Goal: Task Accomplishment & Management: Use online tool/utility

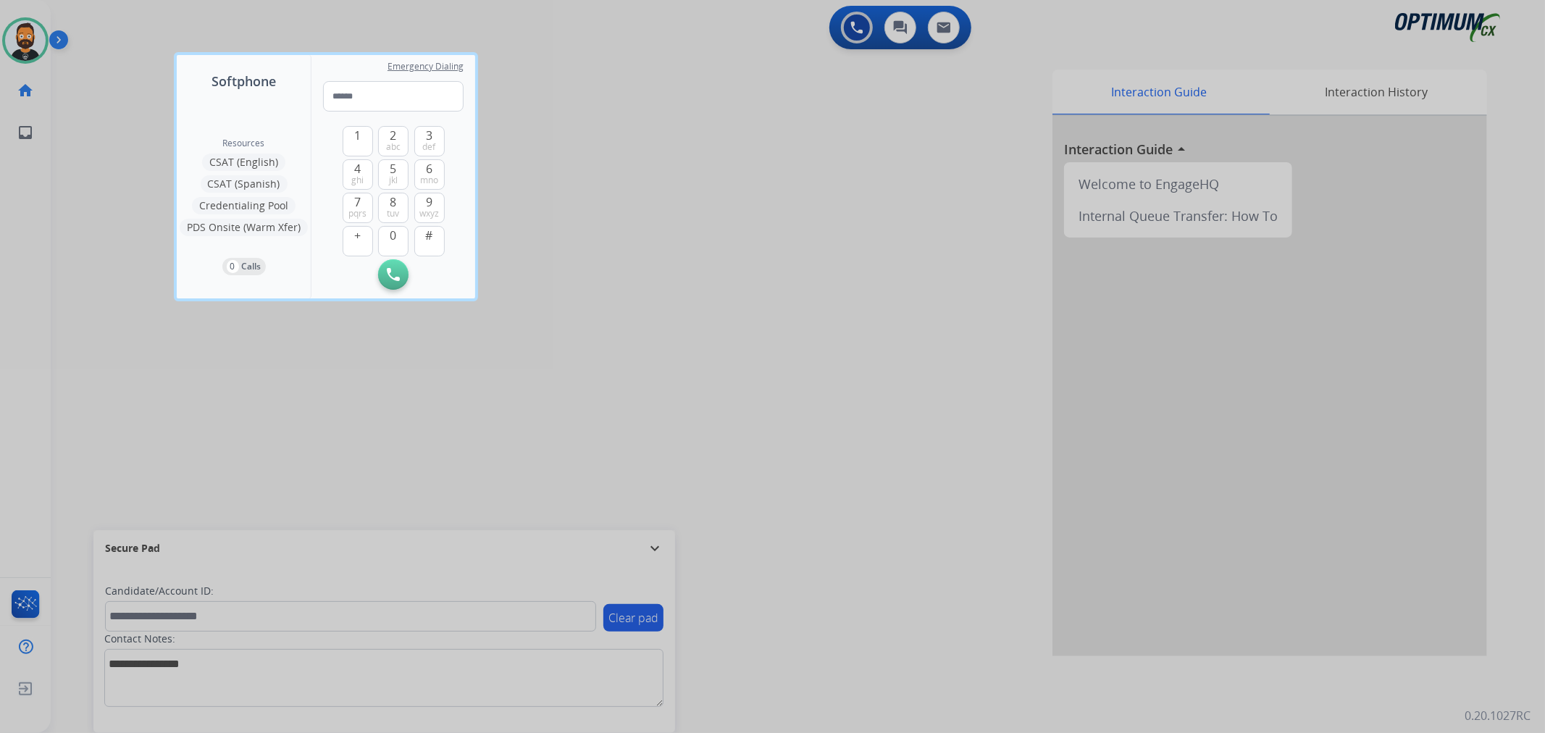
click at [659, 538] on div at bounding box center [772, 366] width 1545 height 733
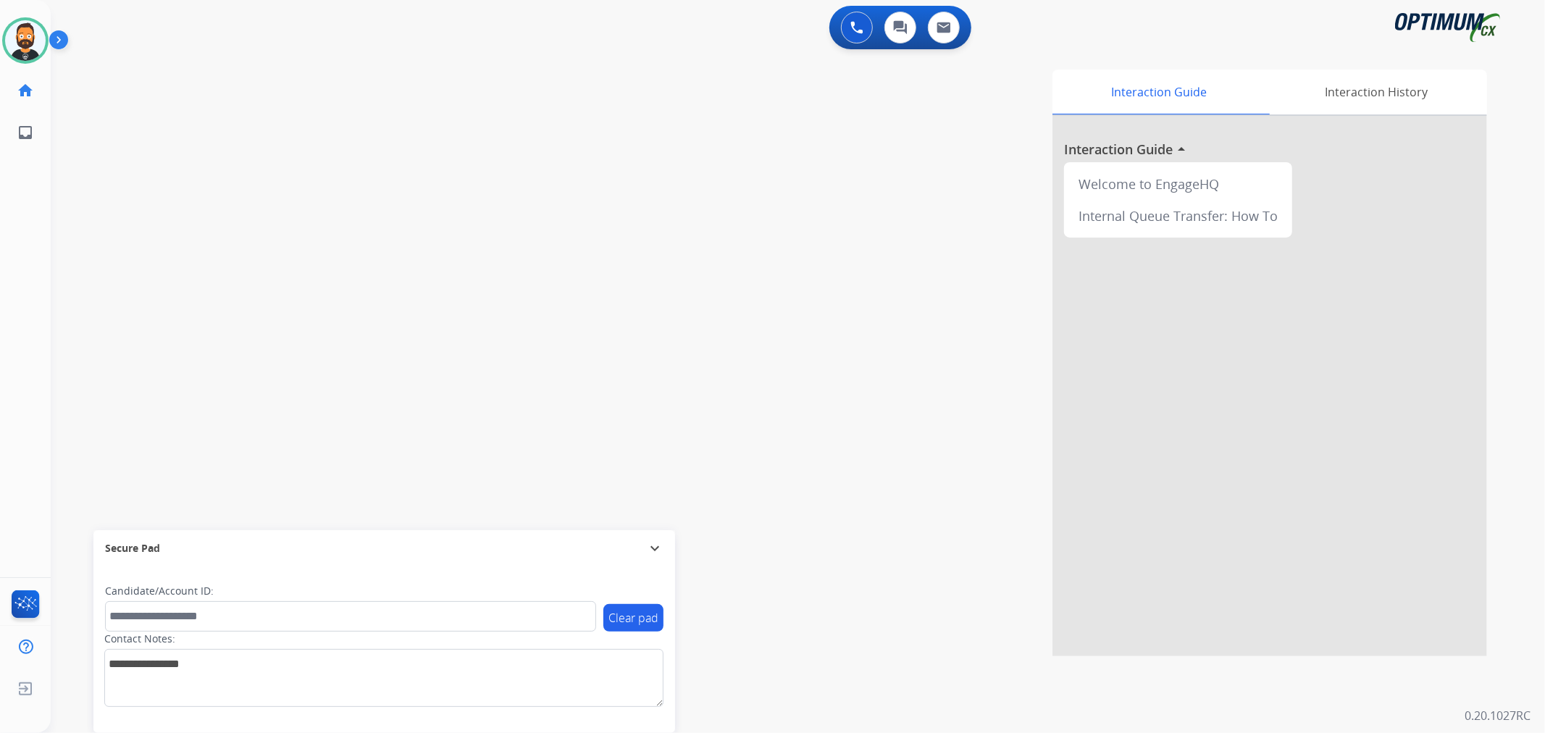
click at [63, 37] on img at bounding box center [61, 43] width 25 height 28
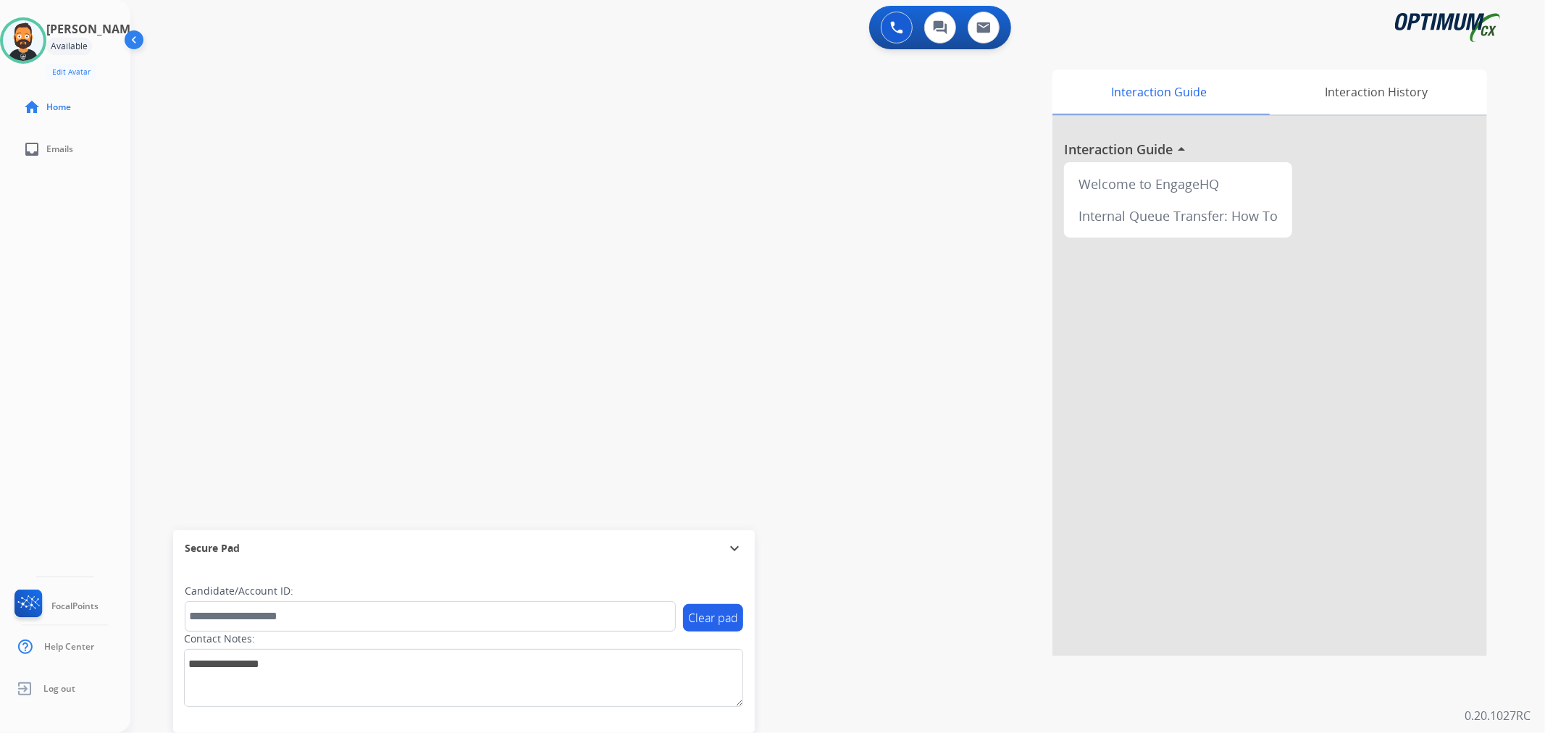
click at [730, 547] on mat-icon "expand_more" at bounding box center [734, 548] width 17 height 17
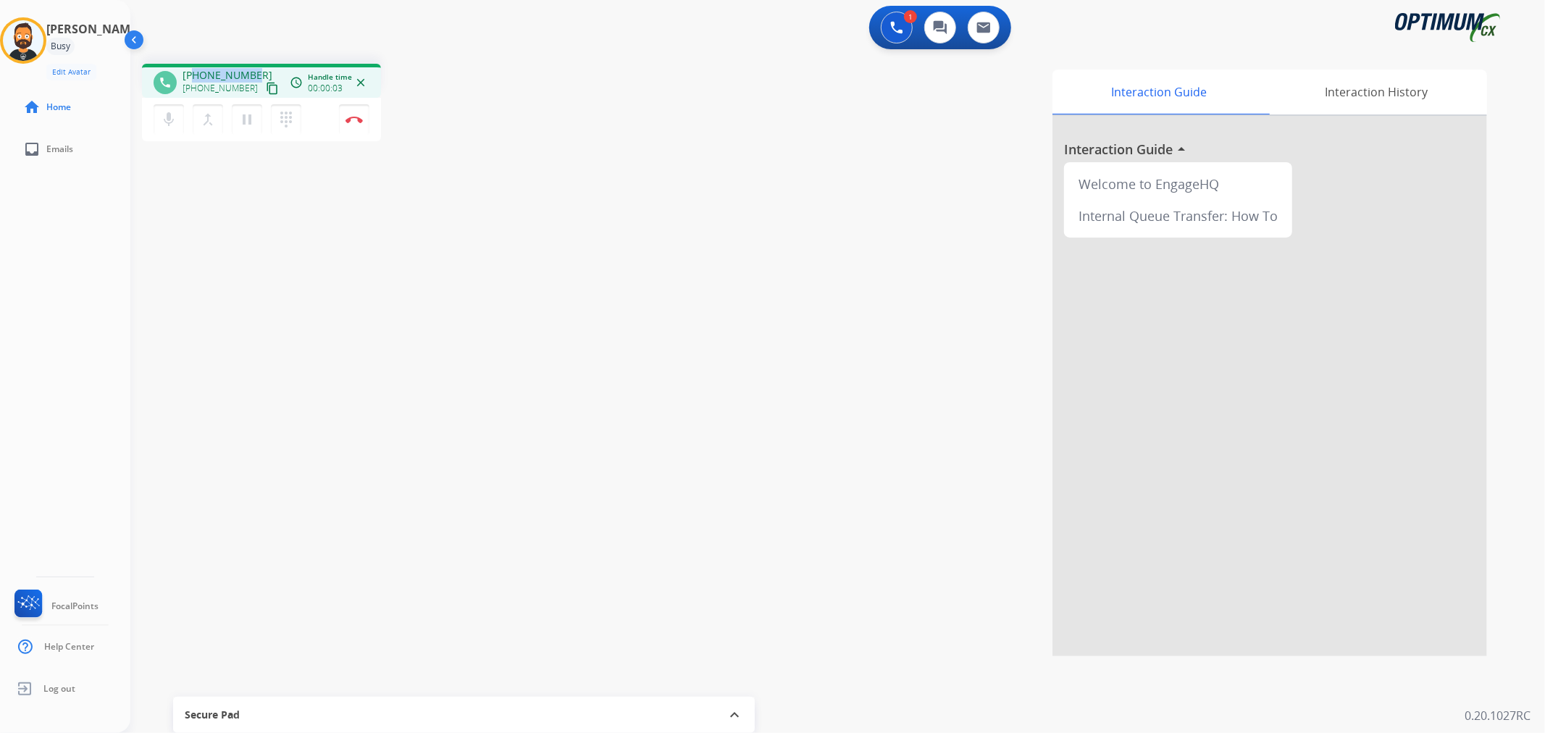
drag, startPoint x: 256, startPoint y: 65, endPoint x: 194, endPoint y: 73, distance: 62.8
click at [194, 73] on div "phone [PHONE_NUMBER] [PHONE_NUMBER] content_copy access_time Call metrics Queue…" at bounding box center [261, 81] width 239 height 34
copy span "3134143120"
click at [359, 116] on img at bounding box center [353, 119] width 17 height 7
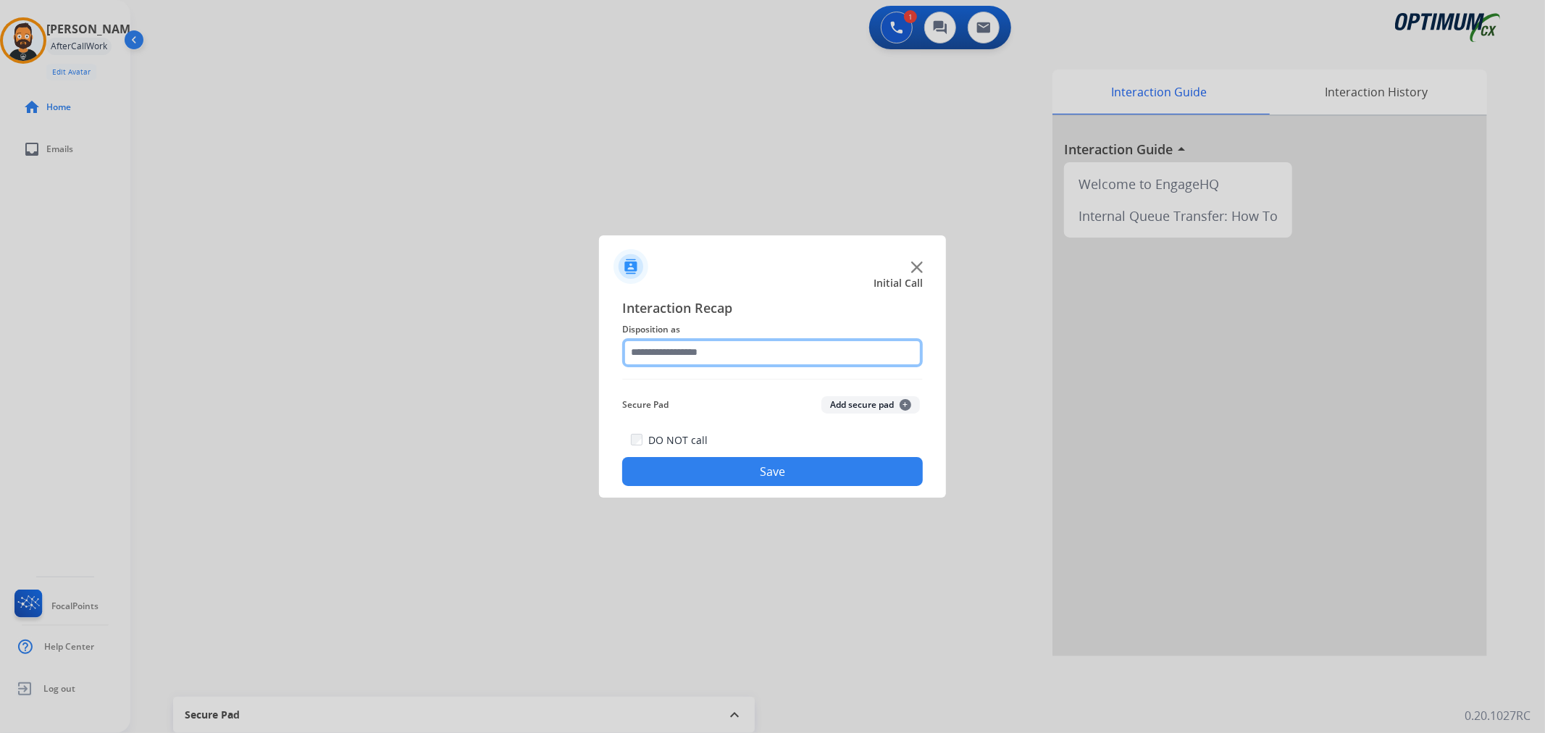
click at [648, 356] on input "text" at bounding box center [772, 352] width 301 height 29
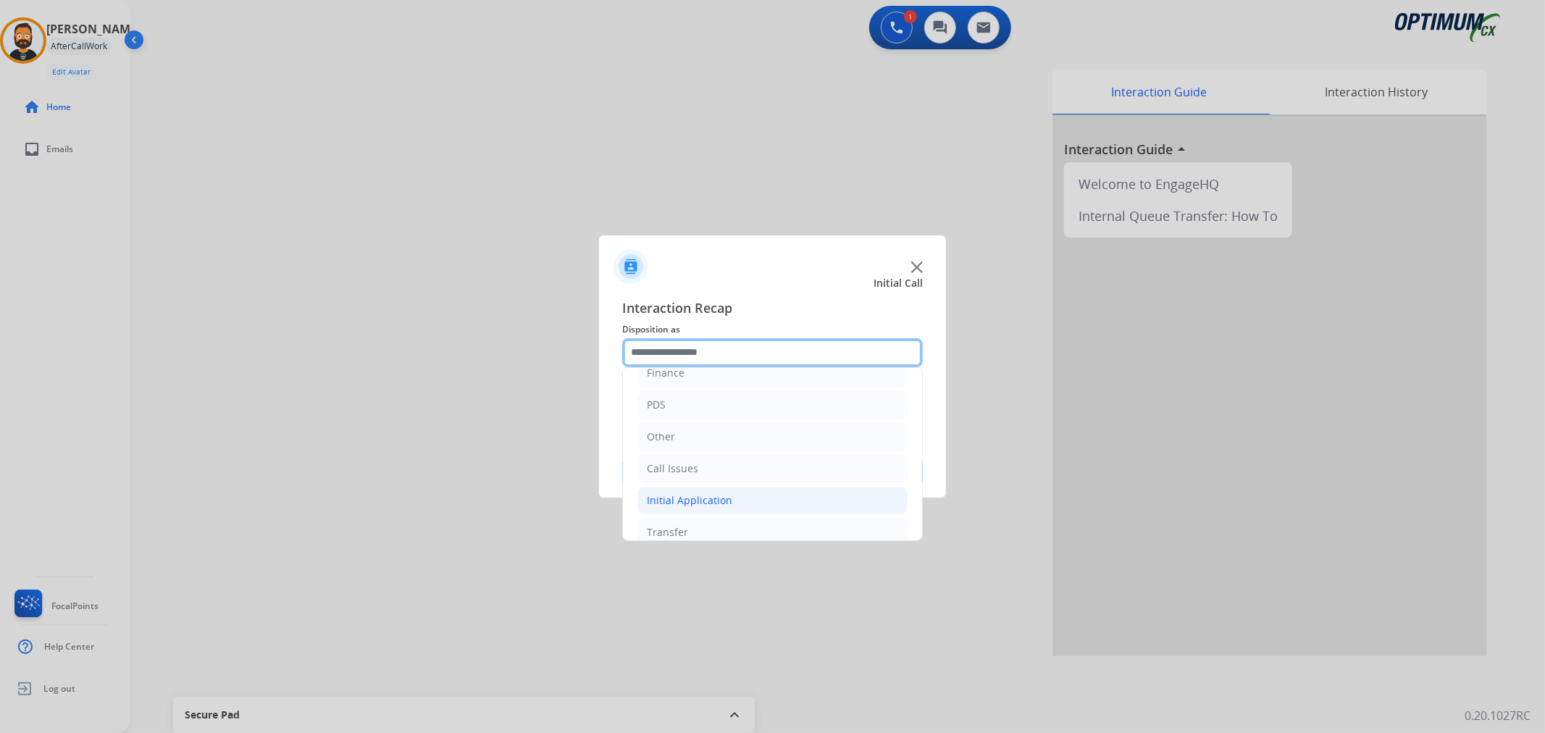
scroll to position [99, 0]
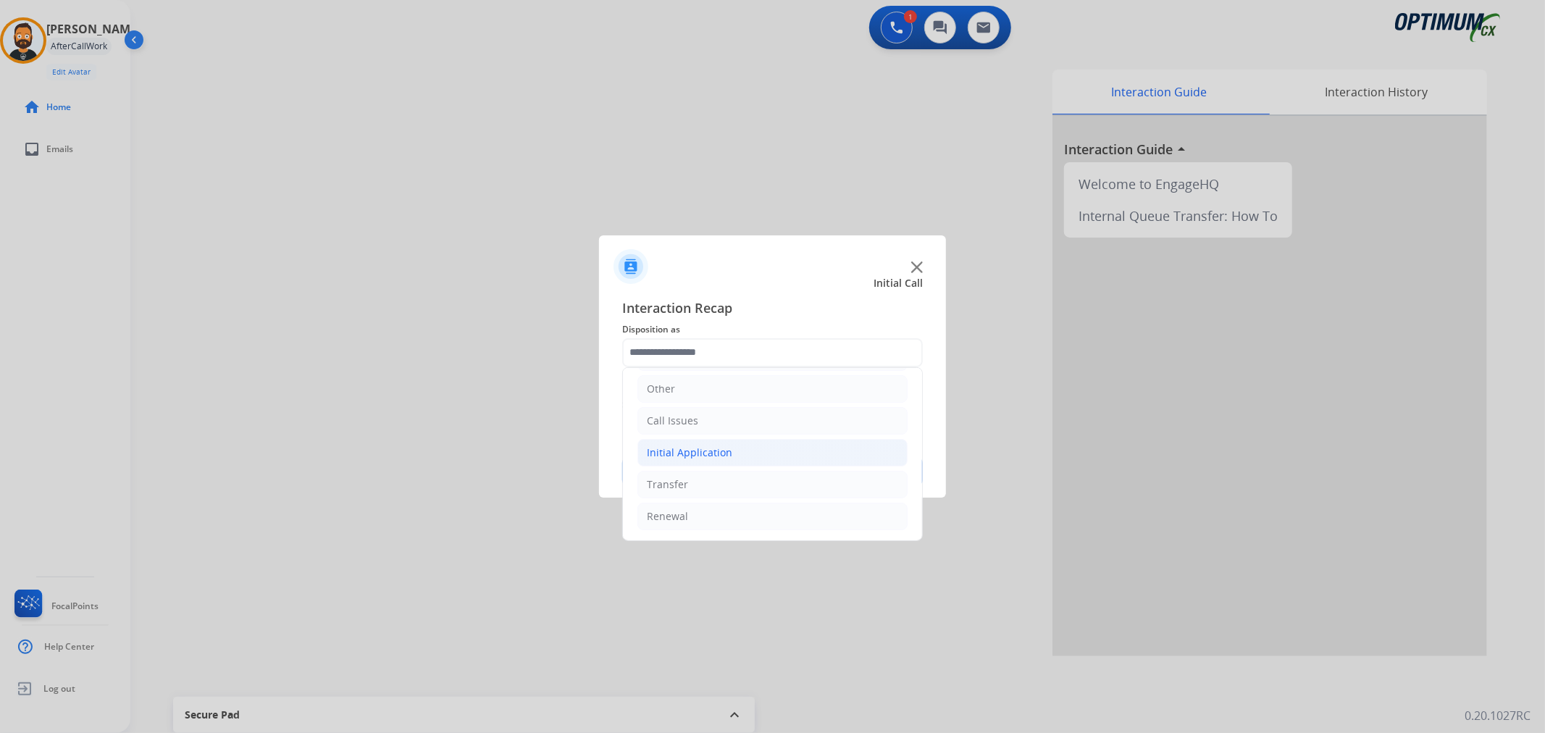
click at [700, 460] on li "Initial Application" at bounding box center [772, 453] width 270 height 28
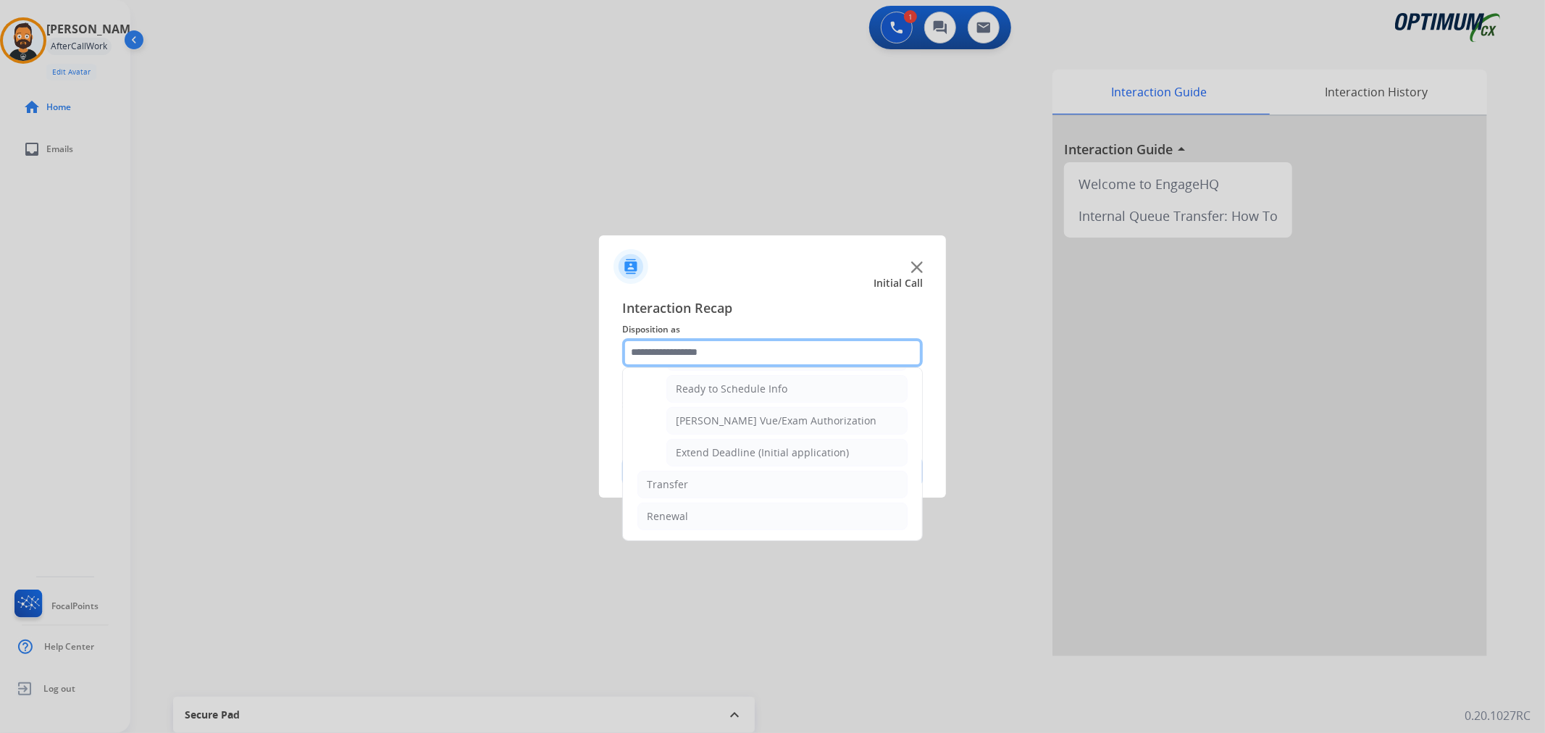
scroll to position [747, 0]
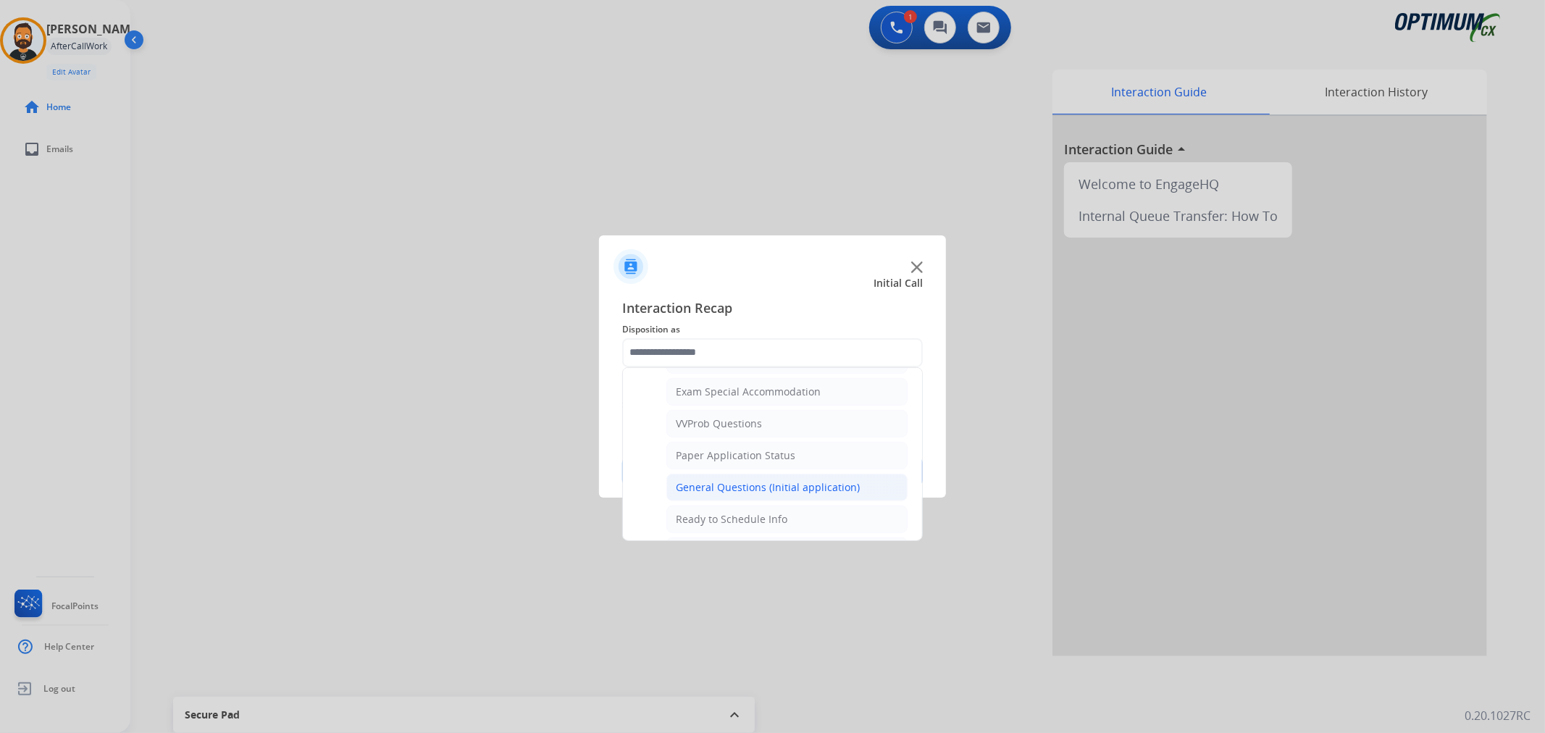
click at [721, 493] on div "General Questions (Initial application)" at bounding box center [768, 487] width 184 height 14
type input "**********"
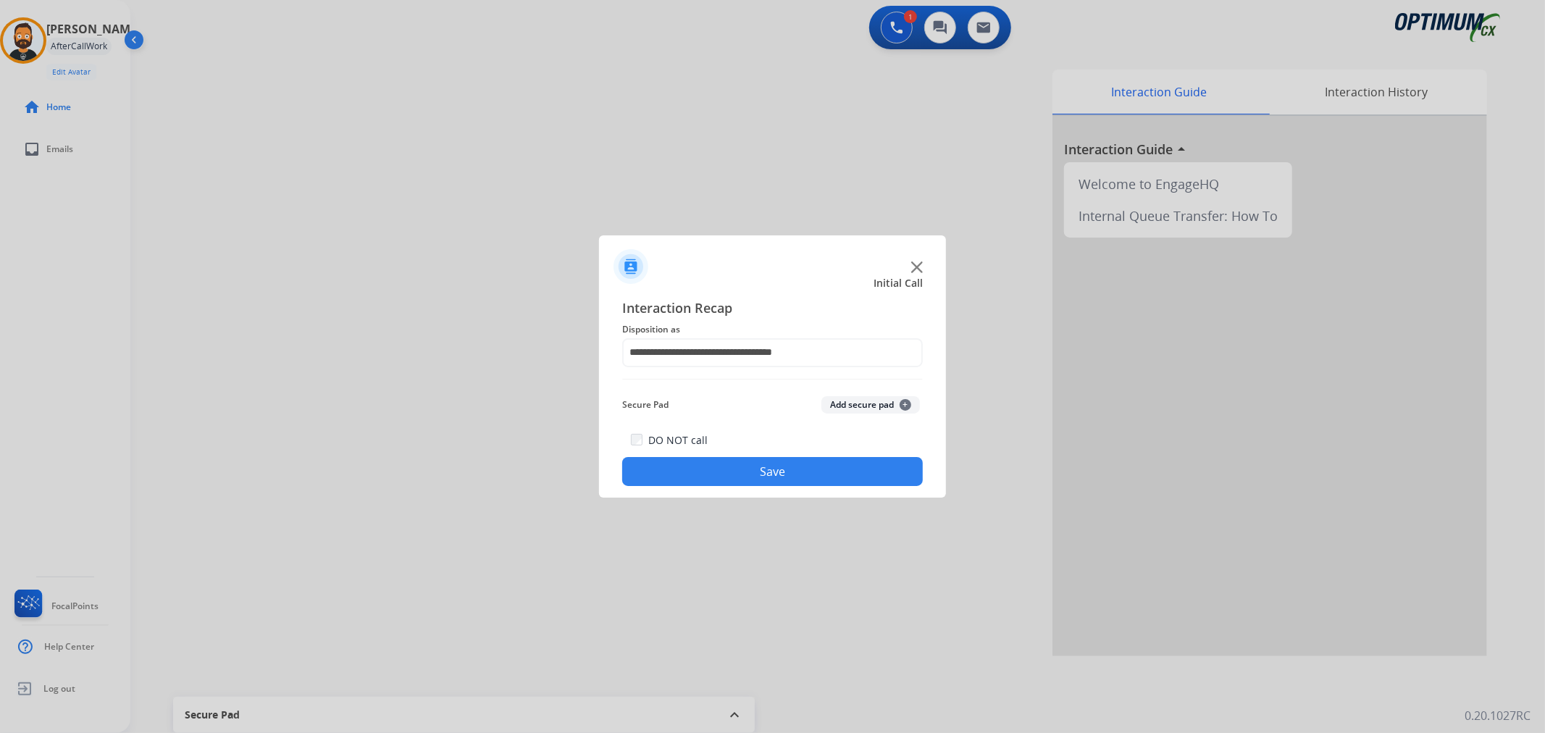
click at [721, 467] on button "Save" at bounding box center [772, 471] width 301 height 29
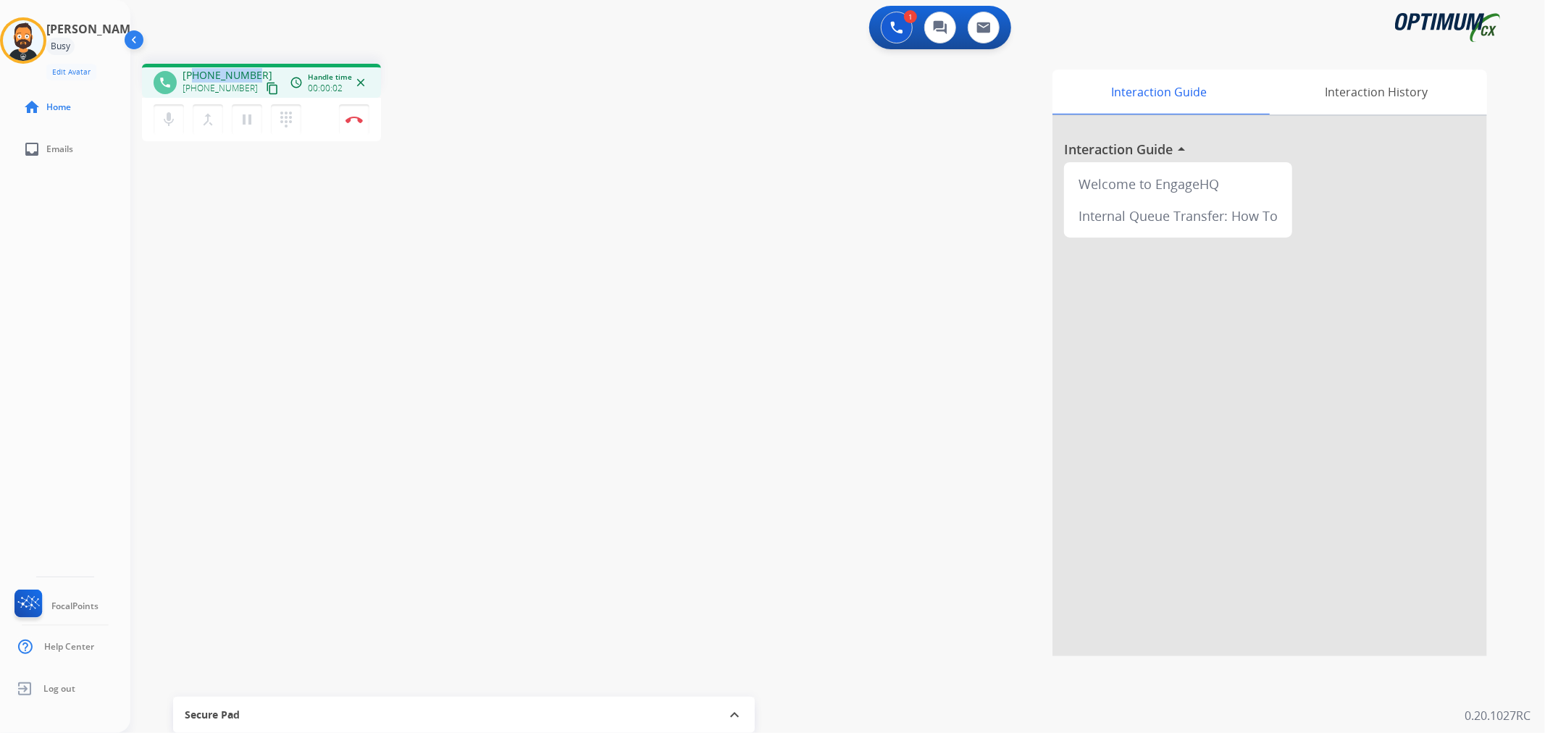
drag, startPoint x: 252, startPoint y: 70, endPoint x: 196, endPoint y: 70, distance: 55.8
click at [196, 70] on div "[PHONE_NUMBER] [PHONE_NUMBER] content_copy" at bounding box center [232, 82] width 99 height 29
copy span "8068722134"
click at [355, 114] on button "Disconnect" at bounding box center [354, 119] width 30 height 30
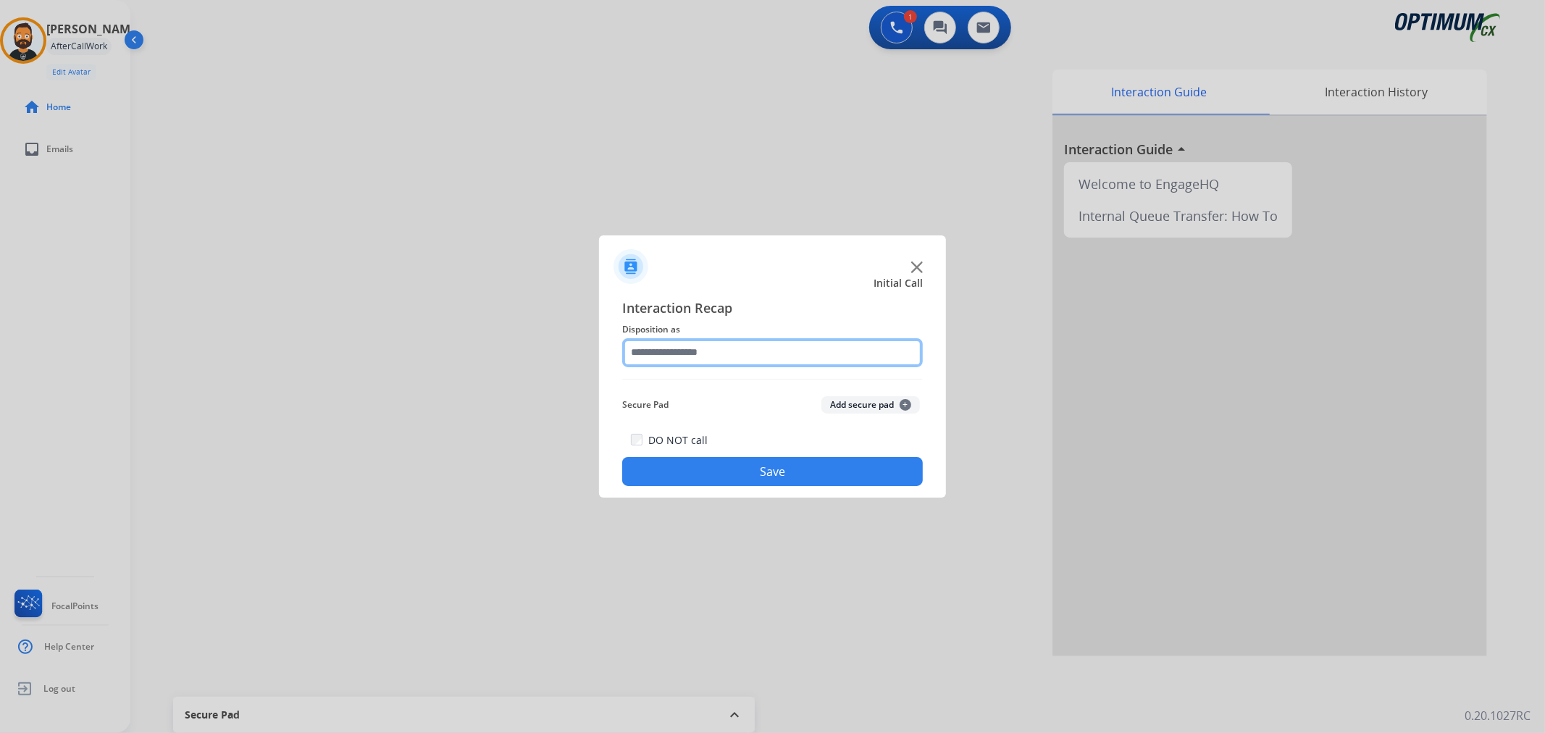
click at [671, 359] on input "text" at bounding box center [772, 352] width 301 height 29
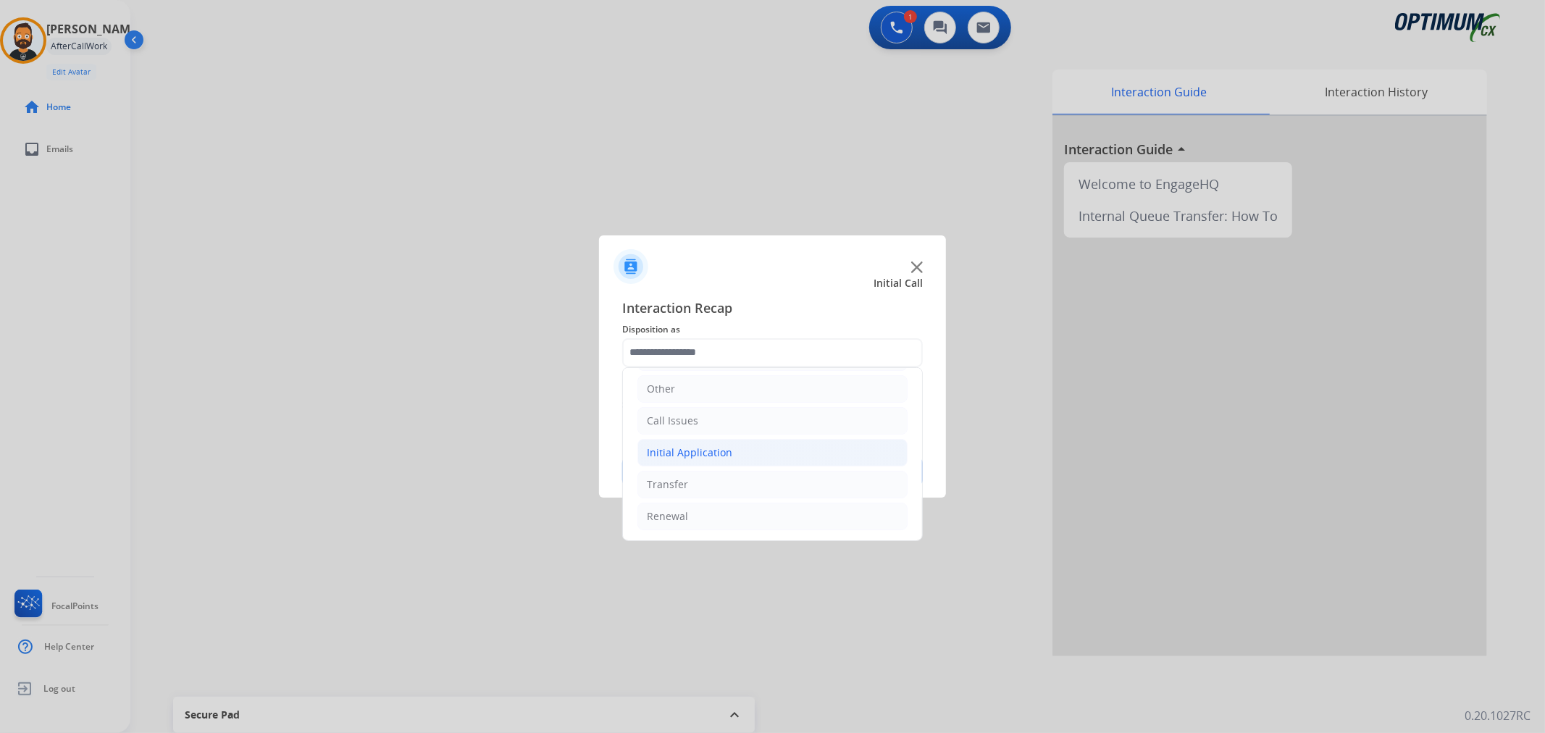
click at [732, 458] on li "Initial Application" at bounding box center [772, 453] width 270 height 28
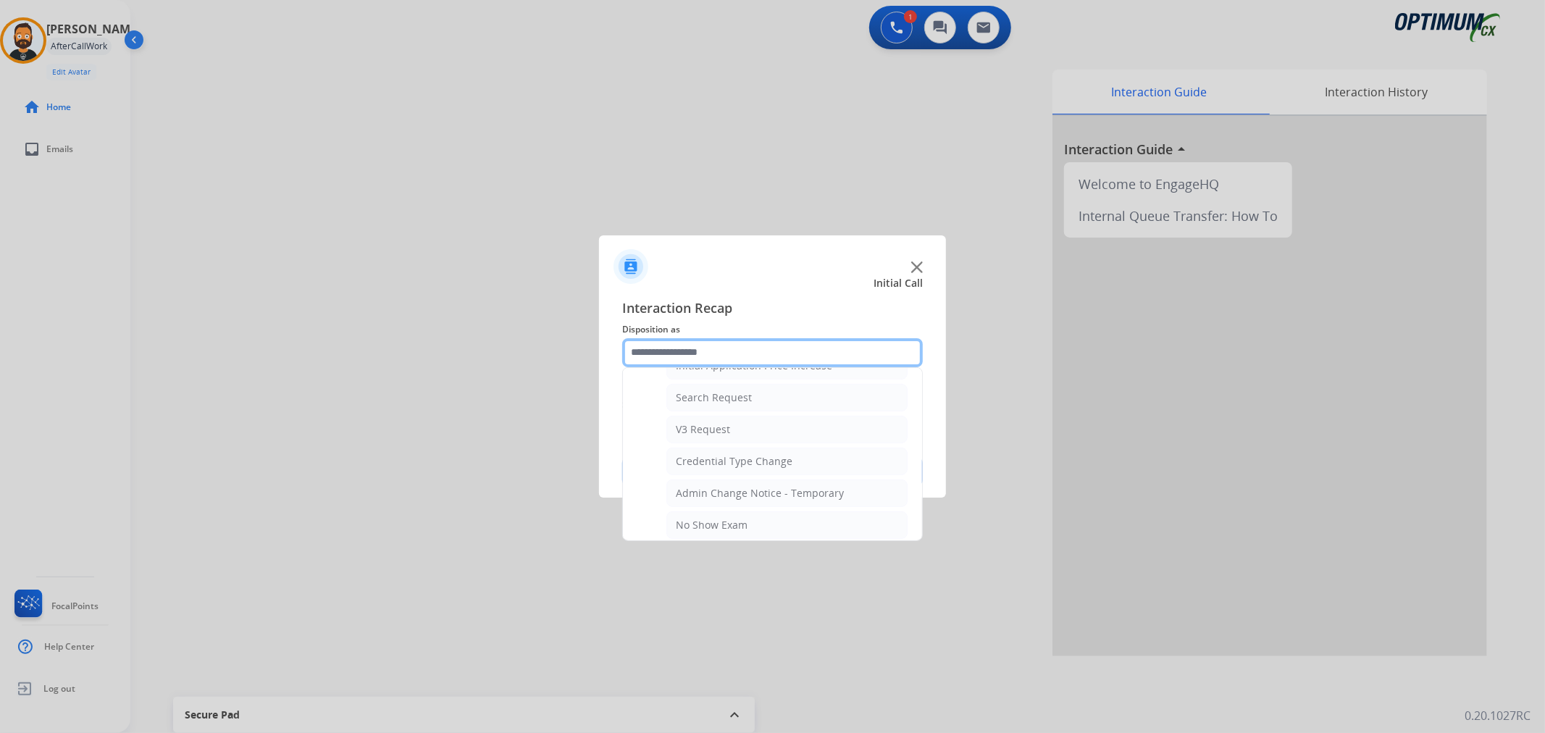
scroll to position [770, 0]
click at [764, 457] on li "General Questions (Initial application)" at bounding box center [786, 465] width 241 height 28
type input "**********"
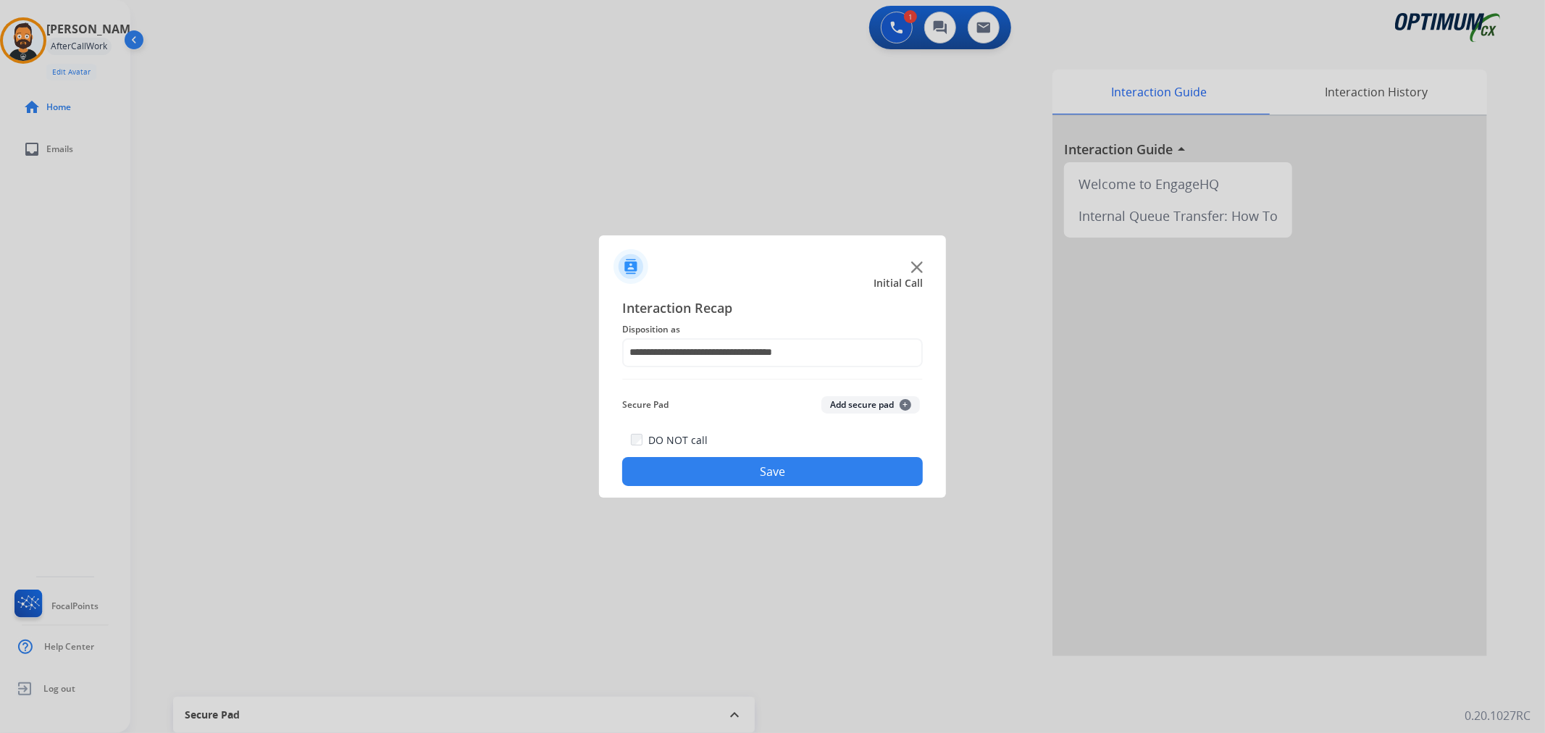
click at [765, 458] on button "Save" at bounding box center [772, 471] width 301 height 29
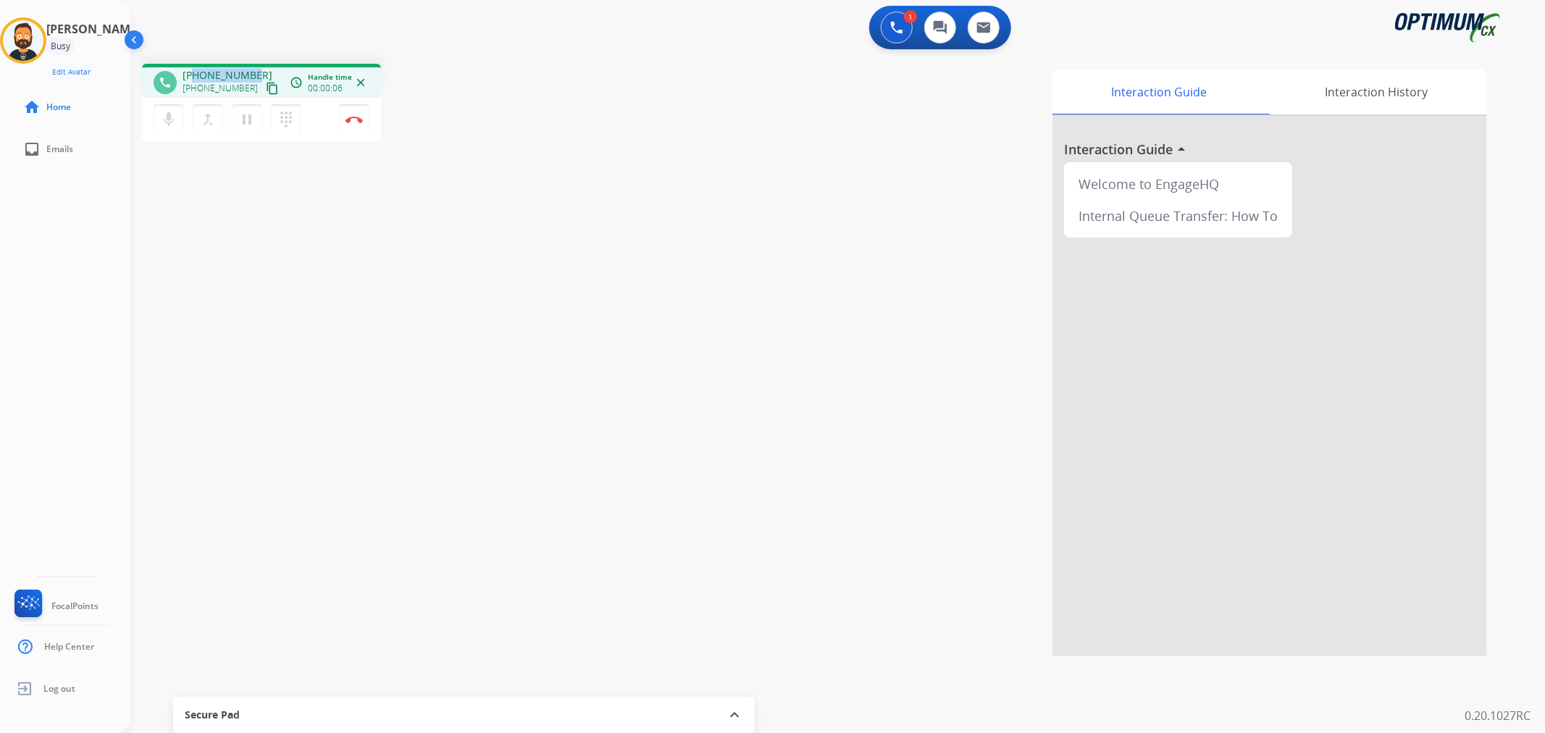
drag, startPoint x: 258, startPoint y: 68, endPoint x: 196, endPoint y: 73, distance: 62.5
click at [196, 73] on div "[PHONE_NUMBER] [PHONE_NUMBER] content_copy" at bounding box center [232, 82] width 99 height 29
copy span "6145313023"
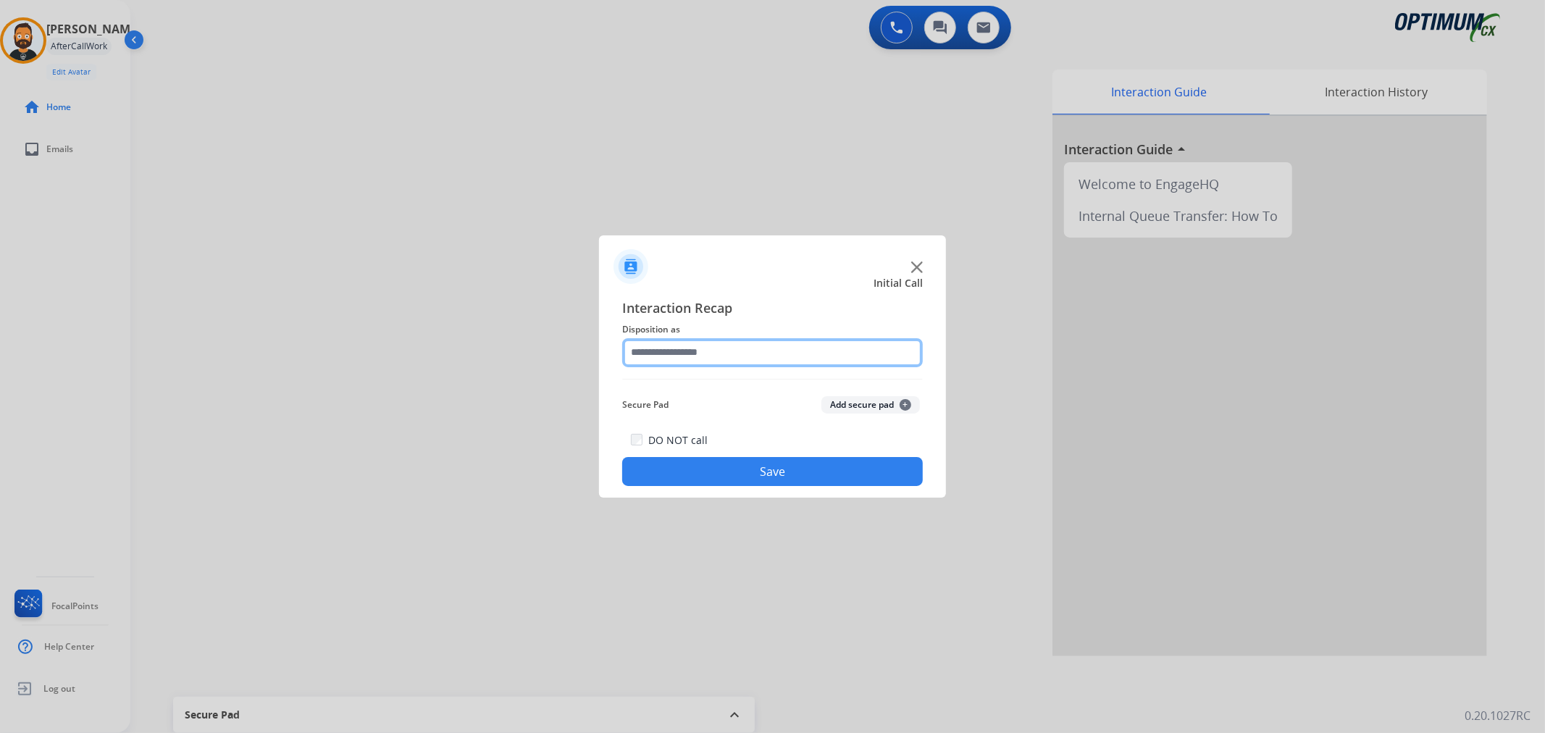
click at [800, 365] on input "text" at bounding box center [772, 352] width 301 height 29
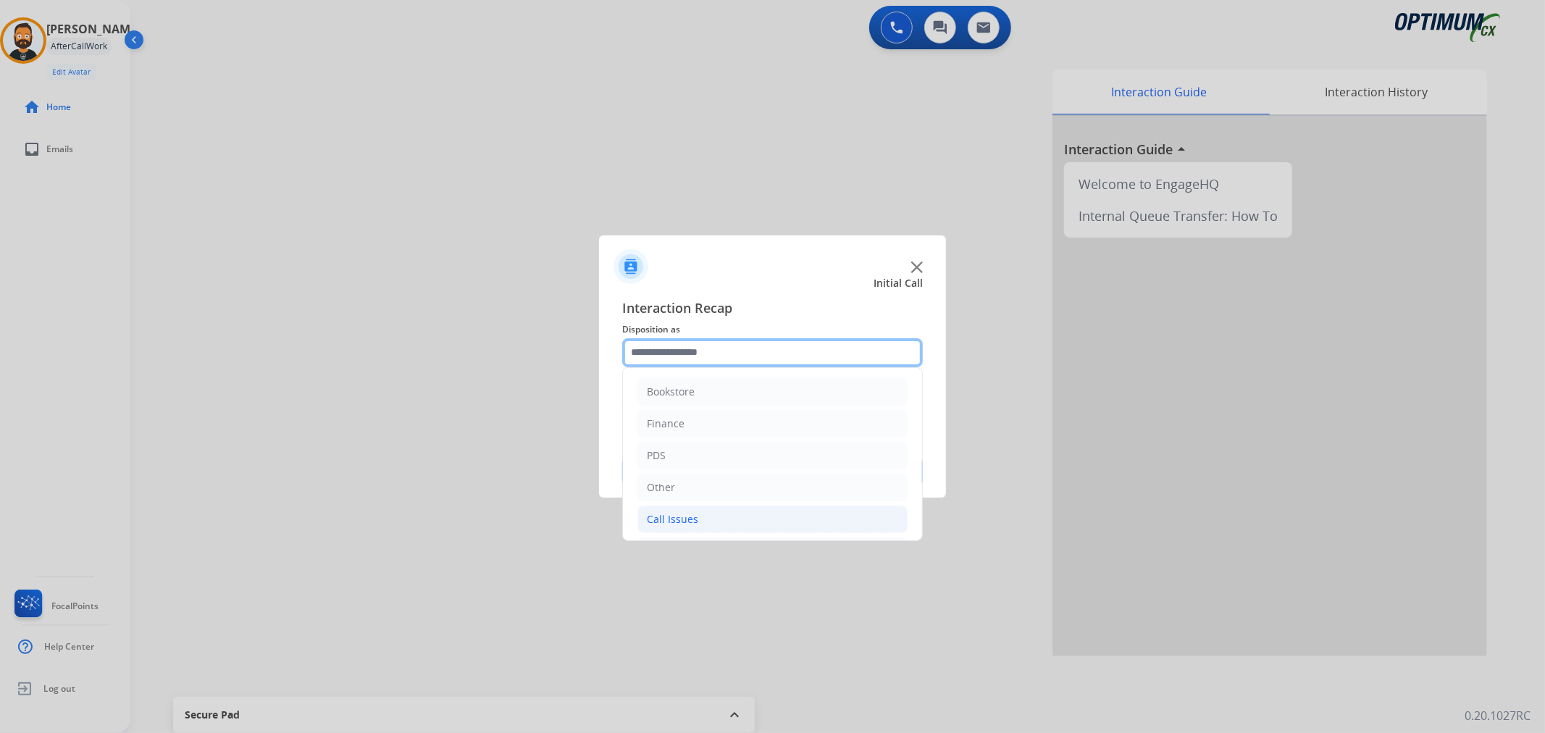
scroll to position [99, 0]
click at [684, 510] on div "Renewal" at bounding box center [667, 516] width 41 height 14
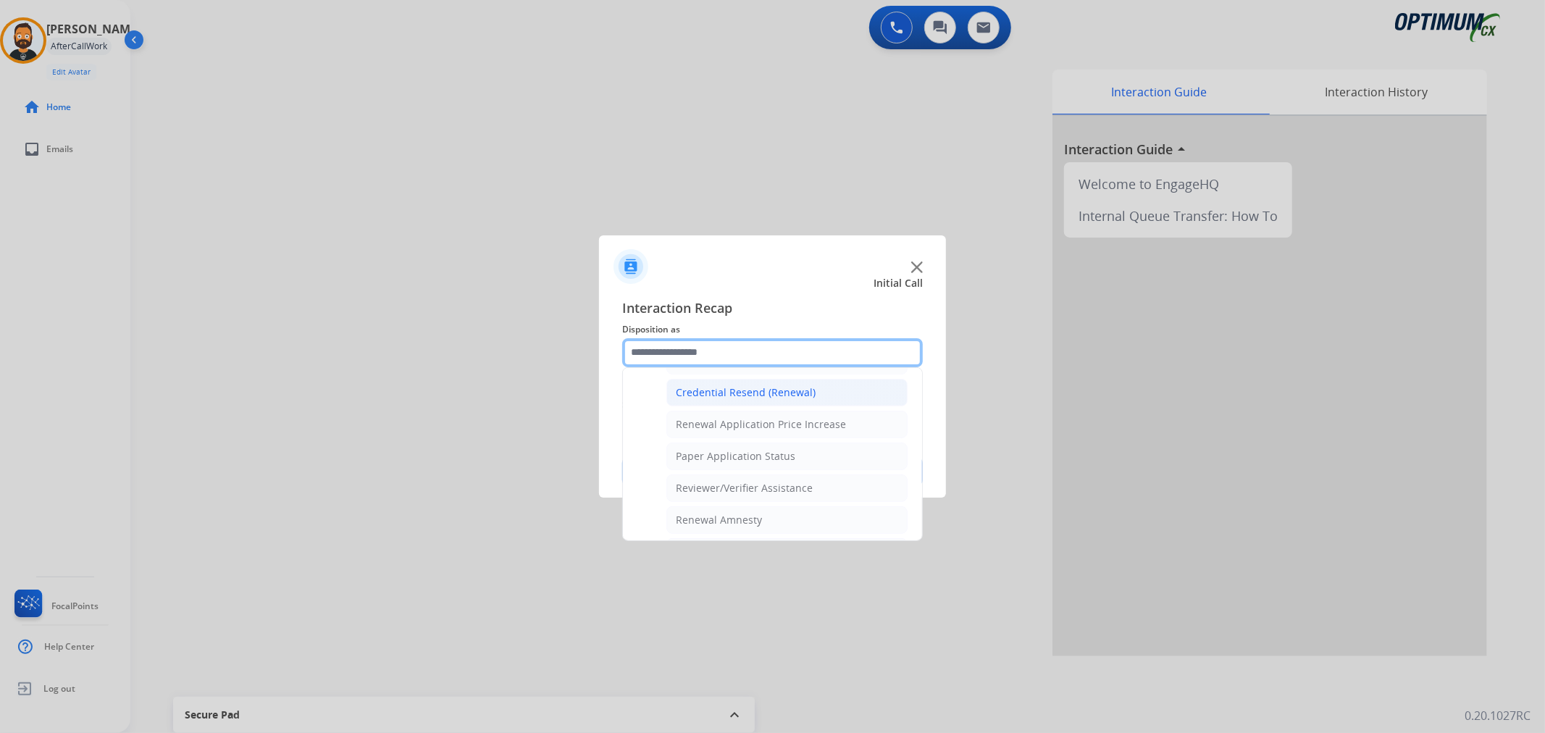
scroll to position [428, 0]
click at [700, 392] on div "General Questions (Renewal)" at bounding box center [746, 392] width 141 height 14
type input "**********"
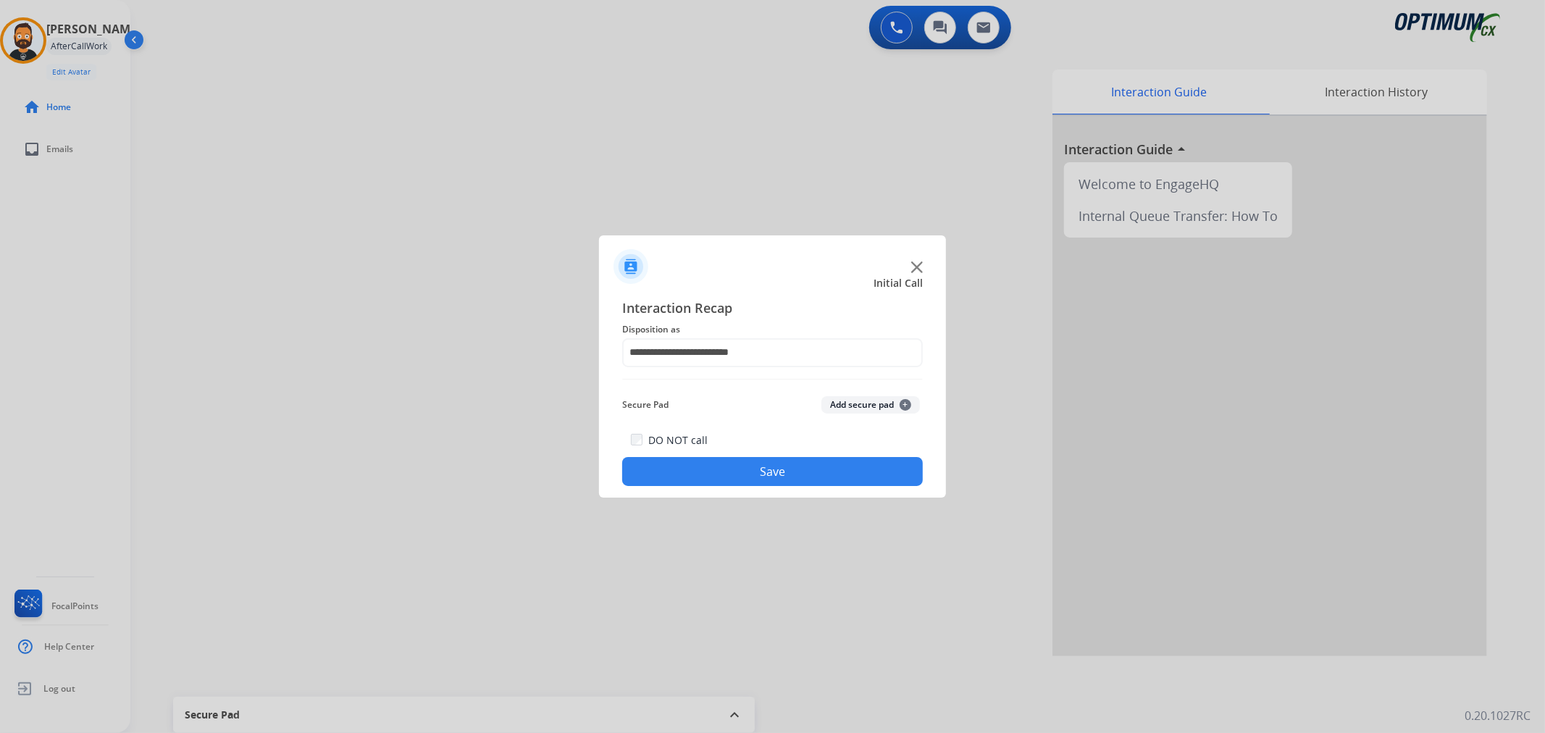
click at [723, 482] on button "Save" at bounding box center [772, 471] width 301 height 29
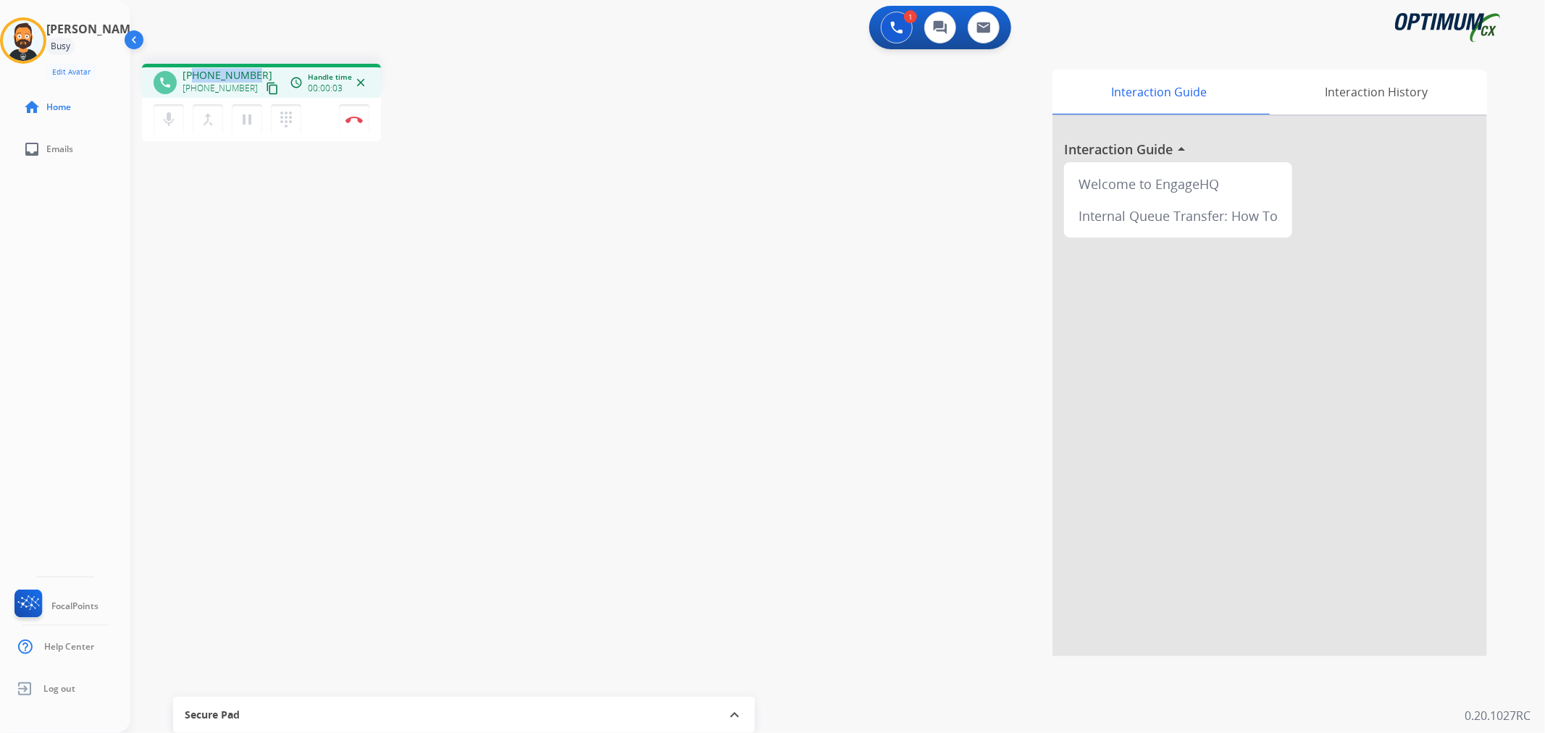
drag, startPoint x: 256, startPoint y: 70, endPoint x: 193, endPoint y: 67, distance: 63.1
click at [193, 68] on div "[PHONE_NUMBER] [PHONE_NUMBER] content_copy" at bounding box center [232, 82] width 99 height 29
copy span "3524263680"
click at [358, 117] on img at bounding box center [353, 119] width 17 height 7
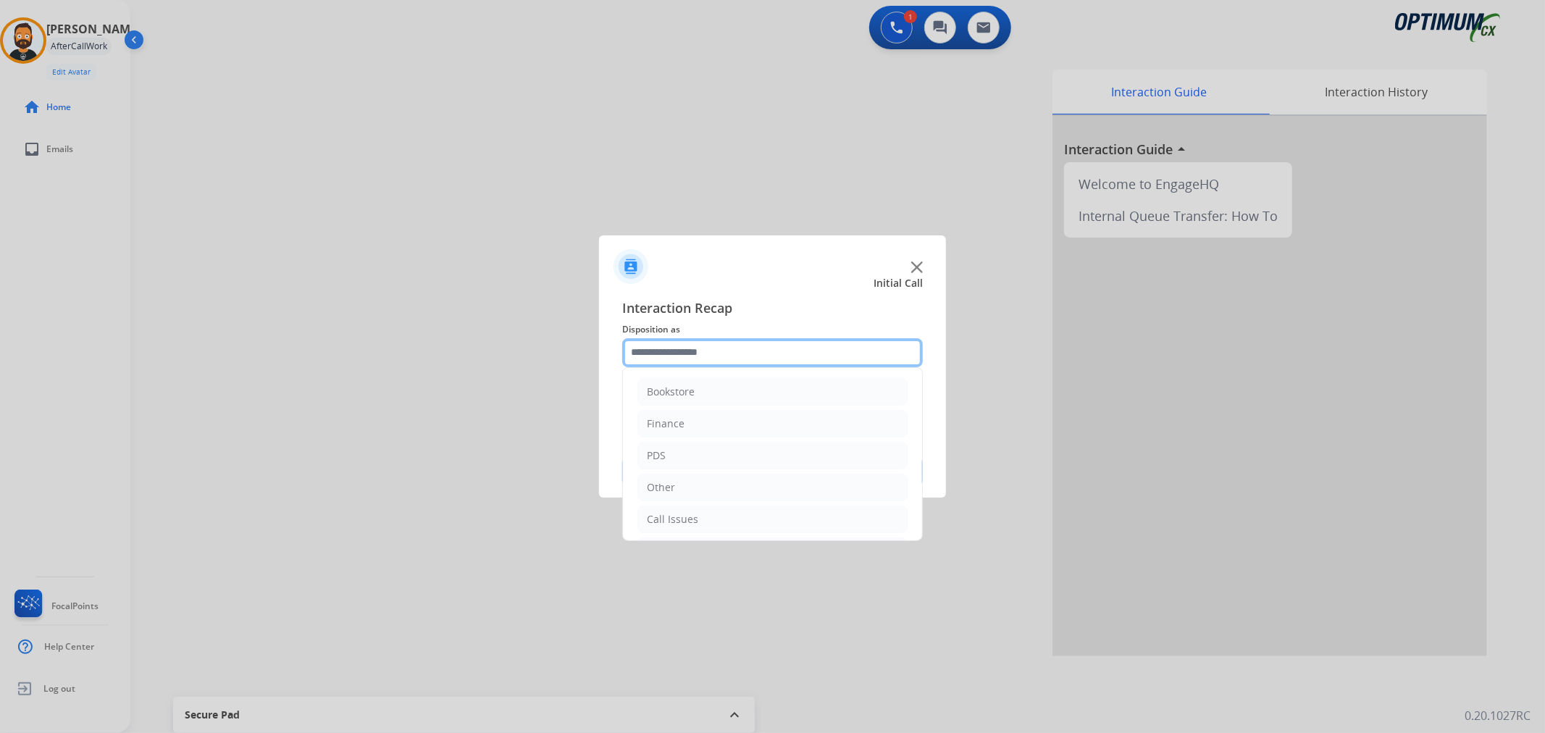
click at [690, 345] on input "text" at bounding box center [772, 352] width 301 height 29
click at [722, 409] on li "Call Issues" at bounding box center [772, 421] width 270 height 28
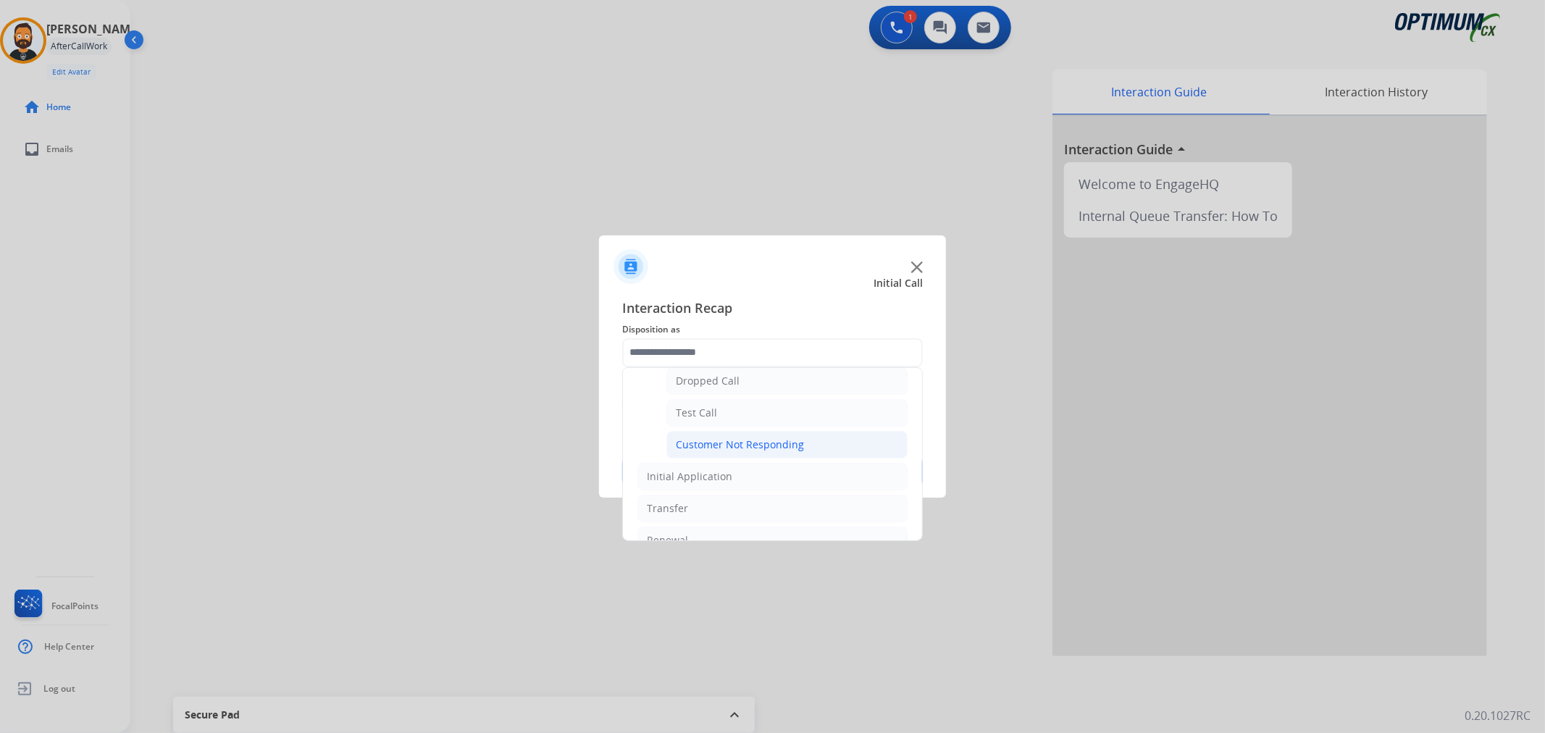
click at [745, 438] on div "Customer Not Responding" at bounding box center [740, 444] width 128 height 14
type input "**********"
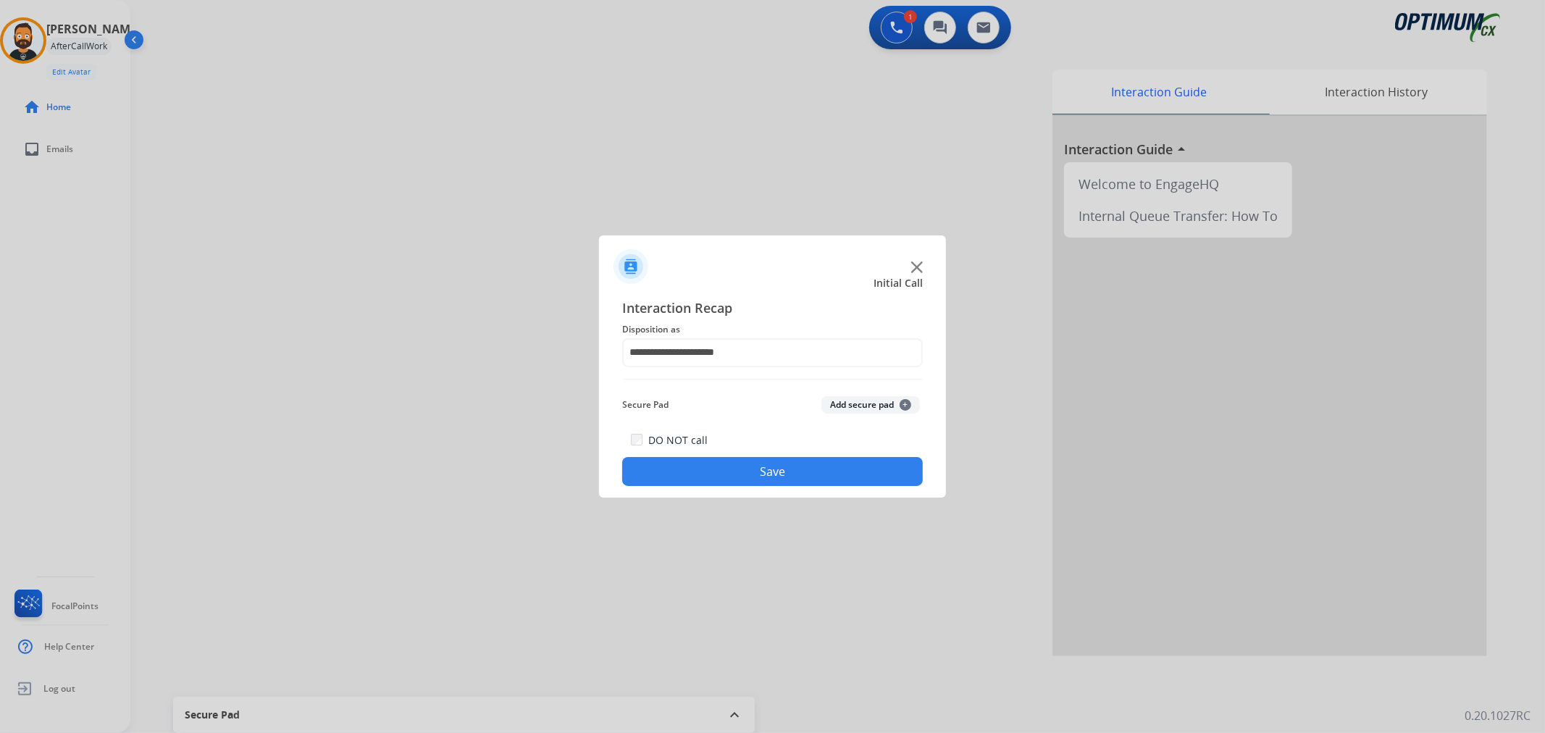
click at [737, 469] on button "Save" at bounding box center [772, 471] width 301 height 29
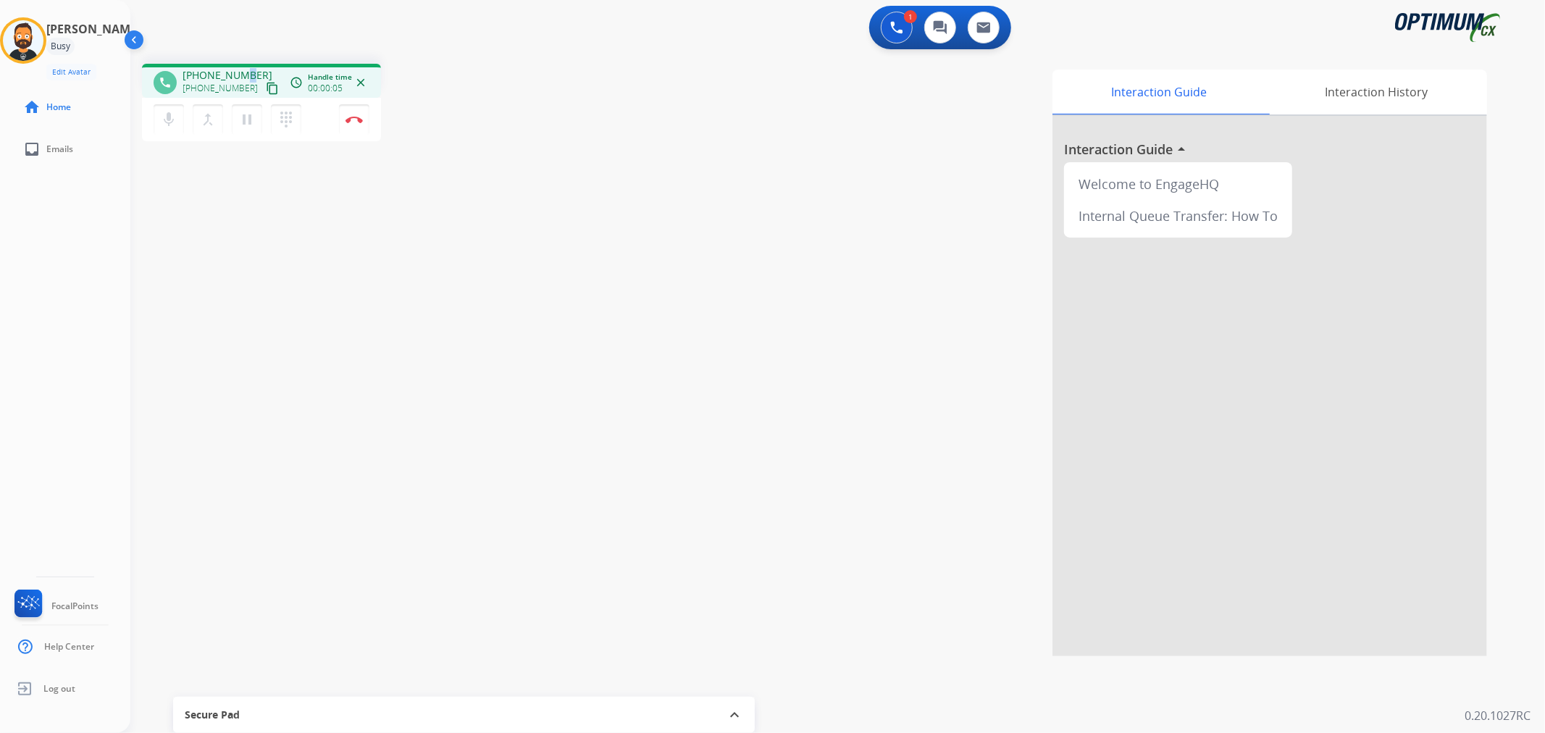
drag, startPoint x: 248, startPoint y: 67, endPoint x: 240, endPoint y: 67, distance: 8.0
click at [240, 67] on div "phone [PHONE_NUMBER] [PHONE_NUMBER] content_copy access_time Call metrics Queue…" at bounding box center [261, 81] width 239 height 34
drag, startPoint x: 252, startPoint y: 67, endPoint x: 196, endPoint y: 73, distance: 56.2
click at [196, 73] on div "phone [PHONE_NUMBER] [PHONE_NUMBER] content_copy access_time Call metrics Queue…" at bounding box center [261, 81] width 239 height 34
copy span "9128970085"
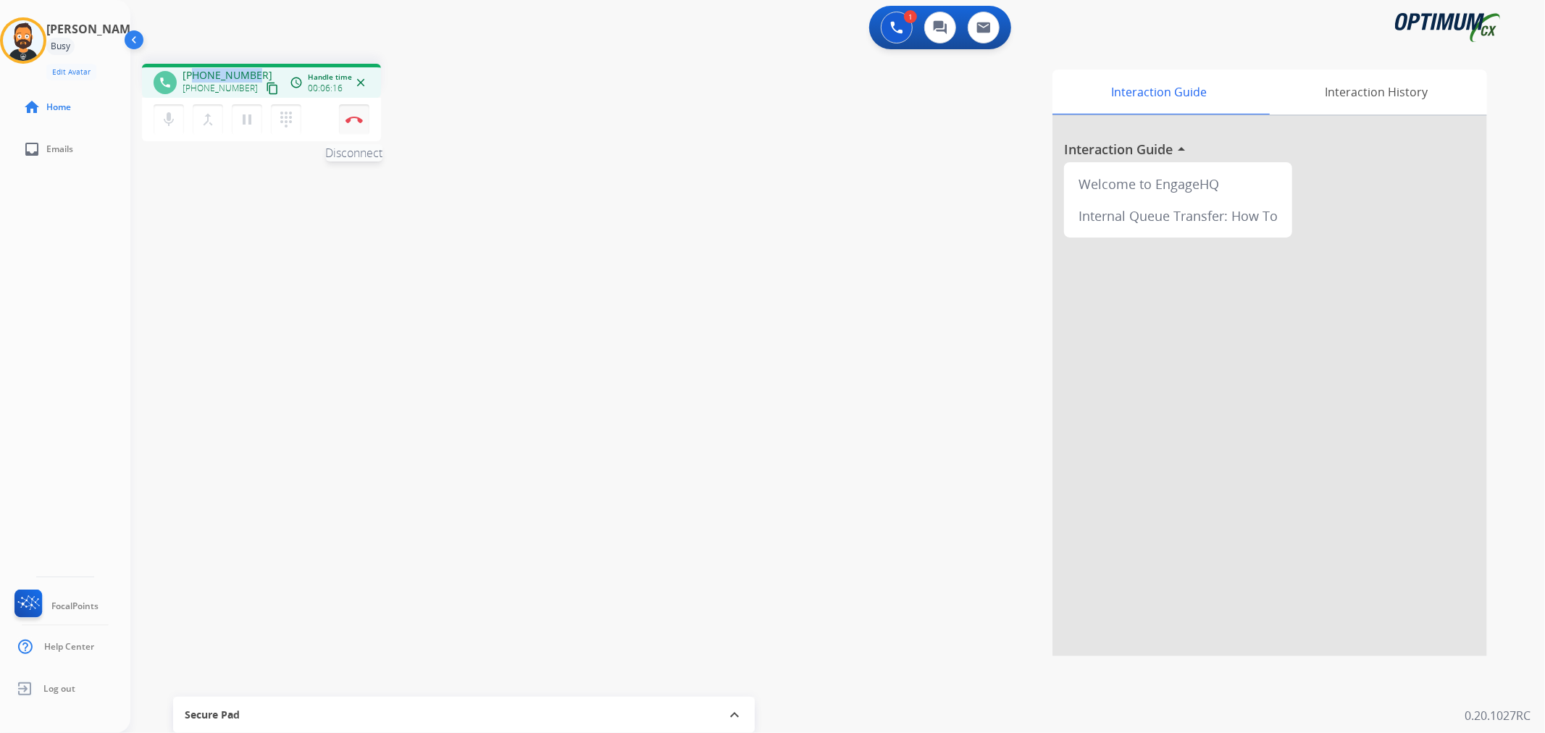
click at [351, 116] on img at bounding box center [353, 119] width 17 height 7
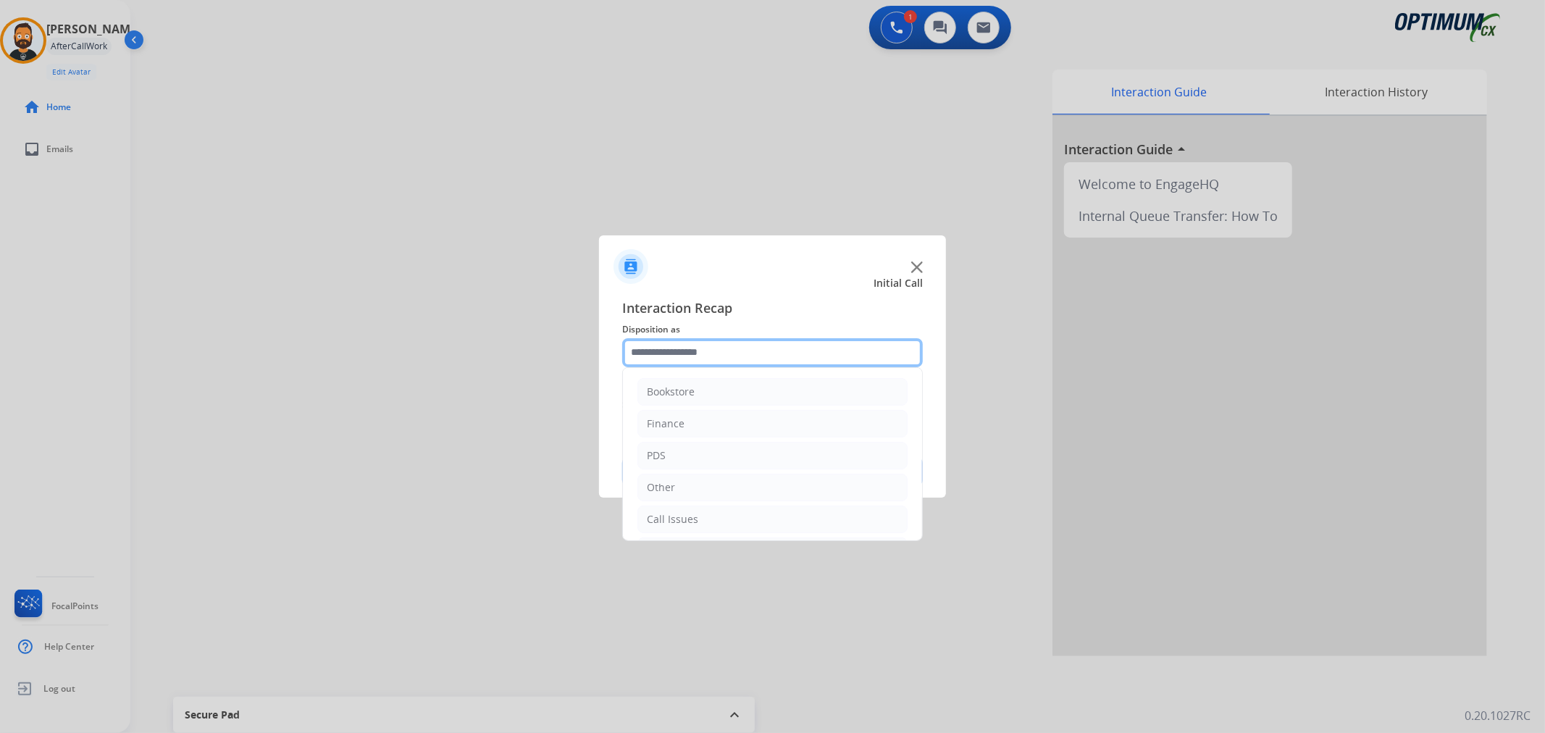
click at [692, 348] on input "text" at bounding box center [772, 352] width 301 height 29
click at [696, 513] on li "Renewal" at bounding box center [772, 517] width 270 height 28
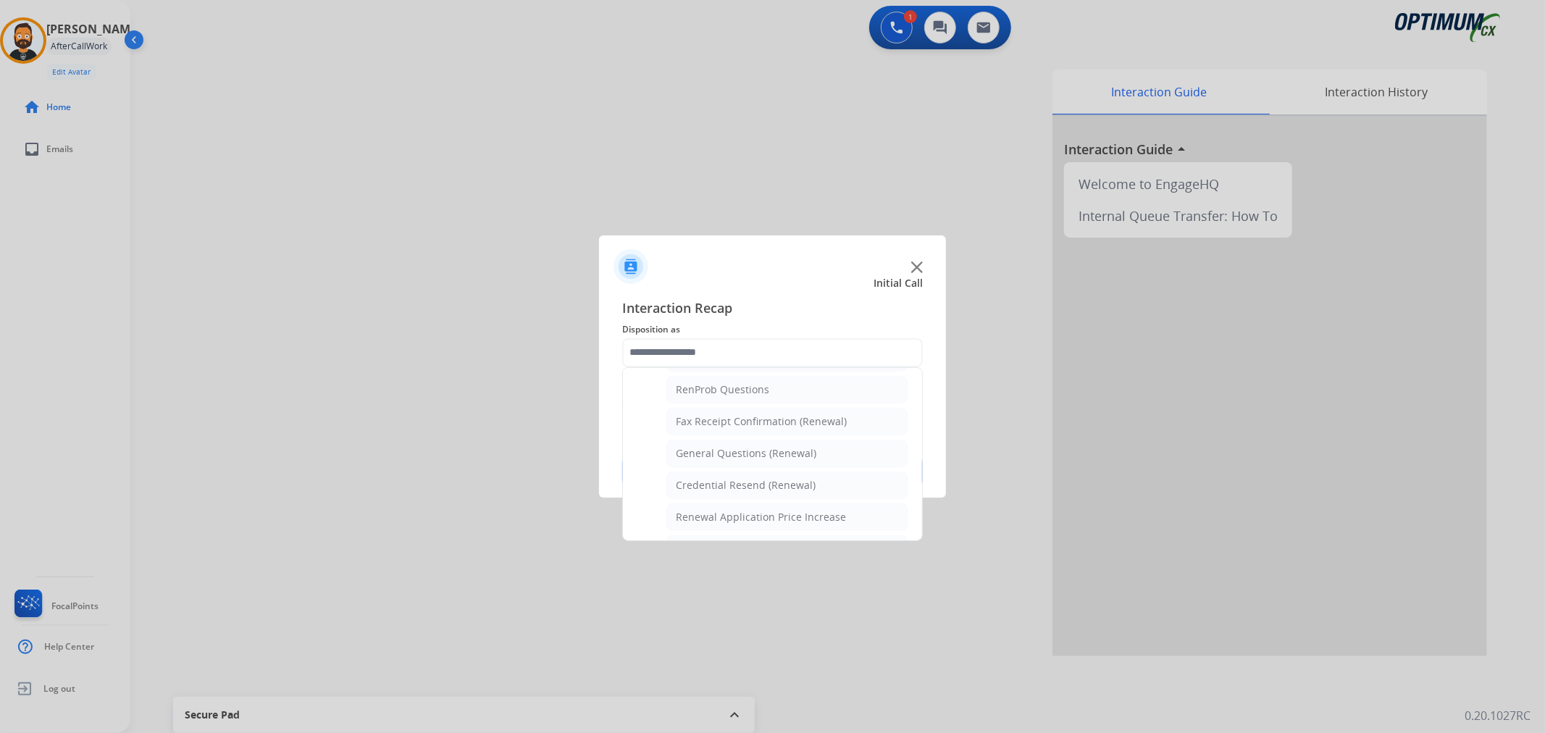
click at [750, 472] on ul "Names Change Questions/Assistance (Renewal) Extend Deadline (Renewal) Applicati…" at bounding box center [772, 494] width 270 height 456
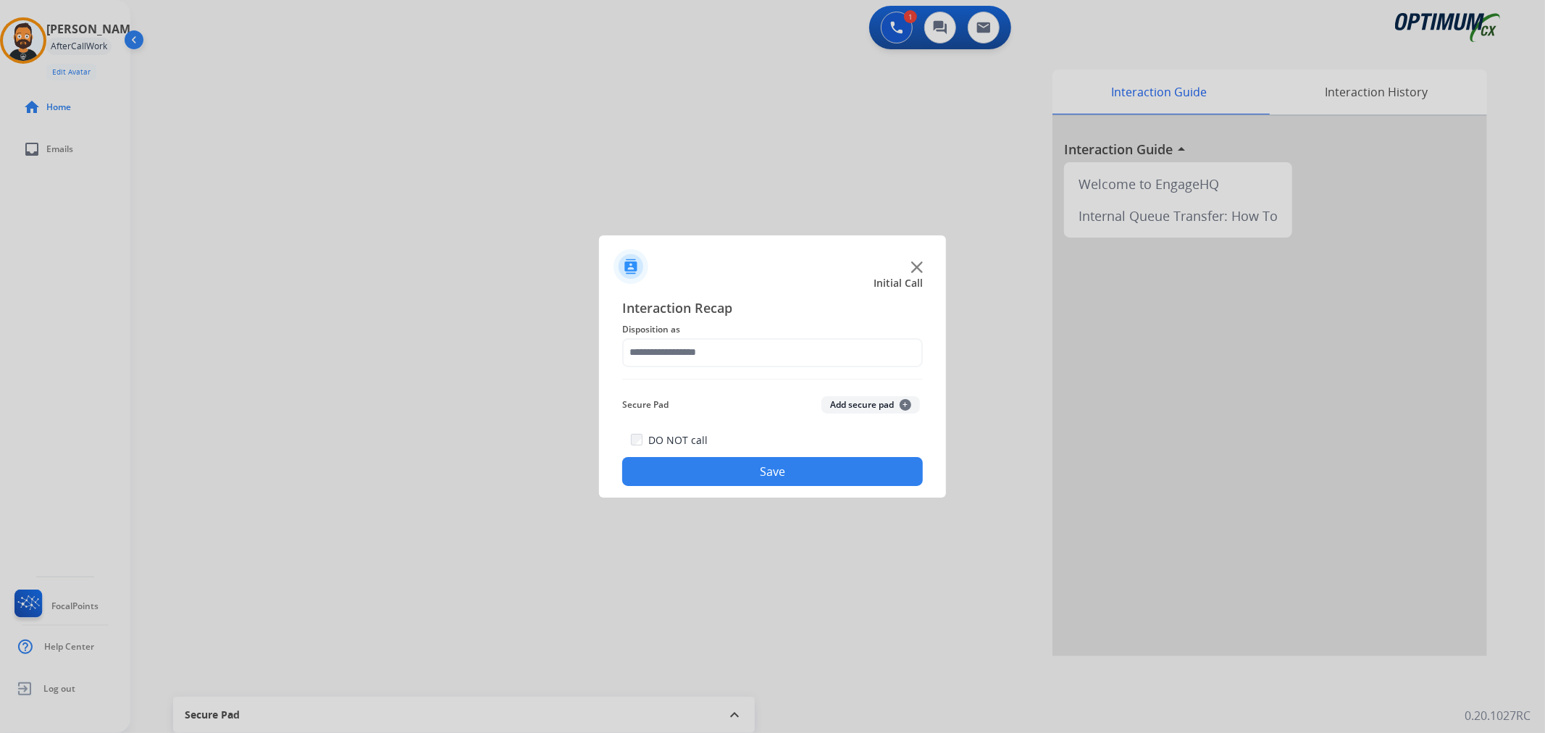
click at [740, 482] on button "Save" at bounding box center [772, 471] width 301 height 29
click at [754, 350] on input "text" at bounding box center [772, 352] width 301 height 29
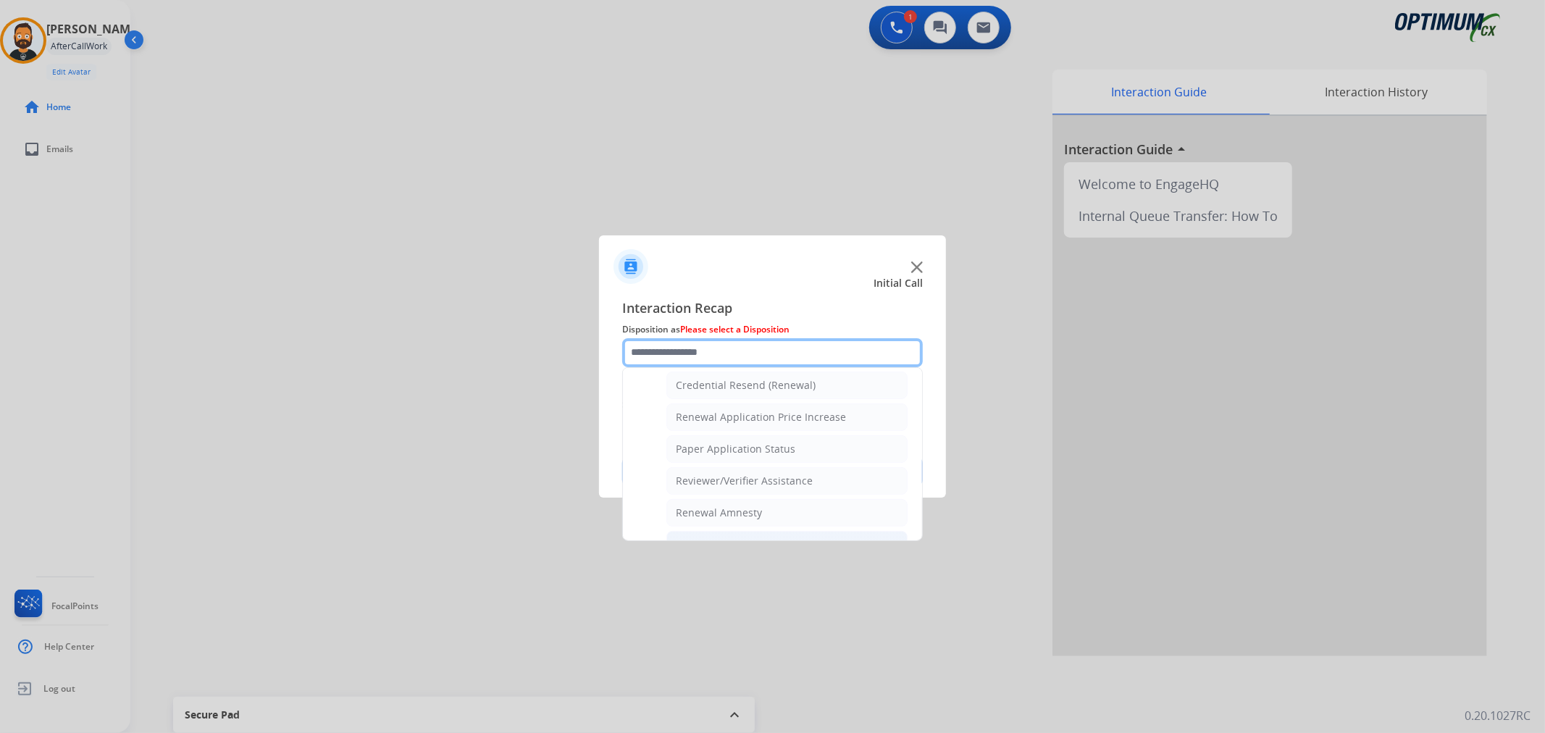
scroll to position [428, 0]
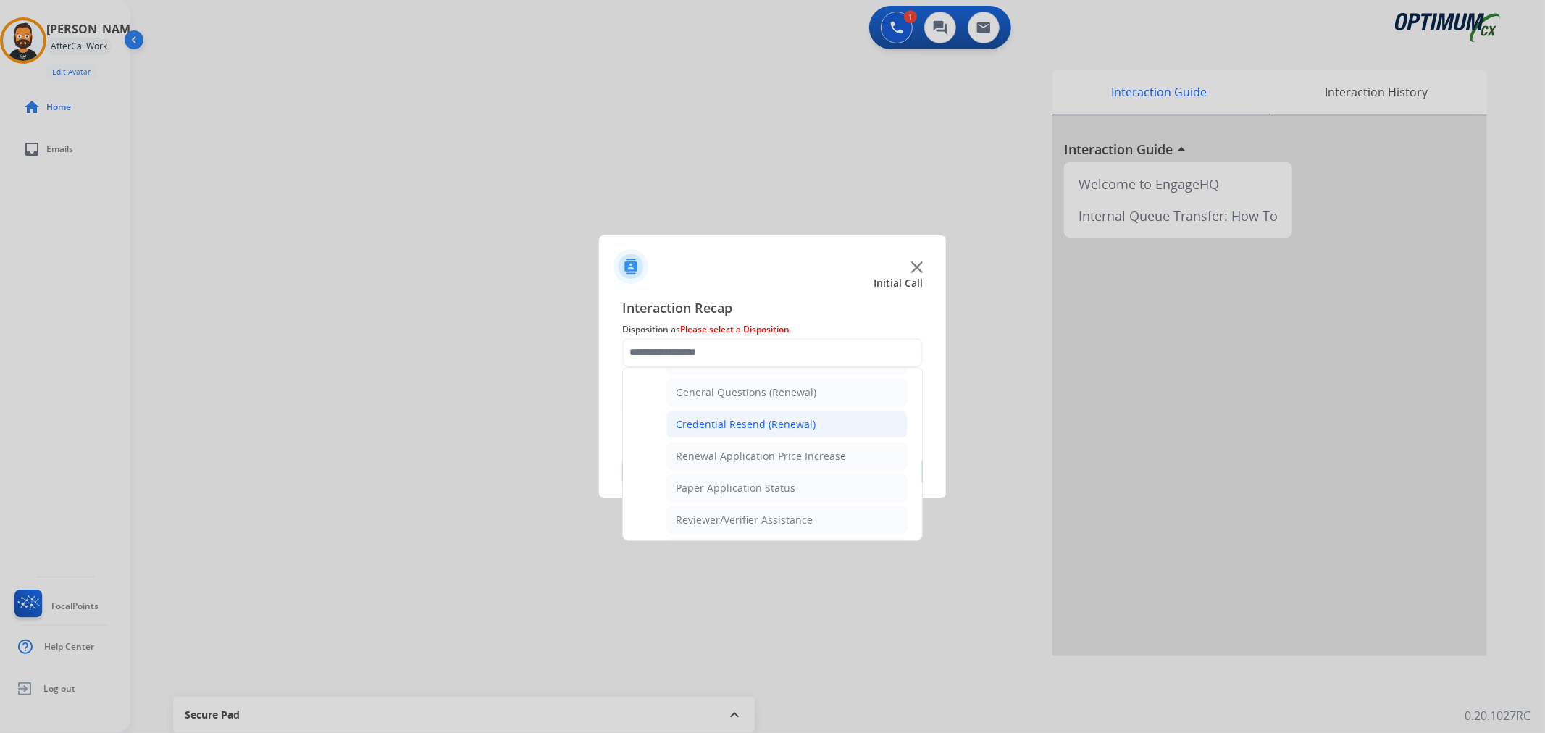
click at [749, 424] on div "Credential Resend (Renewal)" at bounding box center [746, 424] width 140 height 14
type input "**********"
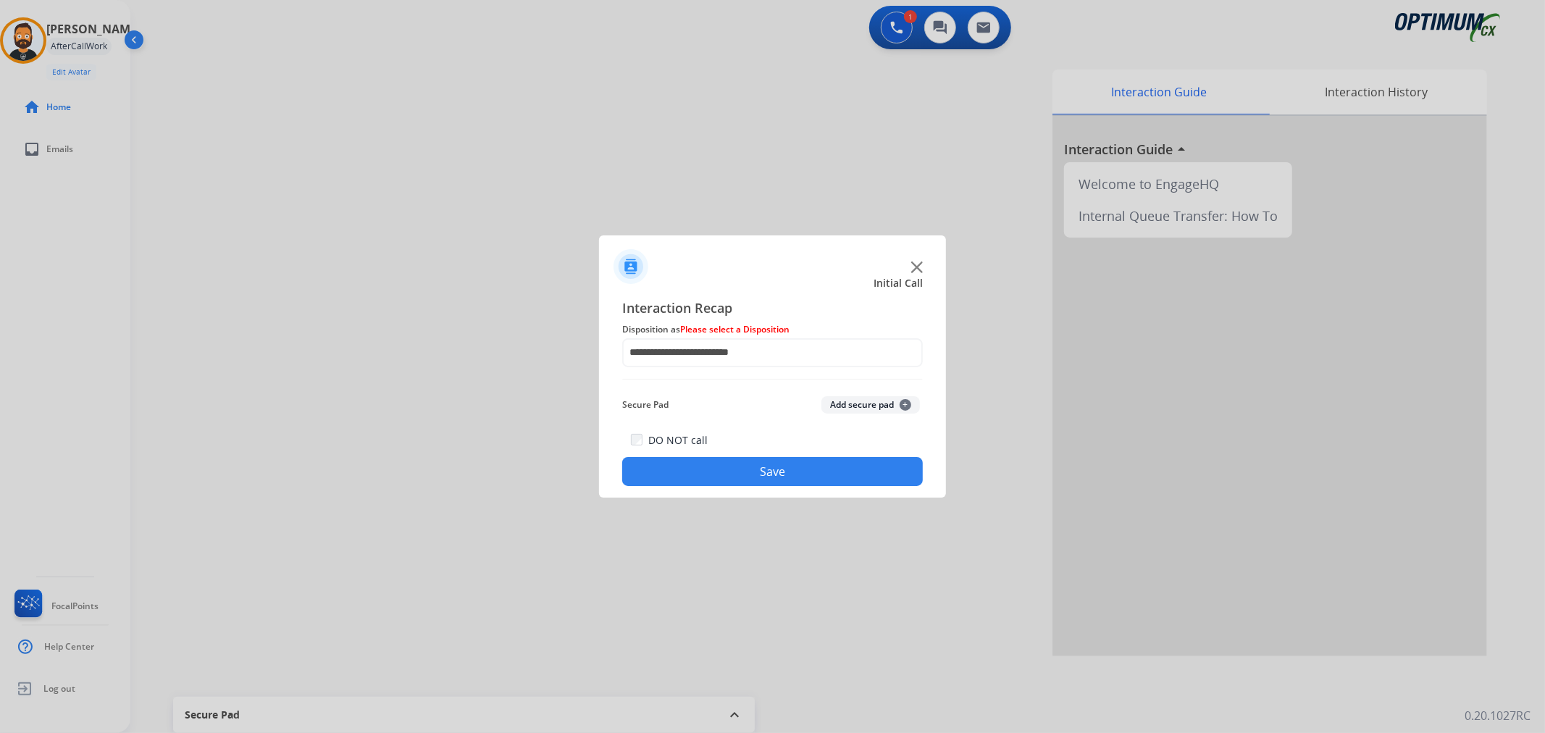
click at [745, 472] on button "Save" at bounding box center [772, 471] width 301 height 29
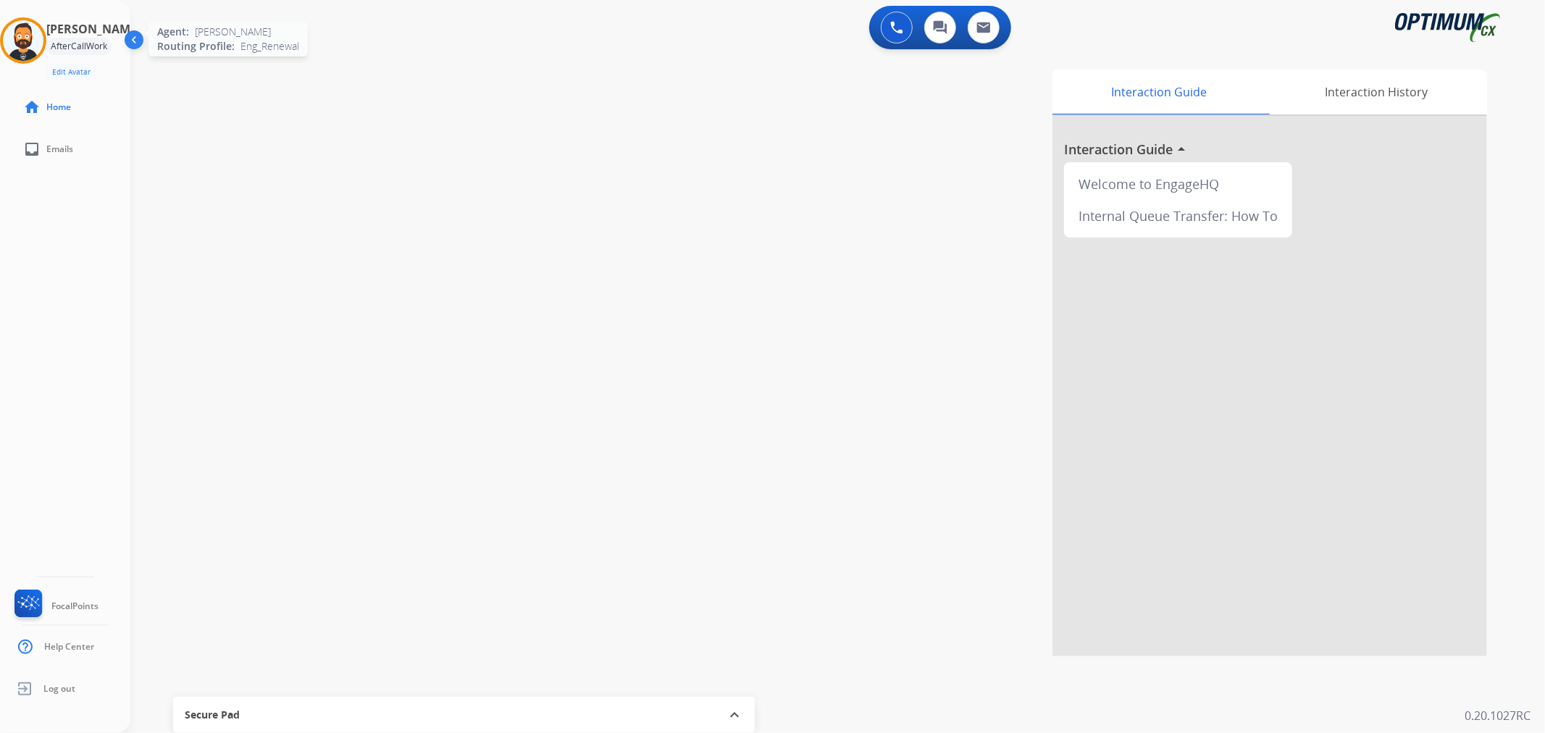
click at [25, 31] on img at bounding box center [23, 40] width 41 height 41
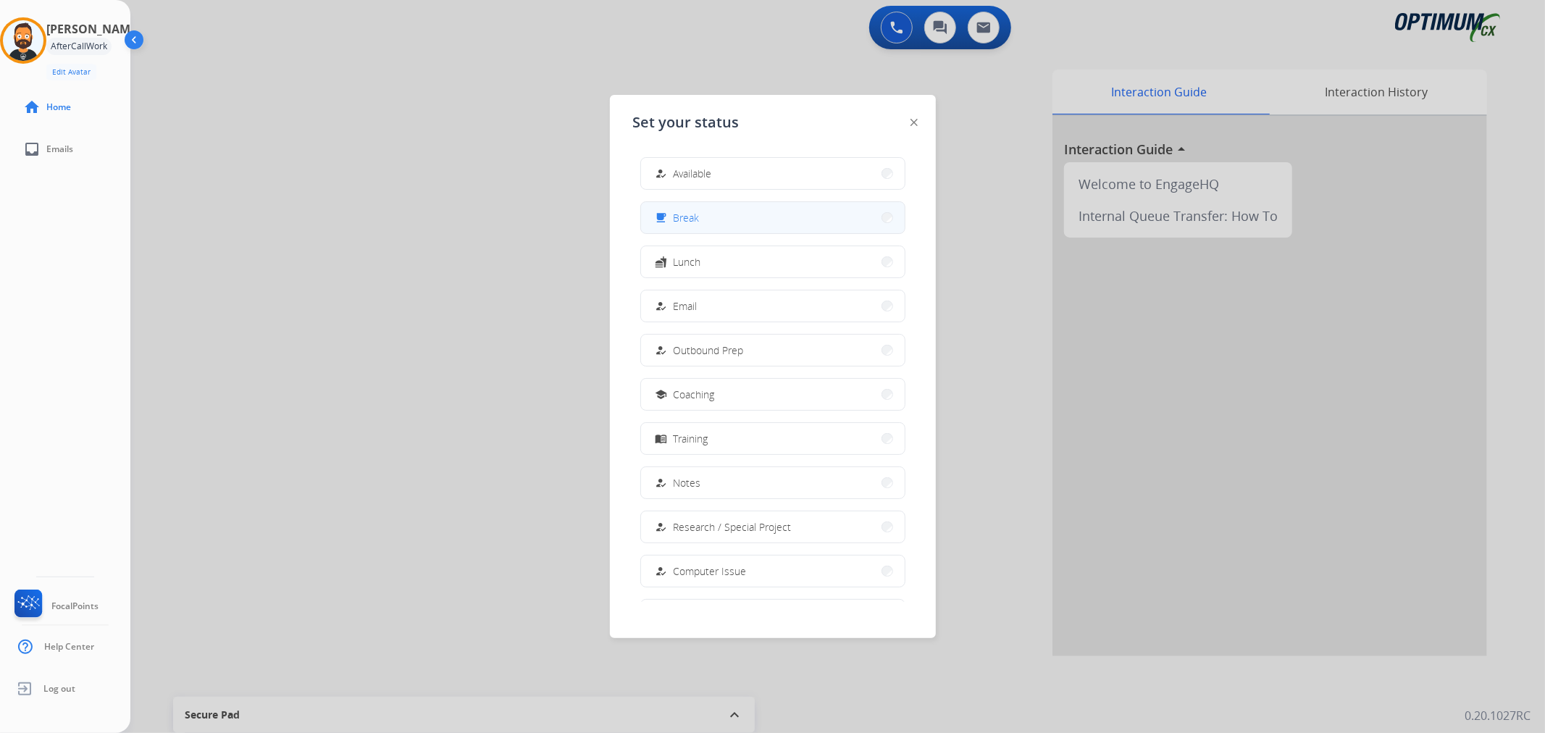
click at [758, 213] on button "free_breakfast Break" at bounding box center [773, 217] width 264 height 31
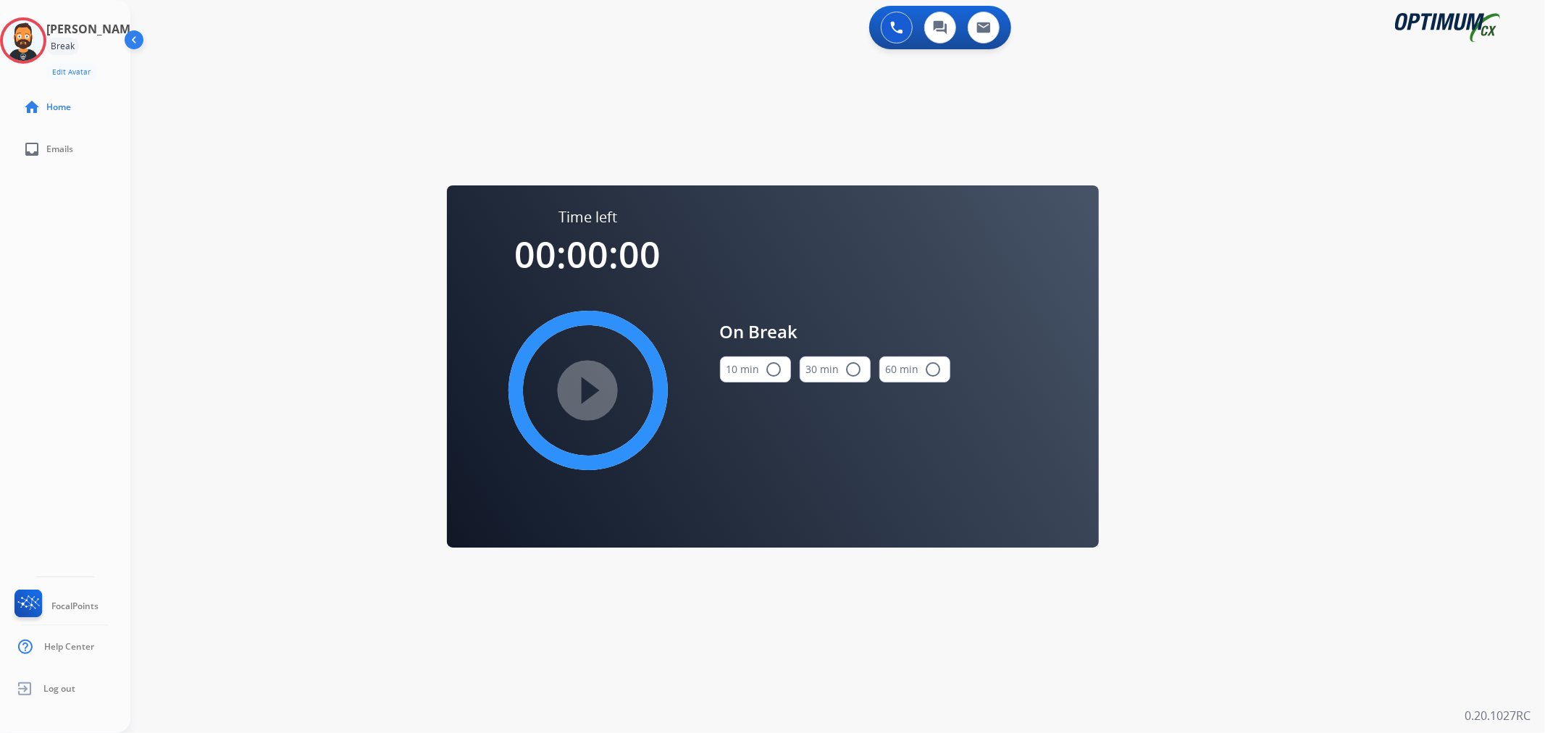
click at [737, 371] on button "10 min radio_button_unchecked" at bounding box center [755, 369] width 71 height 26
click at [590, 393] on mat-icon "play_circle_filled" at bounding box center [587, 390] width 17 height 17
drag, startPoint x: 38, startPoint y: 33, endPoint x: 77, endPoint y: 49, distance: 42.2
click at [38, 33] on icon at bounding box center [23, 40] width 47 height 47
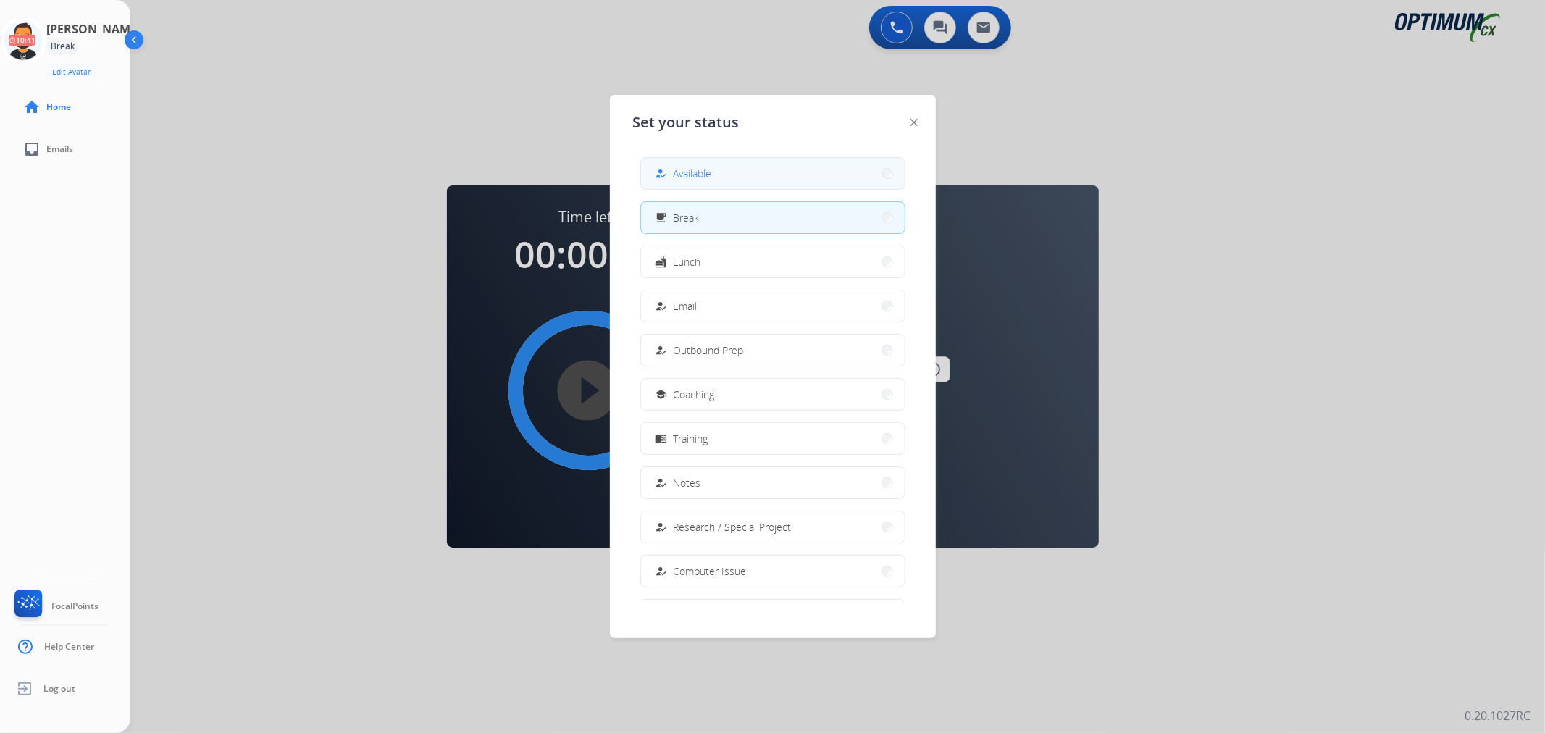
click at [690, 167] on span "Available" at bounding box center [693, 173] width 38 height 15
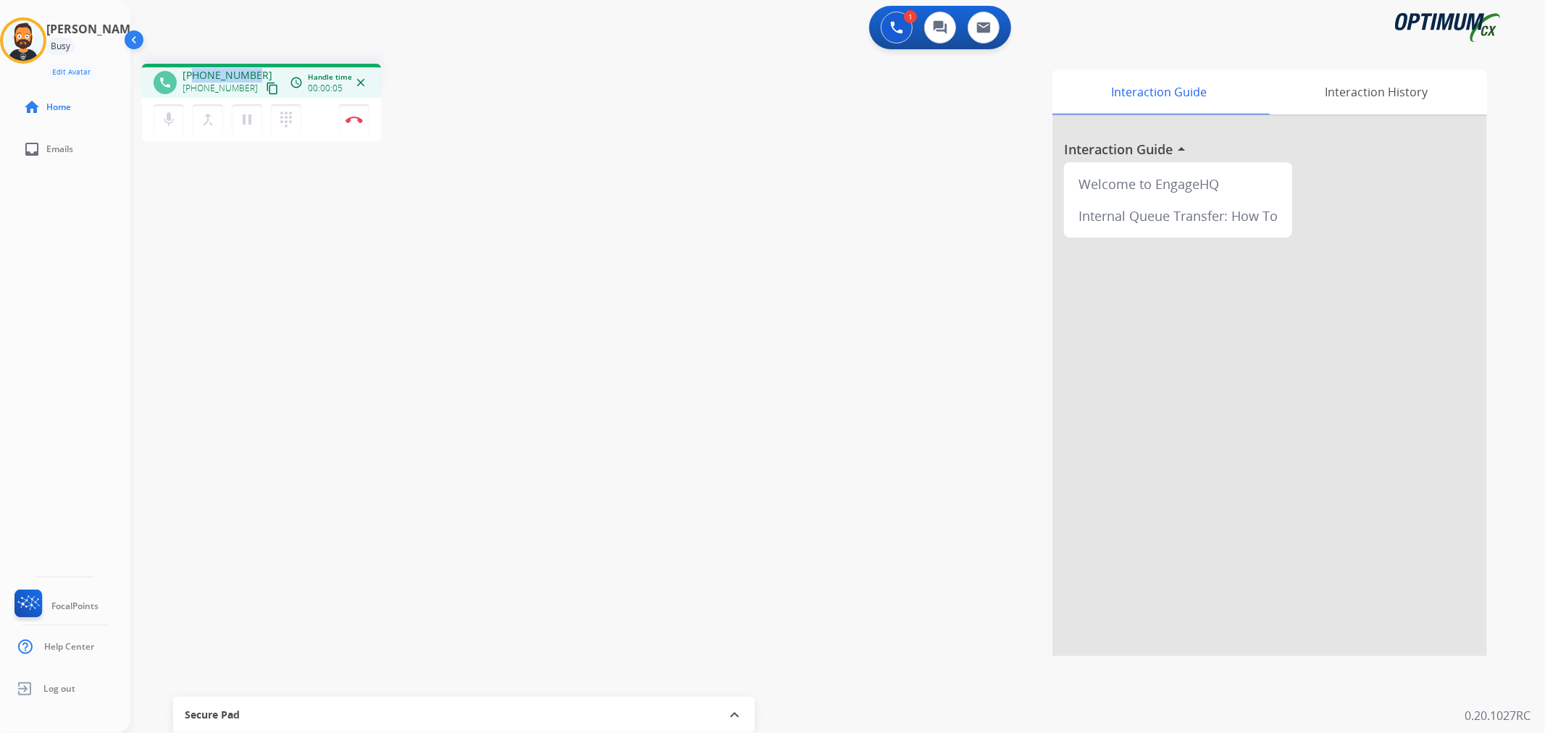
drag, startPoint x: 254, startPoint y: 67, endPoint x: 192, endPoint y: 74, distance: 62.7
click at [192, 74] on div "phone [PHONE_NUMBER] [PHONE_NUMBER] content_copy access_time Call metrics Queue…" at bounding box center [261, 81] width 239 height 34
copy span "9412854499"
click at [357, 117] on img at bounding box center [353, 119] width 17 height 7
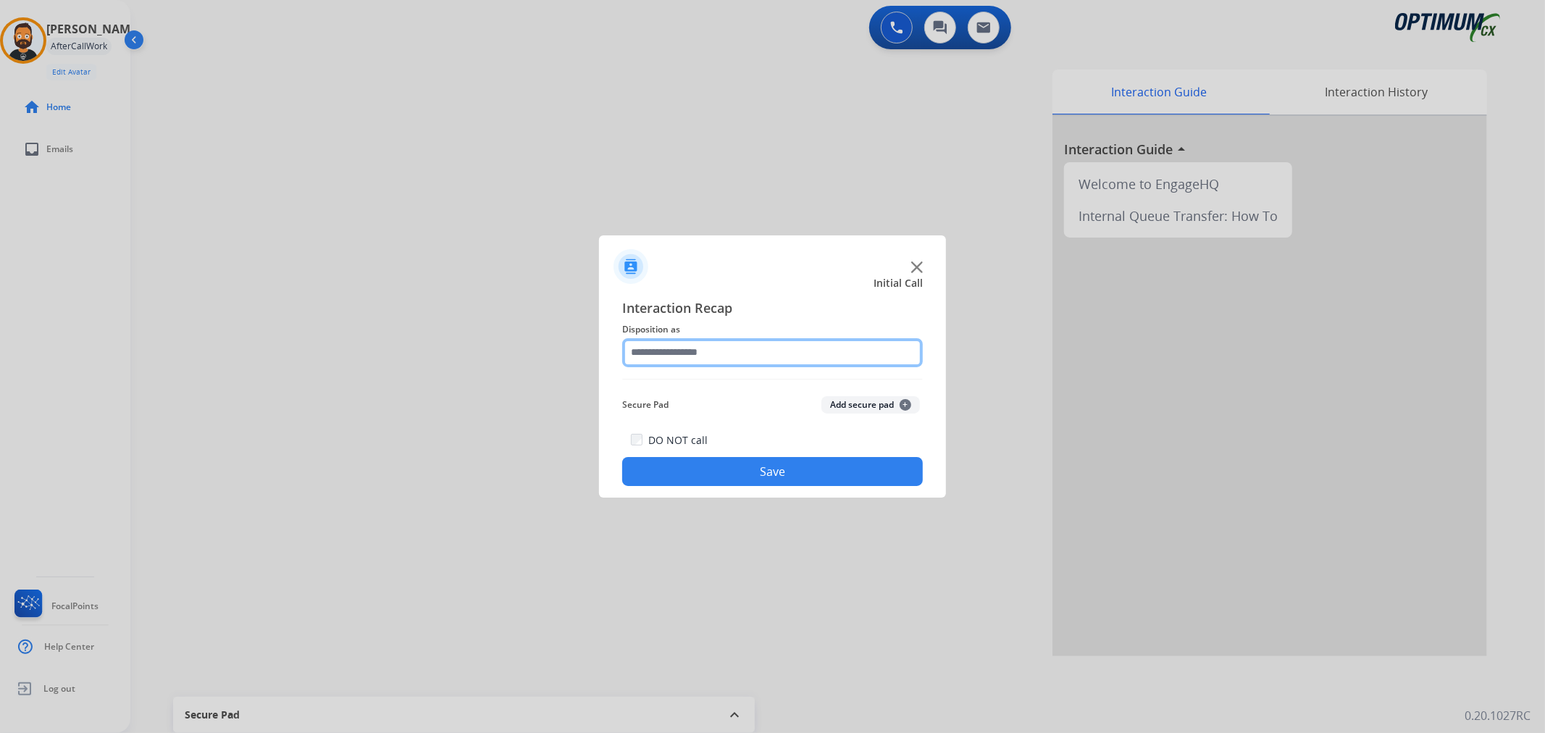
click at [754, 345] on input "text" at bounding box center [772, 352] width 301 height 29
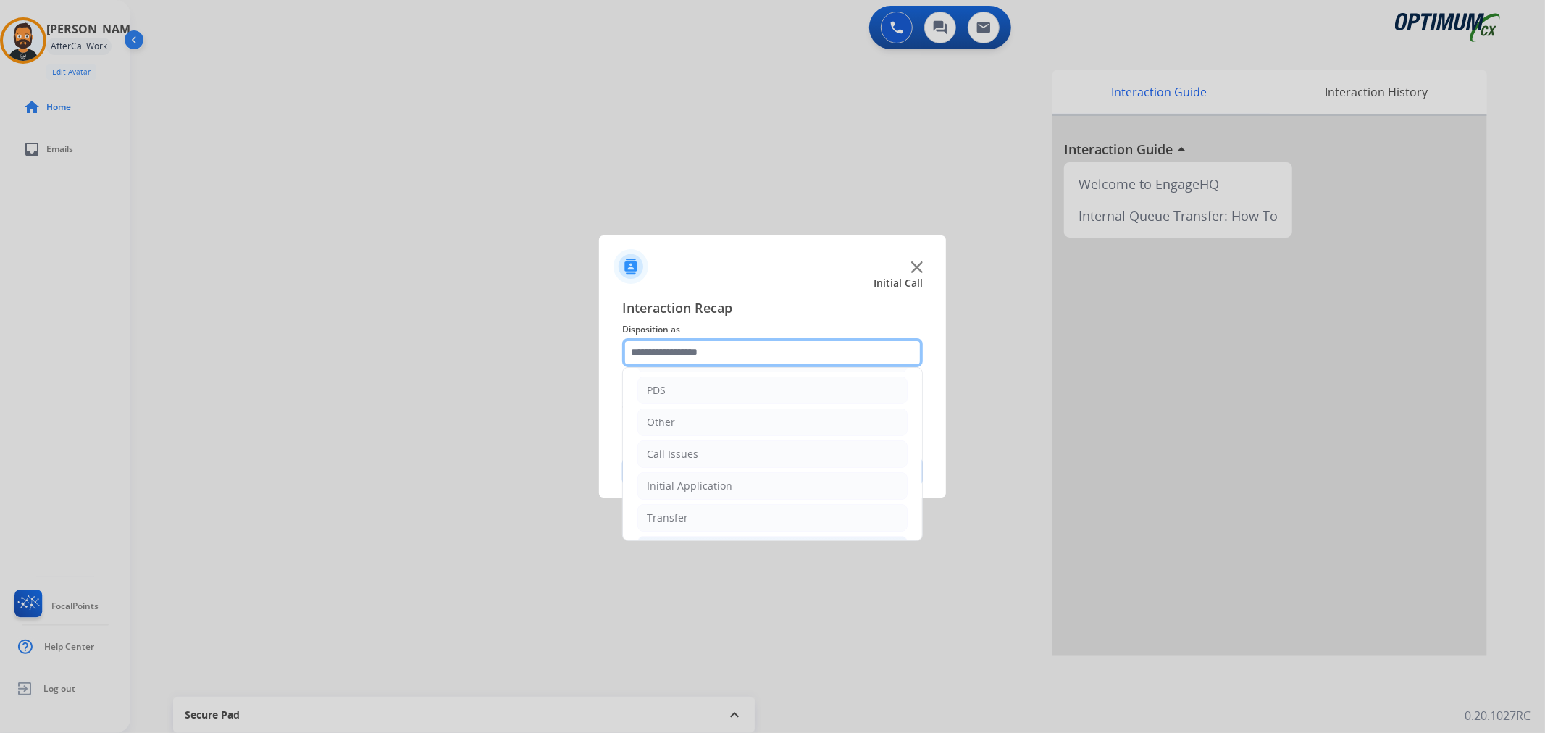
scroll to position [99, 0]
click at [705, 451] on div "Initial Application" at bounding box center [689, 452] width 85 height 14
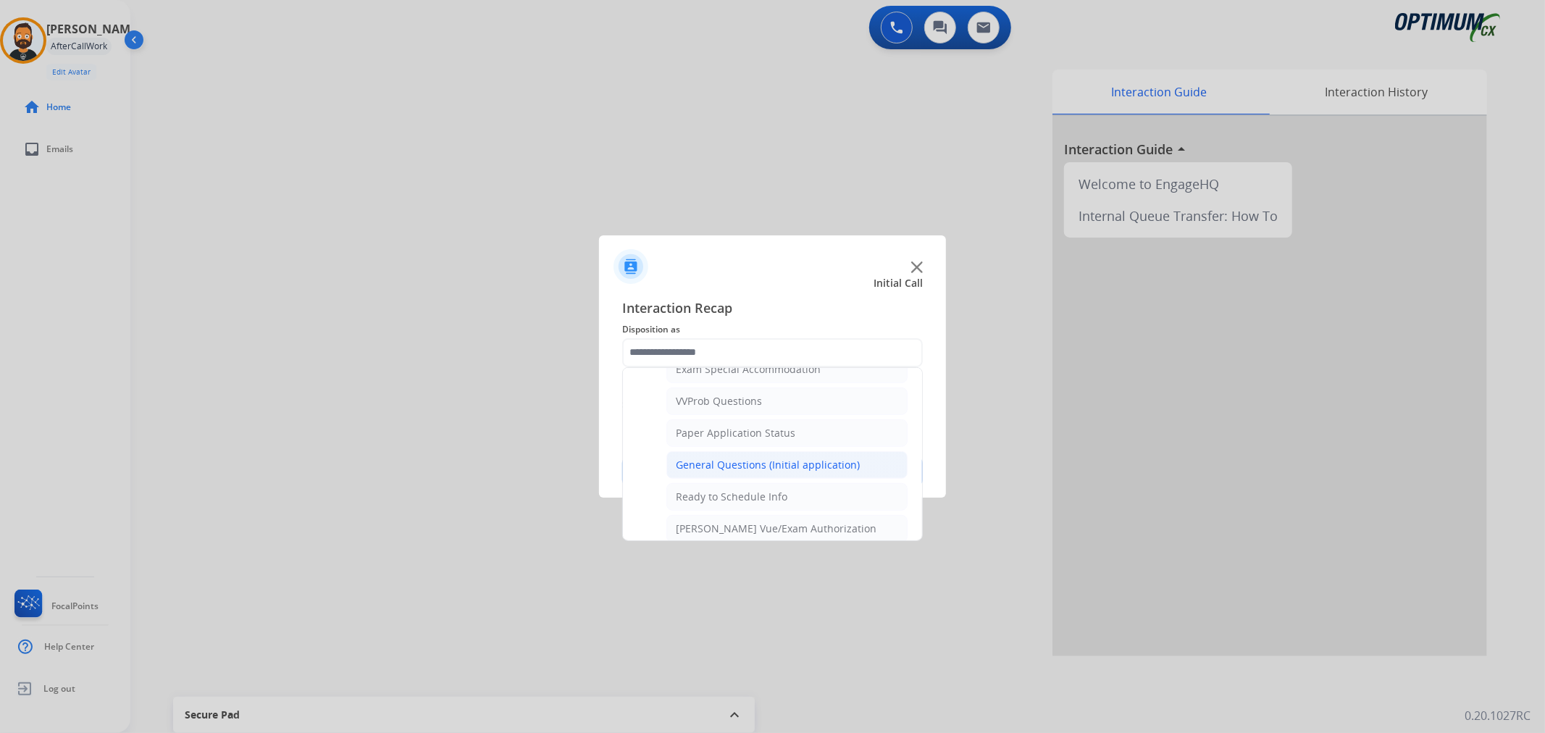
click at [752, 464] on div "General Questions (Initial application)" at bounding box center [768, 465] width 184 height 14
type input "**********"
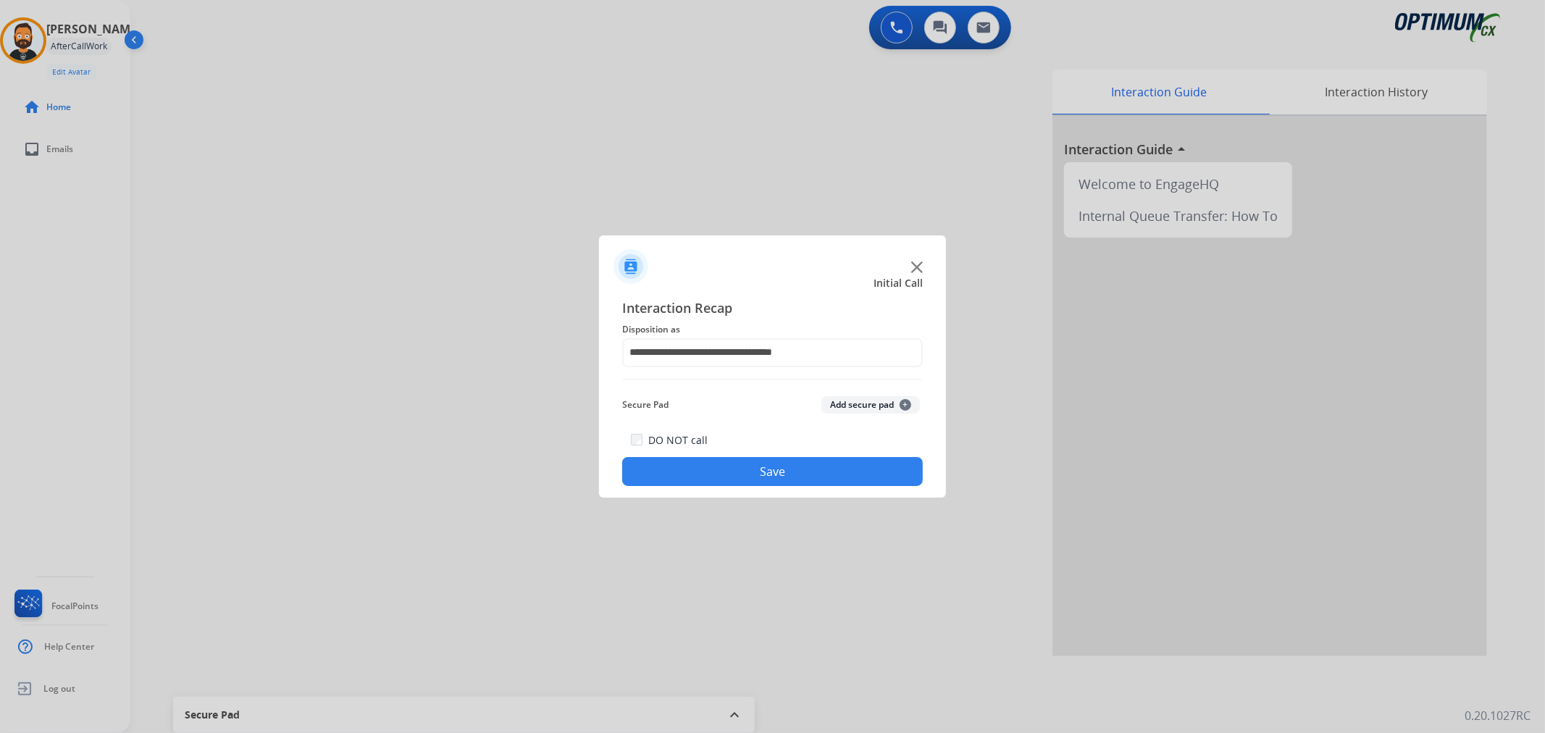
click at [745, 472] on button "Save" at bounding box center [772, 471] width 301 height 29
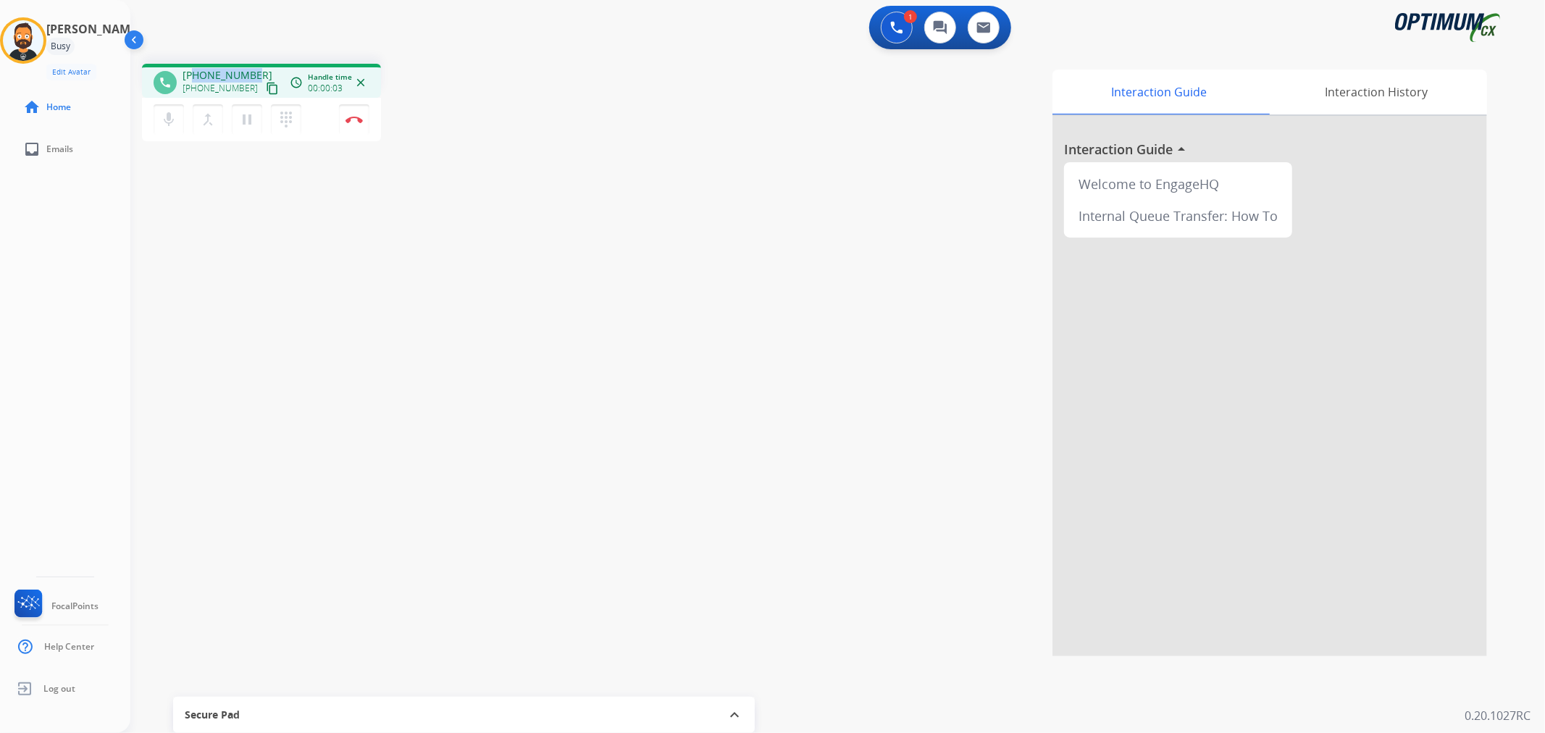
drag, startPoint x: 255, startPoint y: 71, endPoint x: 196, endPoint y: 71, distance: 59.4
click at [196, 71] on div "[PHONE_NUMBER] [PHONE_NUMBER] content_copy" at bounding box center [232, 82] width 99 height 29
copy span "8138557333"
click at [356, 123] on button "Disconnect" at bounding box center [354, 119] width 30 height 30
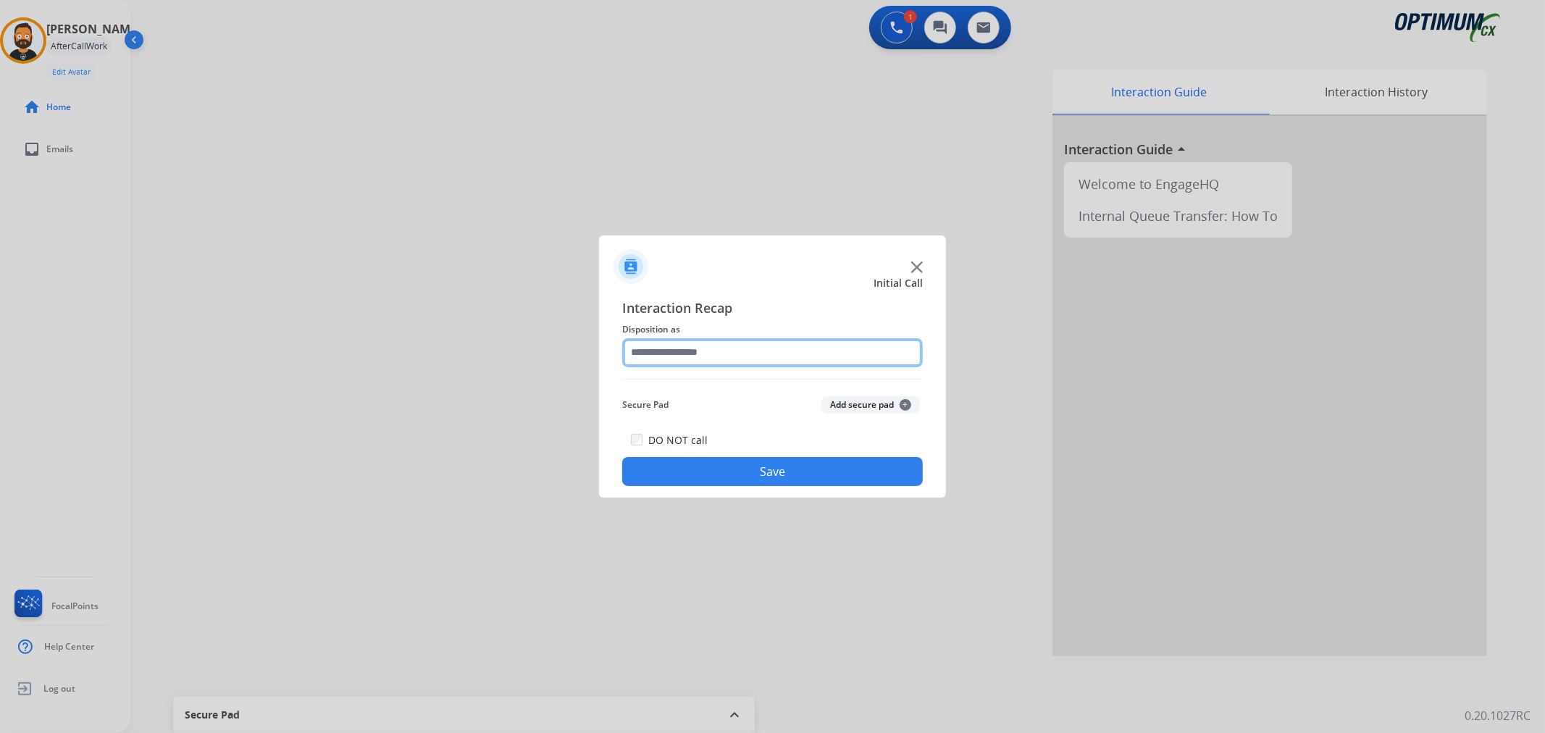
click at [717, 357] on input "text" at bounding box center [772, 352] width 301 height 29
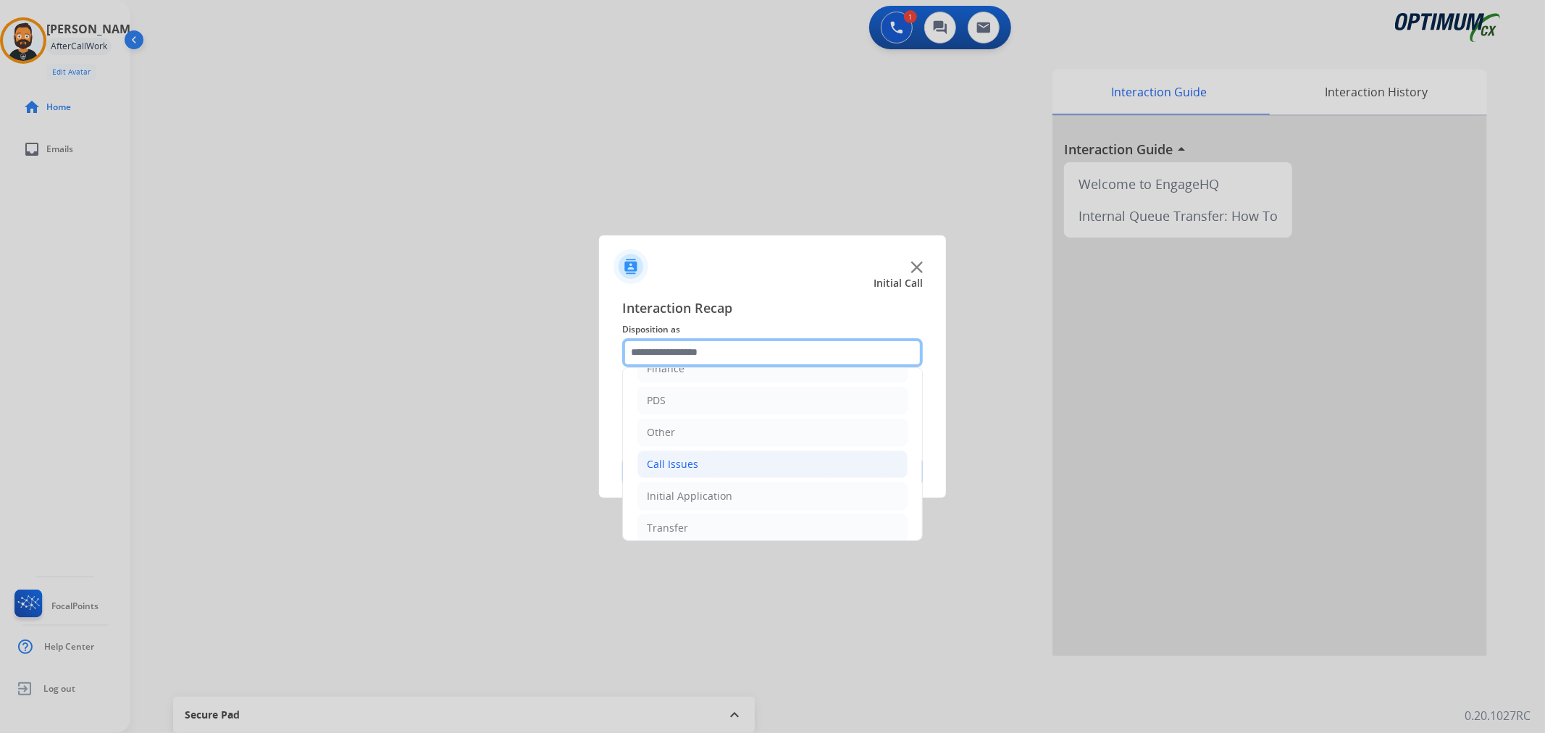
scroll to position [99, 0]
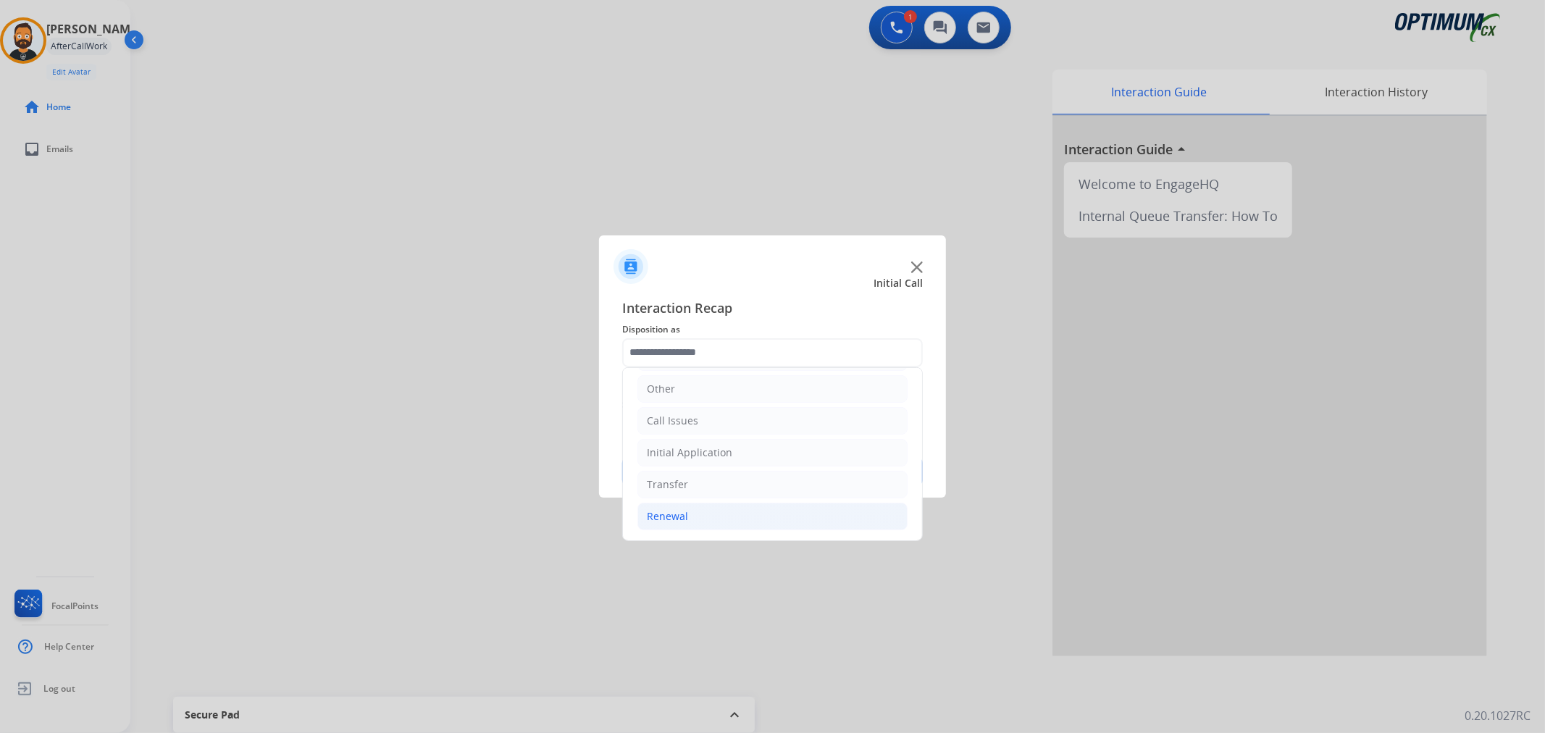
click at [692, 506] on li "Renewal" at bounding box center [772, 517] width 270 height 28
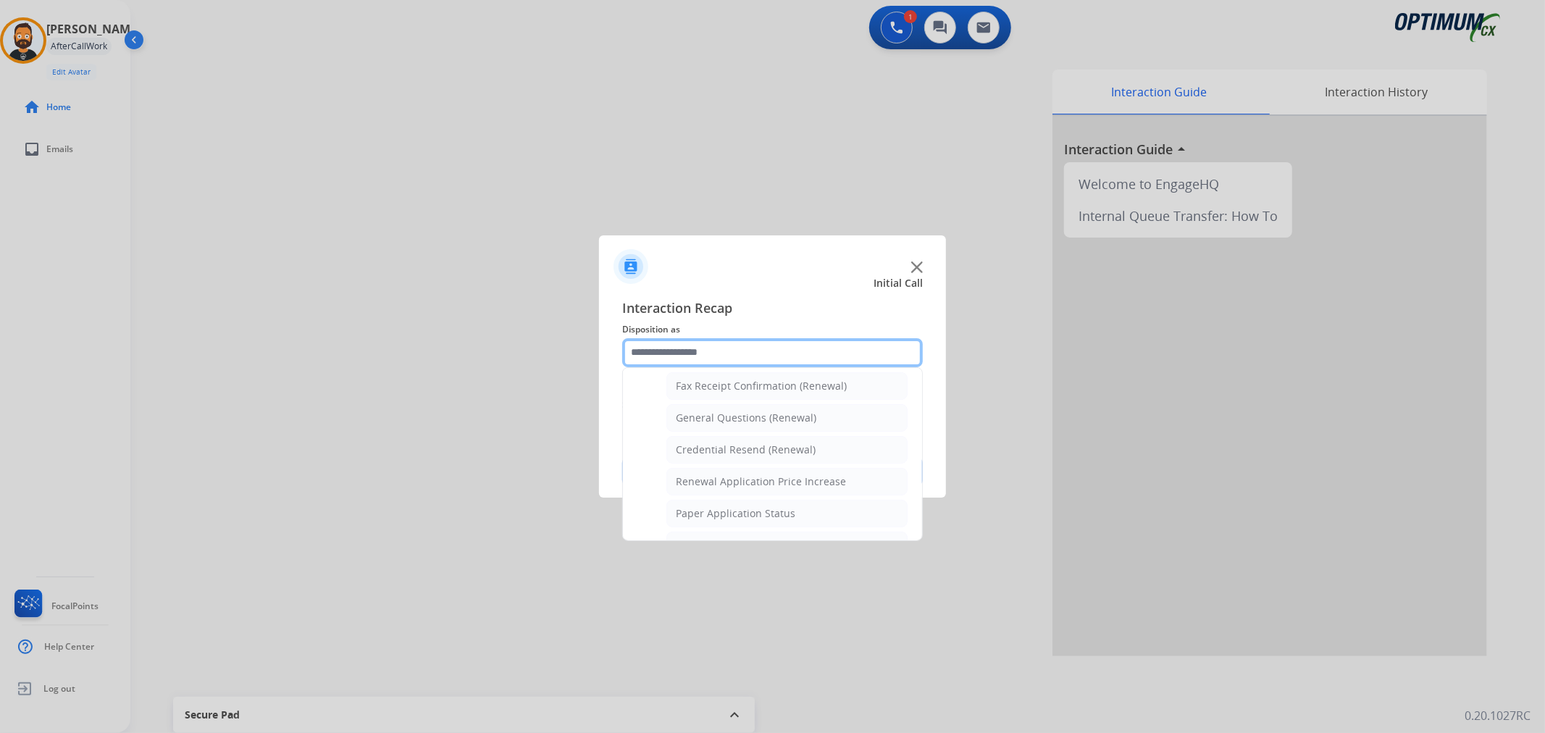
scroll to position [367, 0]
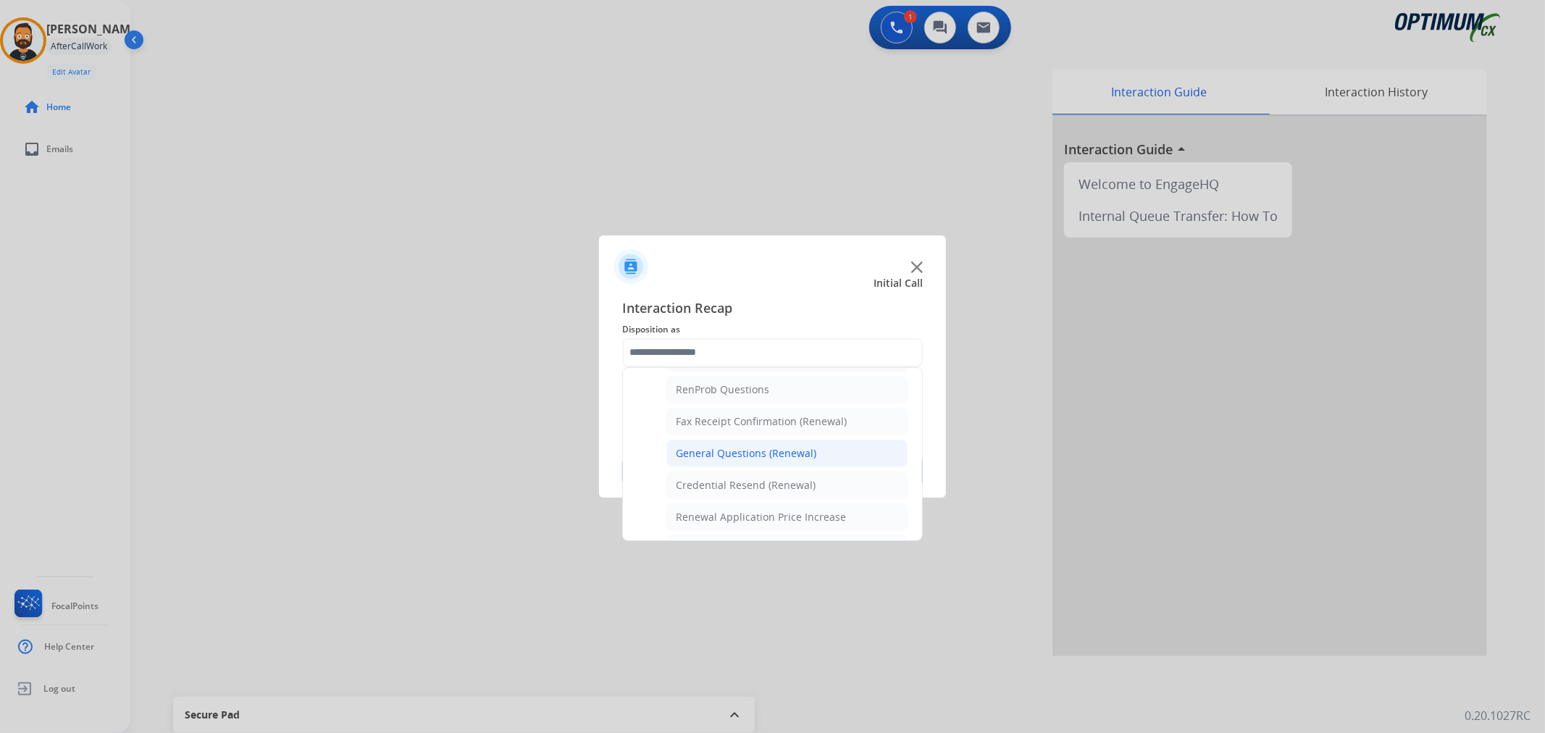
click at [757, 454] on div "General Questions (Renewal)" at bounding box center [746, 453] width 141 height 14
type input "**********"
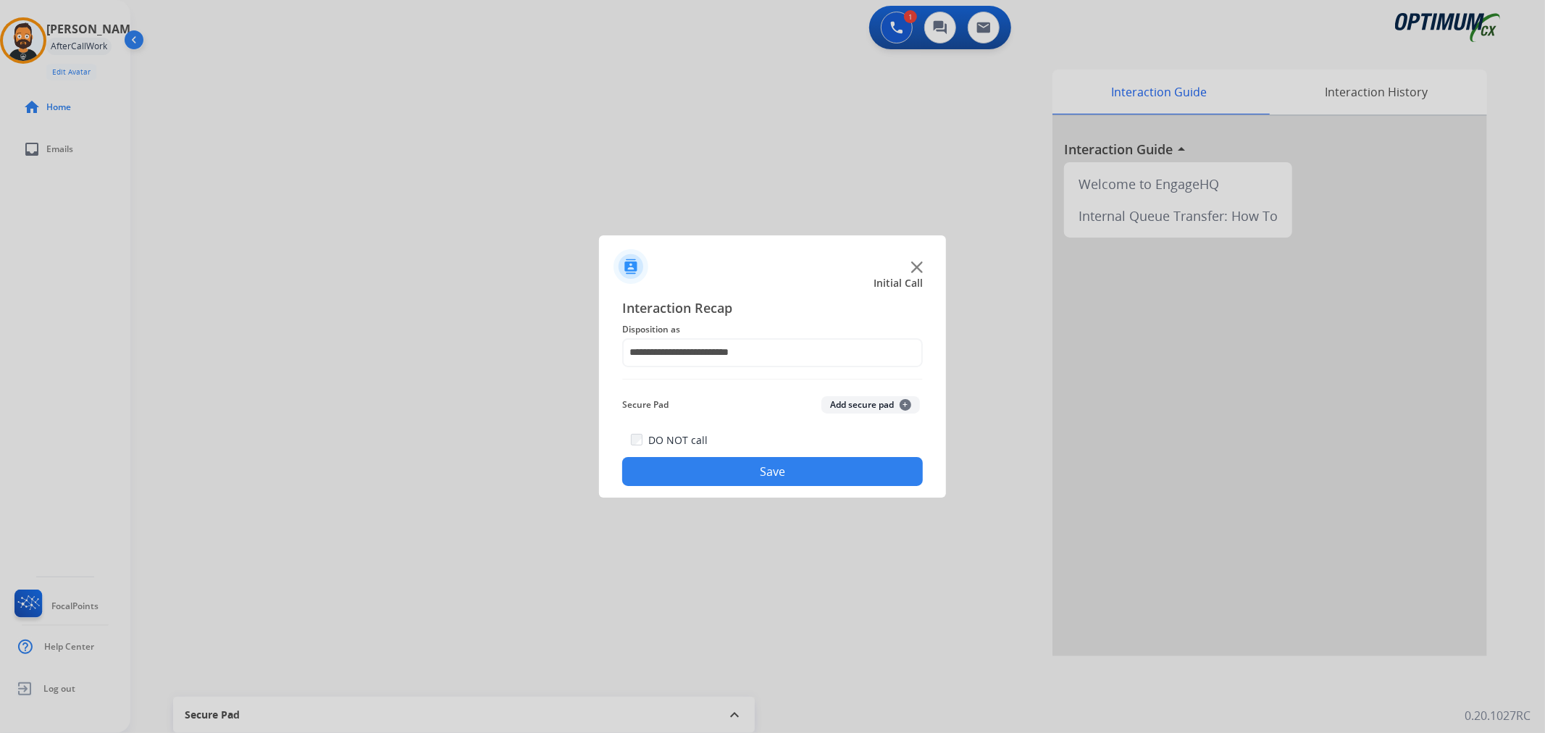
click at [755, 466] on button "Save" at bounding box center [772, 471] width 301 height 29
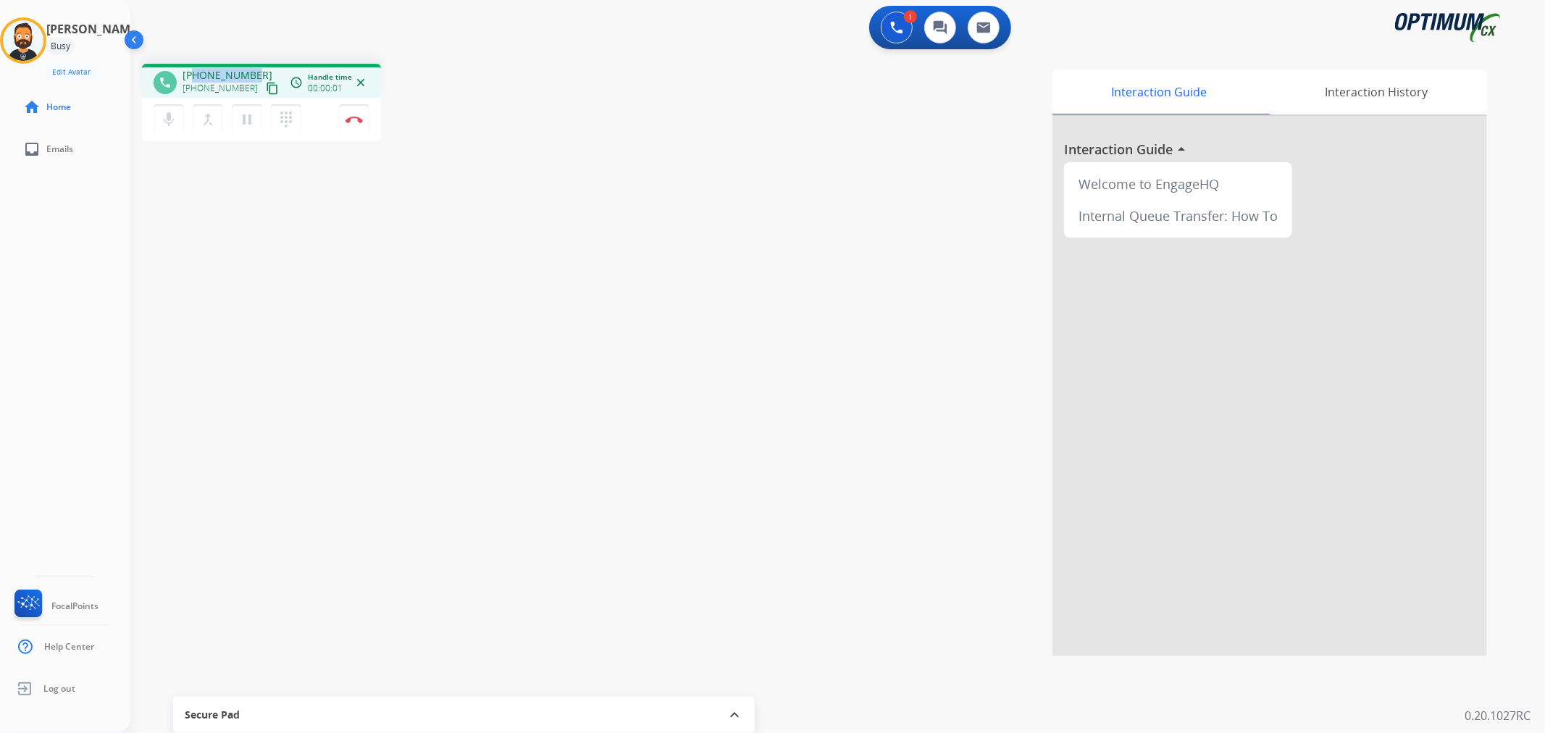
drag, startPoint x: 252, startPoint y: 67, endPoint x: 194, endPoint y: 71, distance: 58.1
click at [194, 71] on div "[PHONE_NUMBER] [PHONE_NUMBER] content_copy" at bounding box center [232, 82] width 99 height 29
copy span "5806542139"
click at [358, 117] on img at bounding box center [353, 119] width 17 height 7
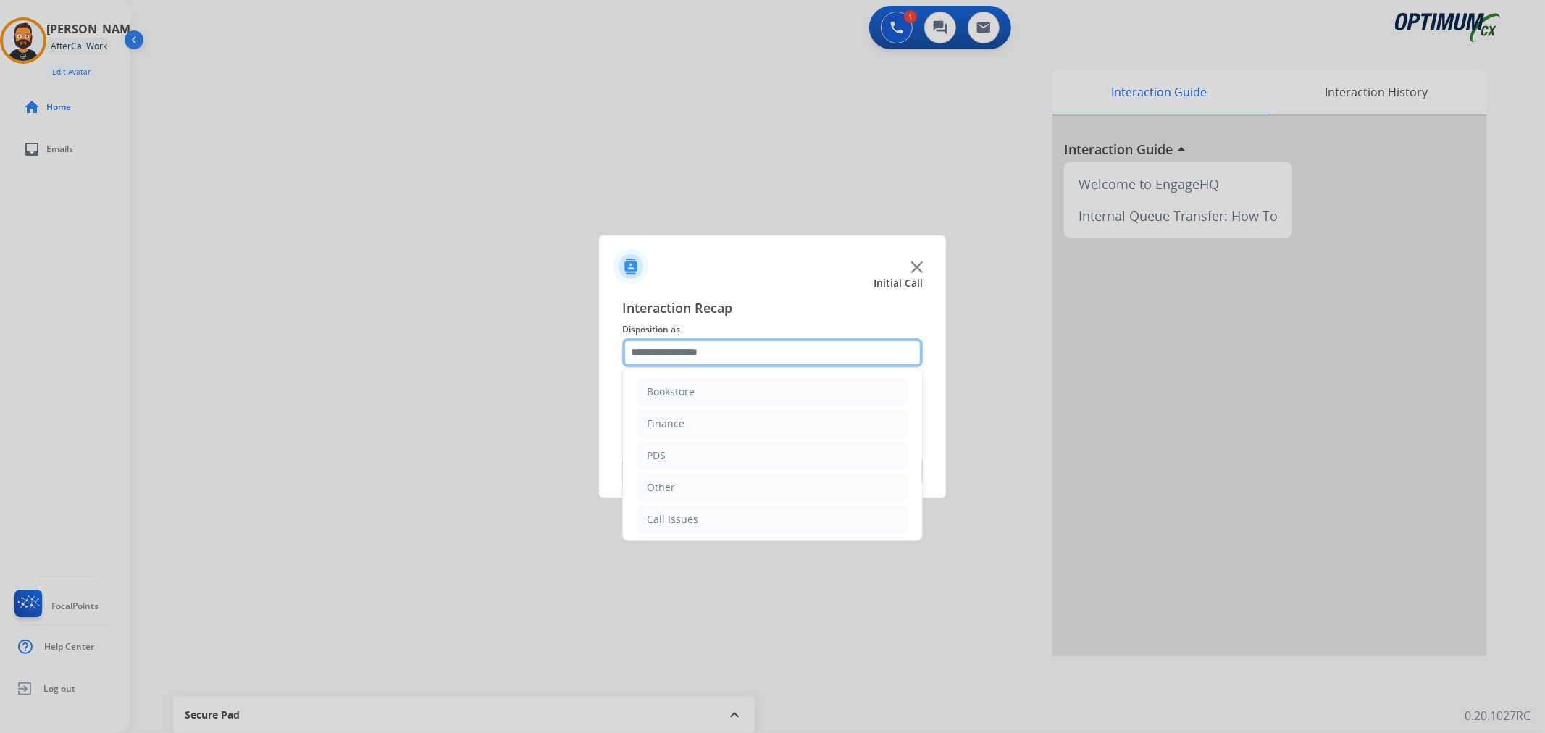
click at [671, 351] on input "text" at bounding box center [772, 352] width 301 height 29
click at [677, 525] on li "Renewal" at bounding box center [772, 517] width 270 height 28
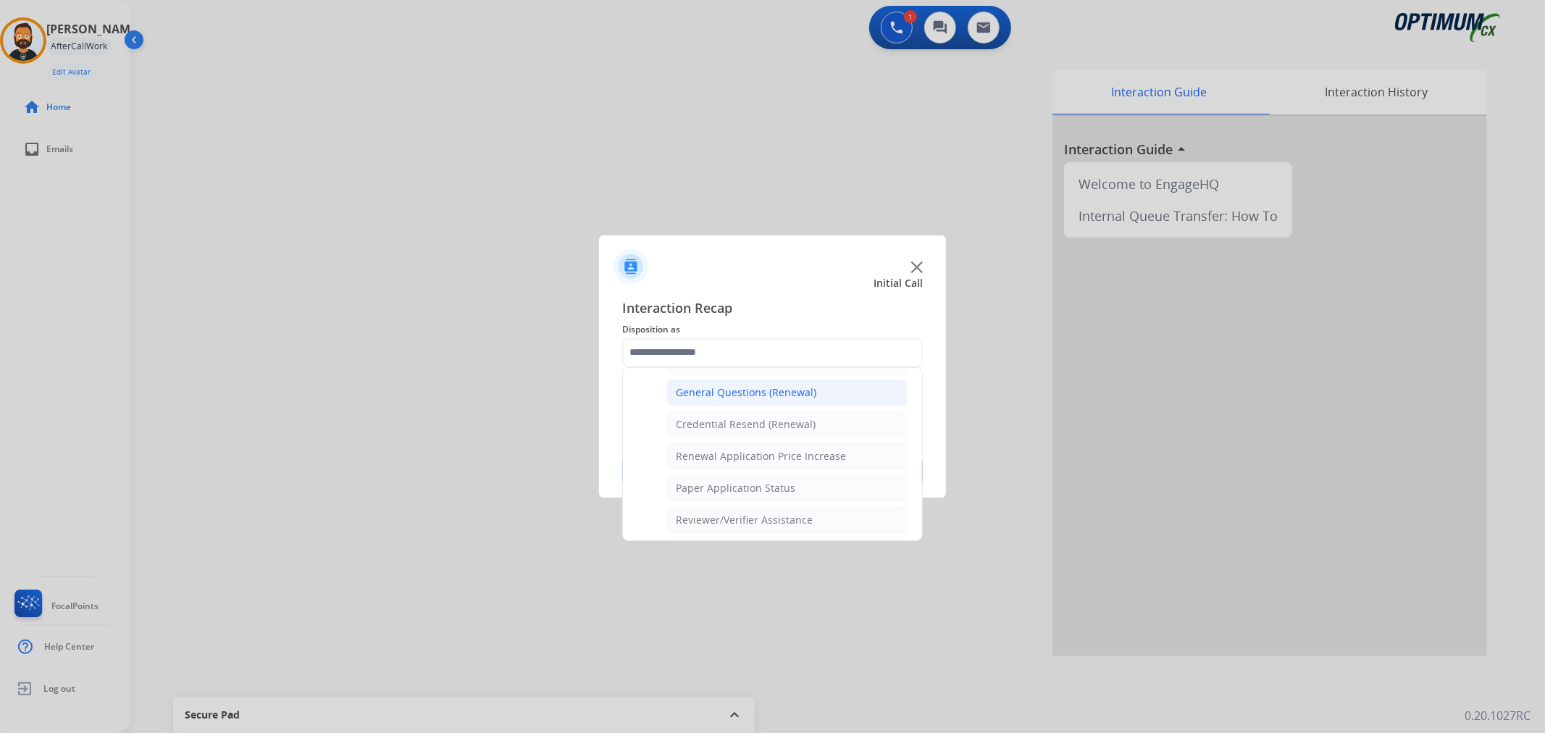
click at [770, 393] on div "General Questions (Renewal)" at bounding box center [746, 392] width 141 height 14
type input "**********"
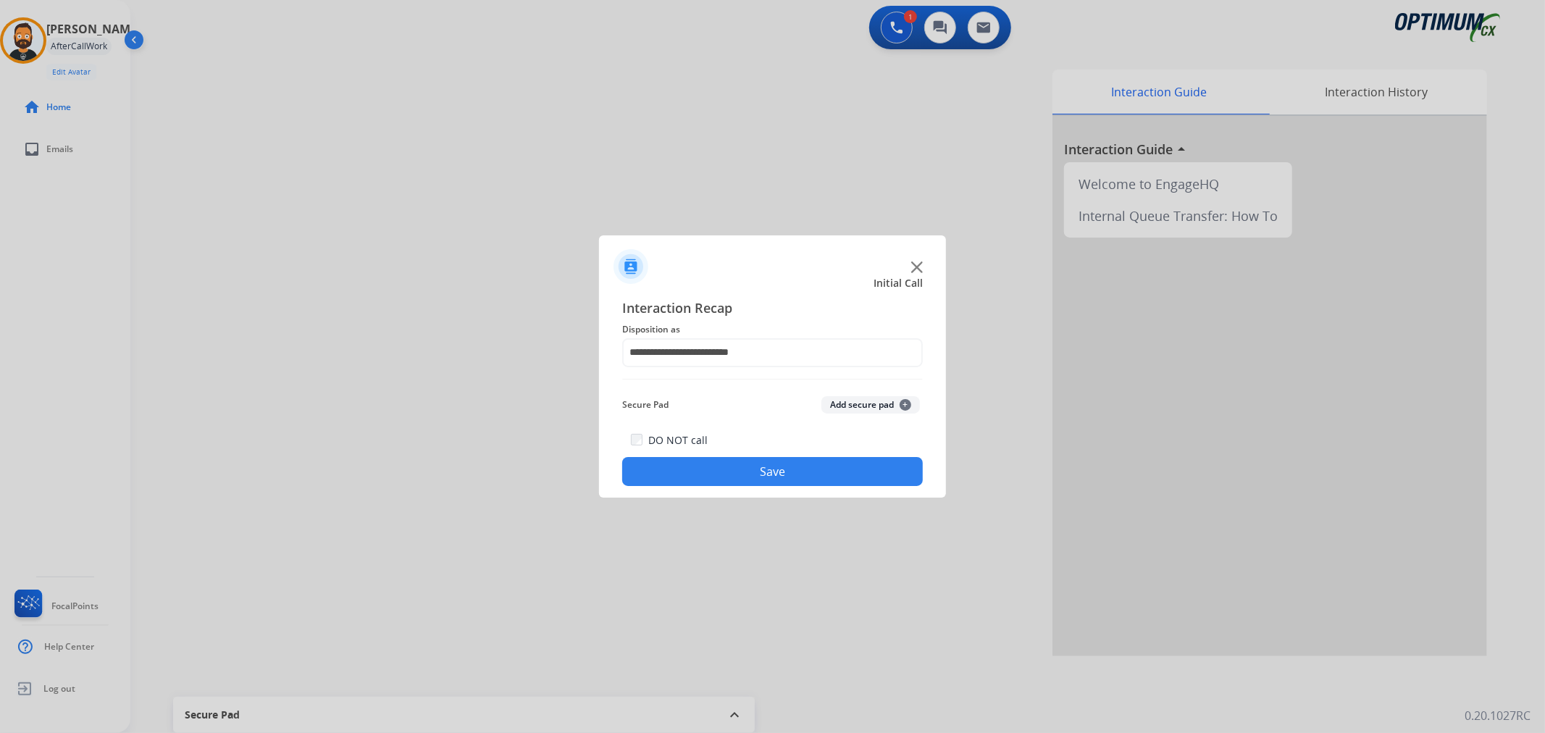
click at [797, 455] on div "DO NOT call Save" at bounding box center [772, 458] width 301 height 55
click at [780, 471] on button "Save" at bounding box center [772, 471] width 301 height 29
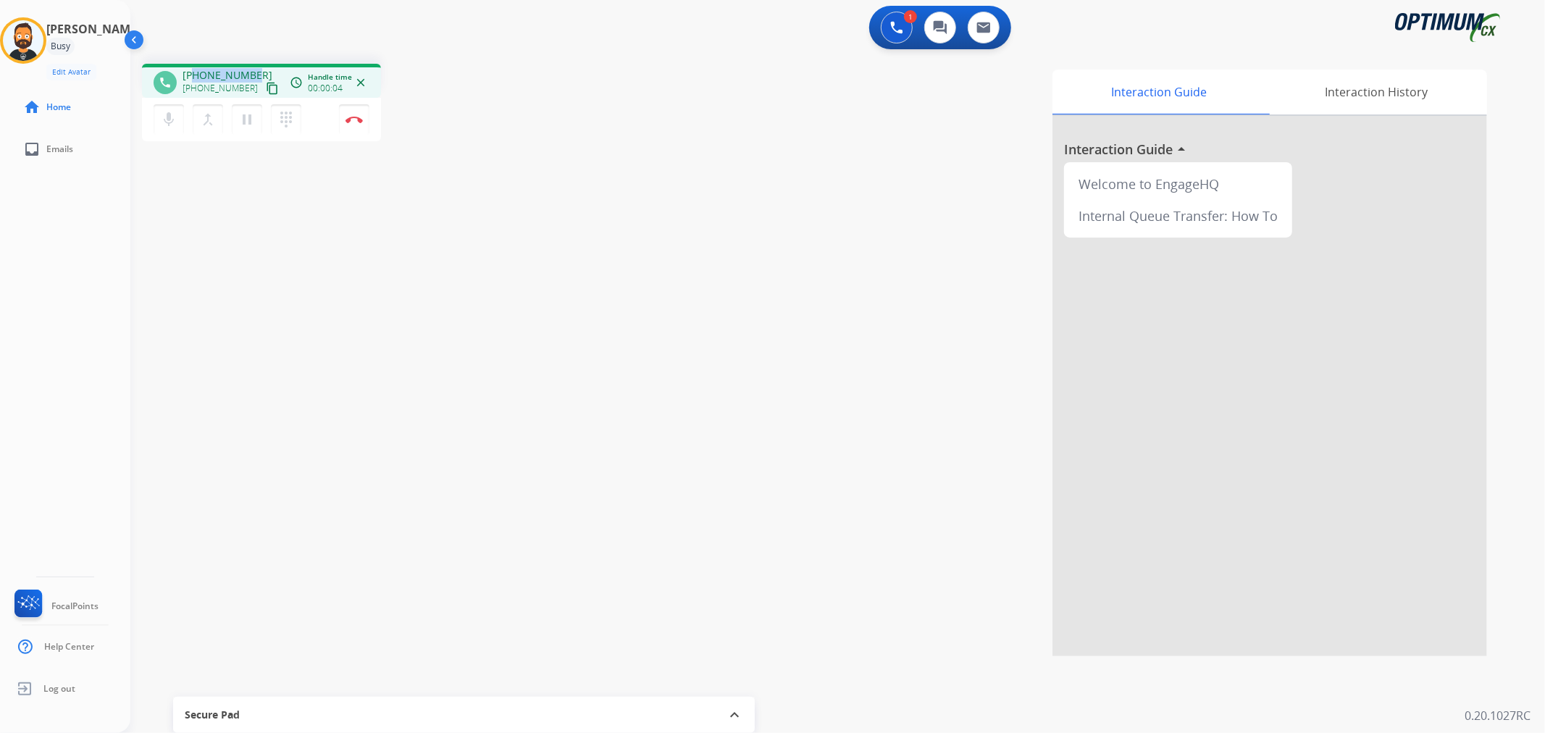
drag, startPoint x: 254, startPoint y: 70, endPoint x: 194, endPoint y: 67, distance: 59.4
click at [194, 68] on div "[PHONE_NUMBER] [PHONE_NUMBER] content_copy" at bounding box center [232, 82] width 99 height 29
copy span "2025620703"
click at [353, 113] on button "Disconnect" at bounding box center [354, 119] width 30 height 30
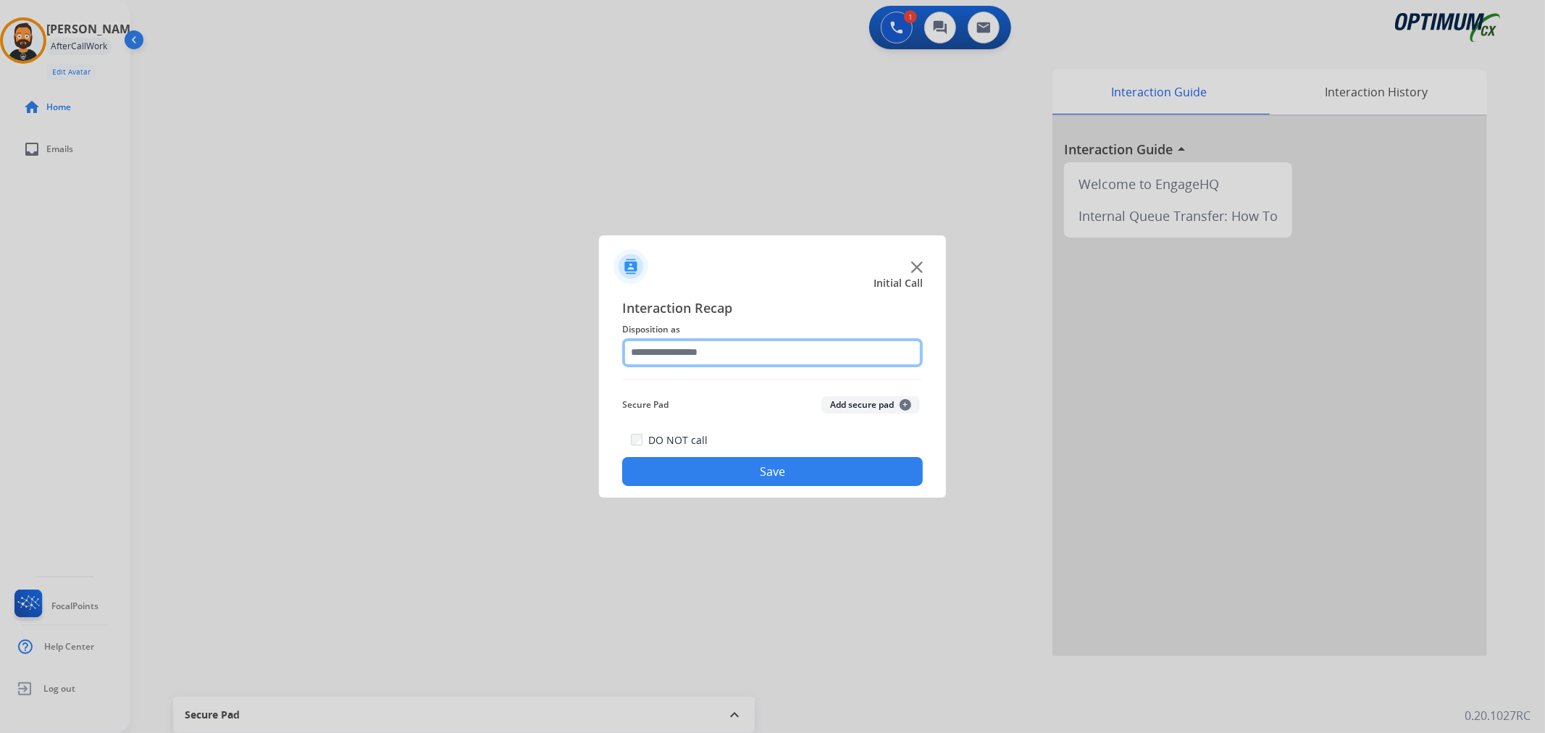
click at [661, 353] on input "text" at bounding box center [772, 352] width 301 height 29
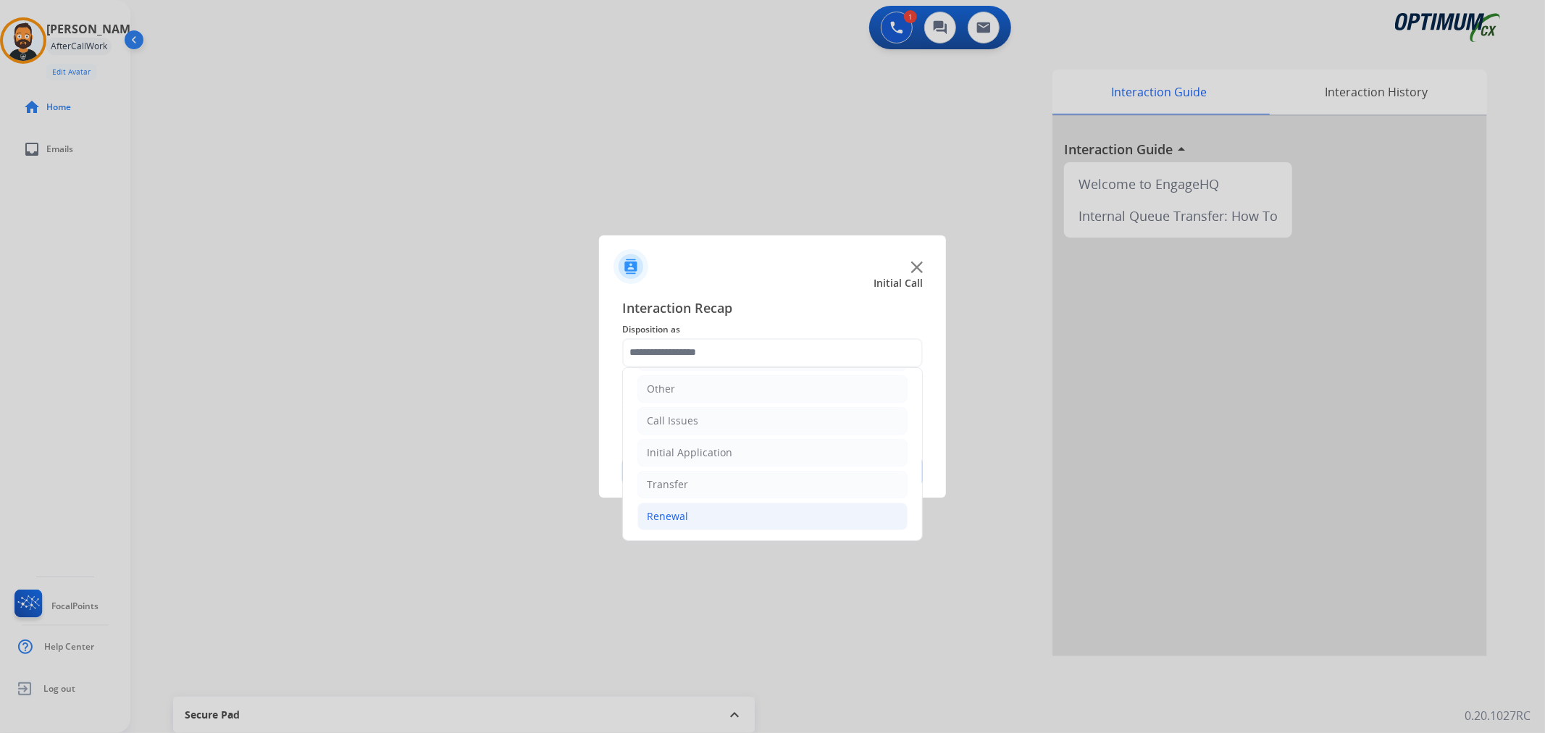
click at [726, 511] on li "Renewal" at bounding box center [772, 517] width 270 height 28
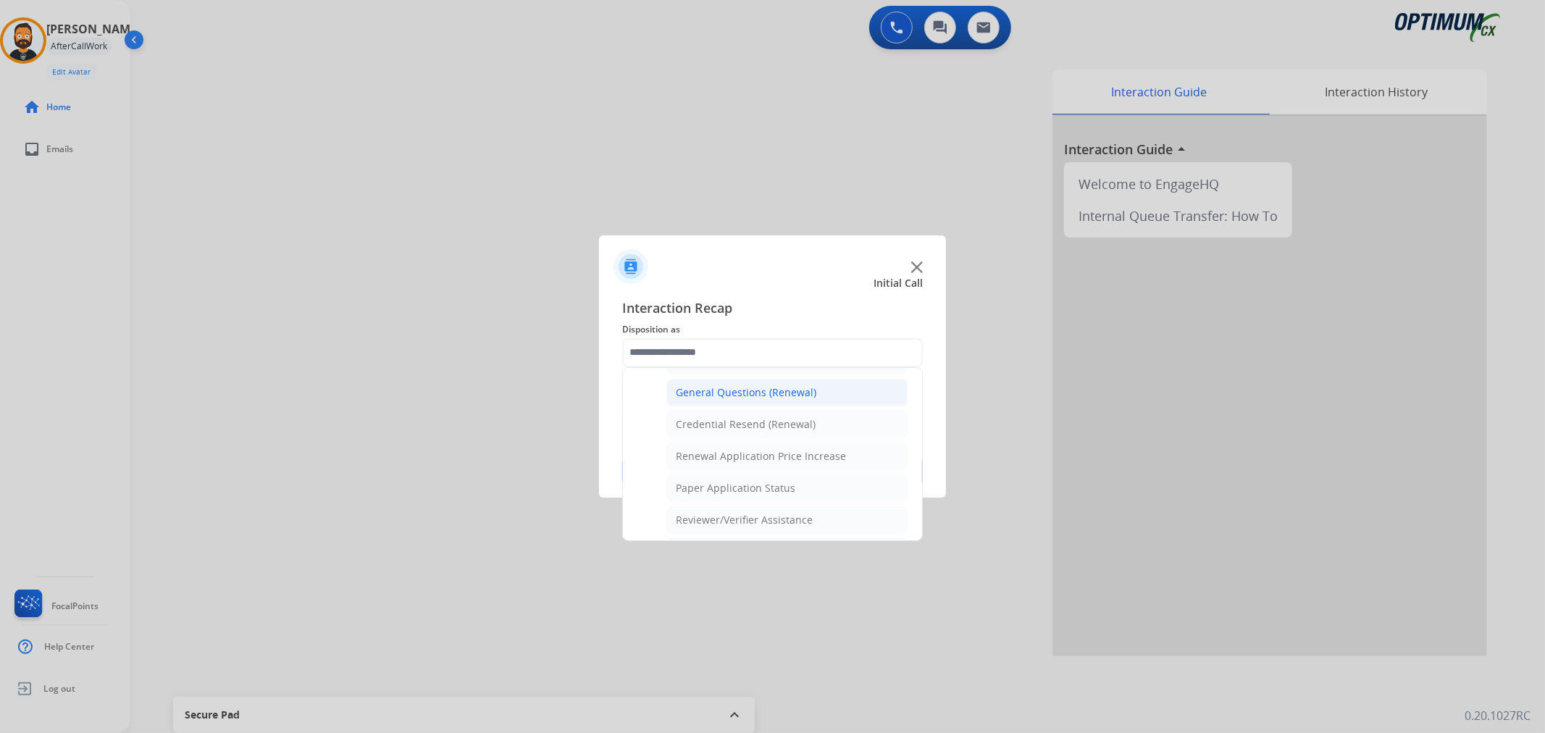
click at [735, 390] on div "General Questions (Renewal)" at bounding box center [746, 392] width 141 height 14
type input "**********"
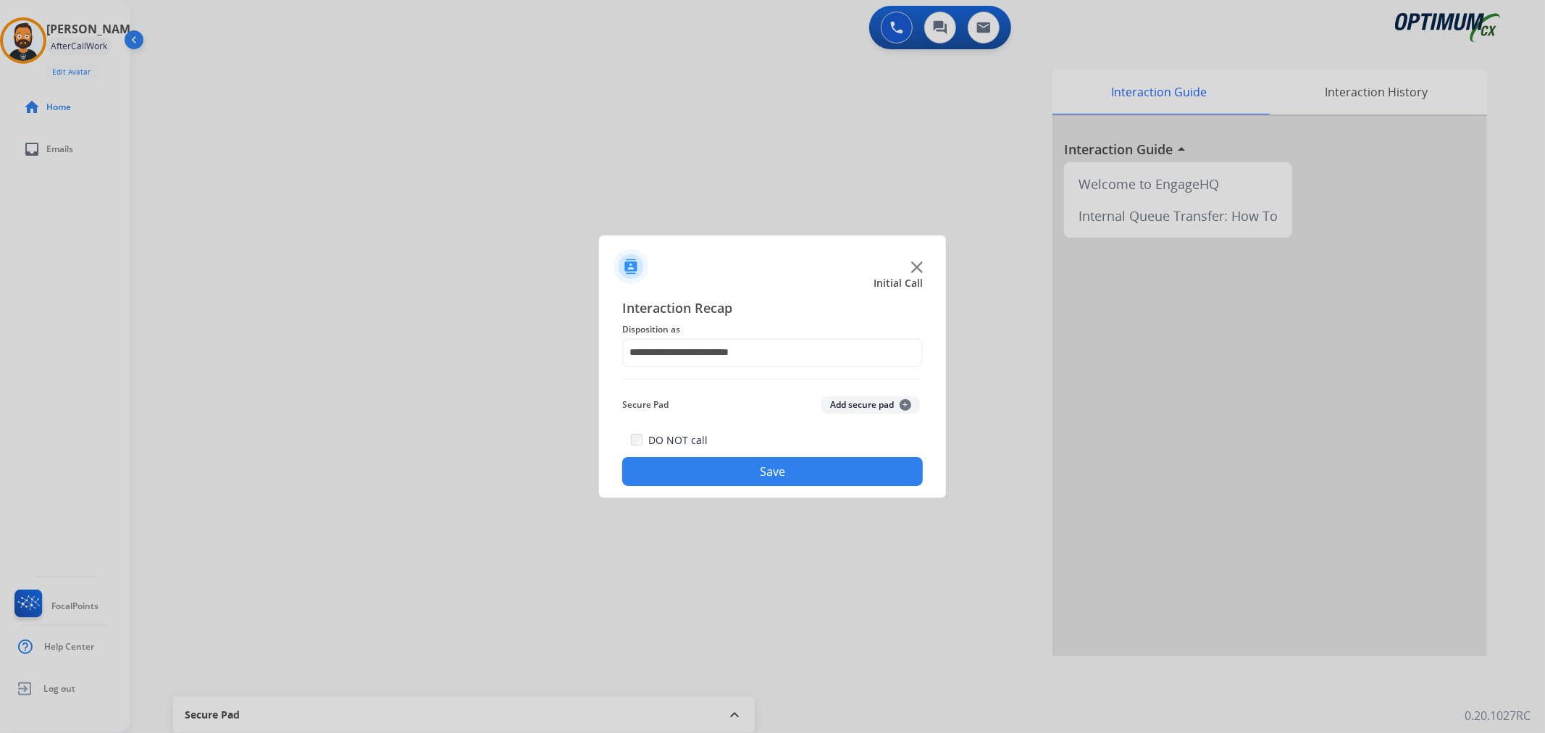
click at [726, 469] on button "Save" at bounding box center [772, 471] width 301 height 29
click at [663, 362] on input "text" at bounding box center [772, 352] width 301 height 29
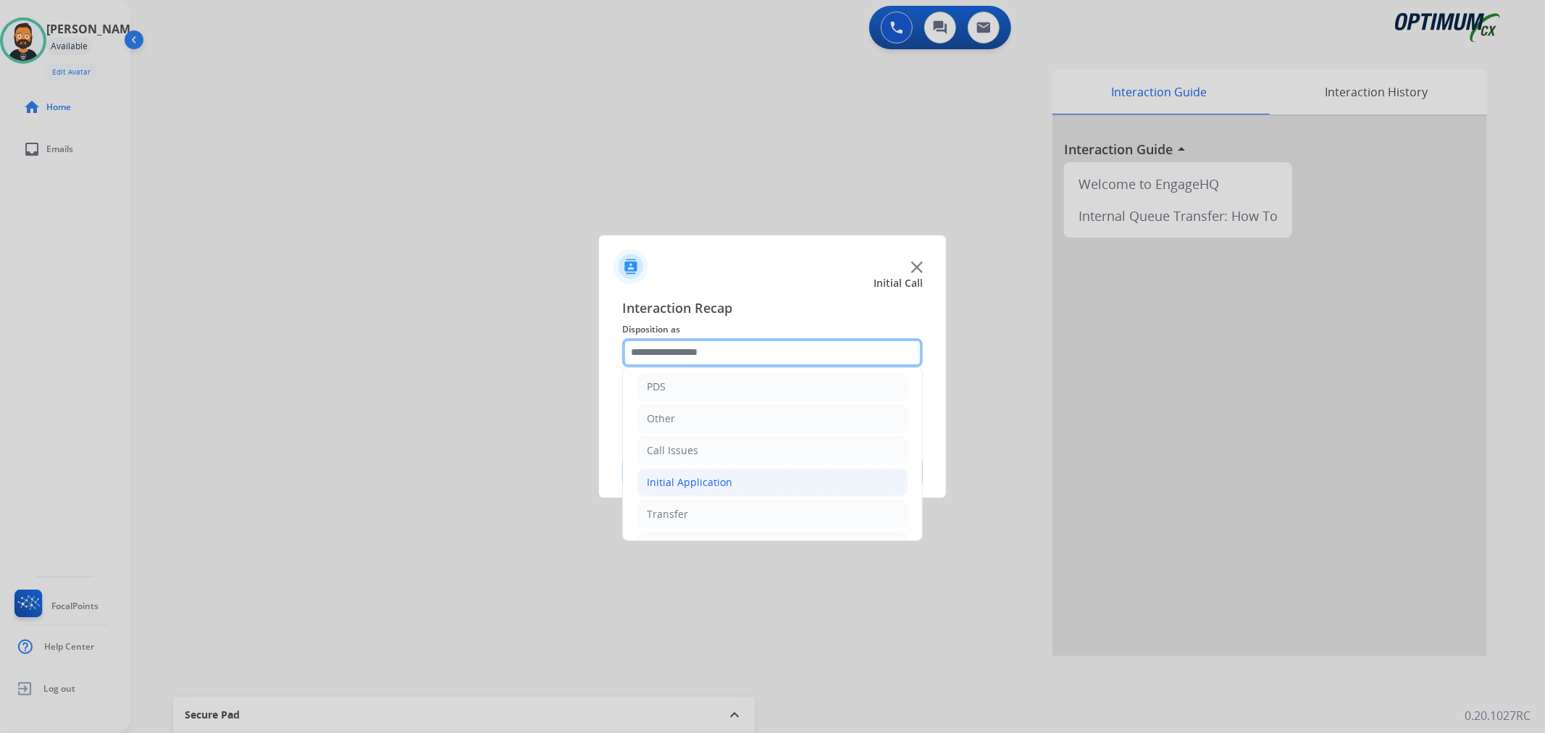
scroll to position [99, 0]
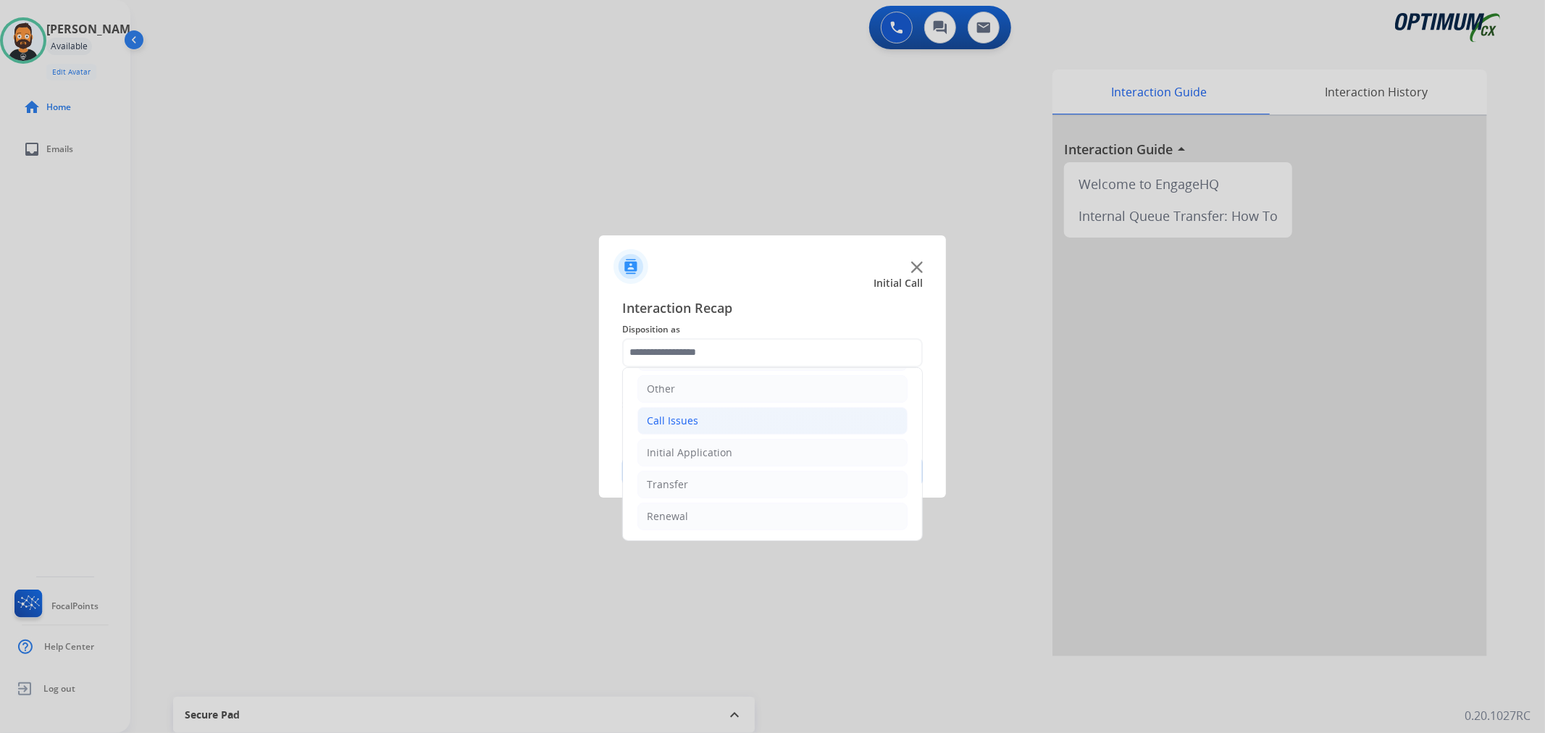
click at [721, 416] on li "Call Issues" at bounding box center [772, 421] width 270 height 28
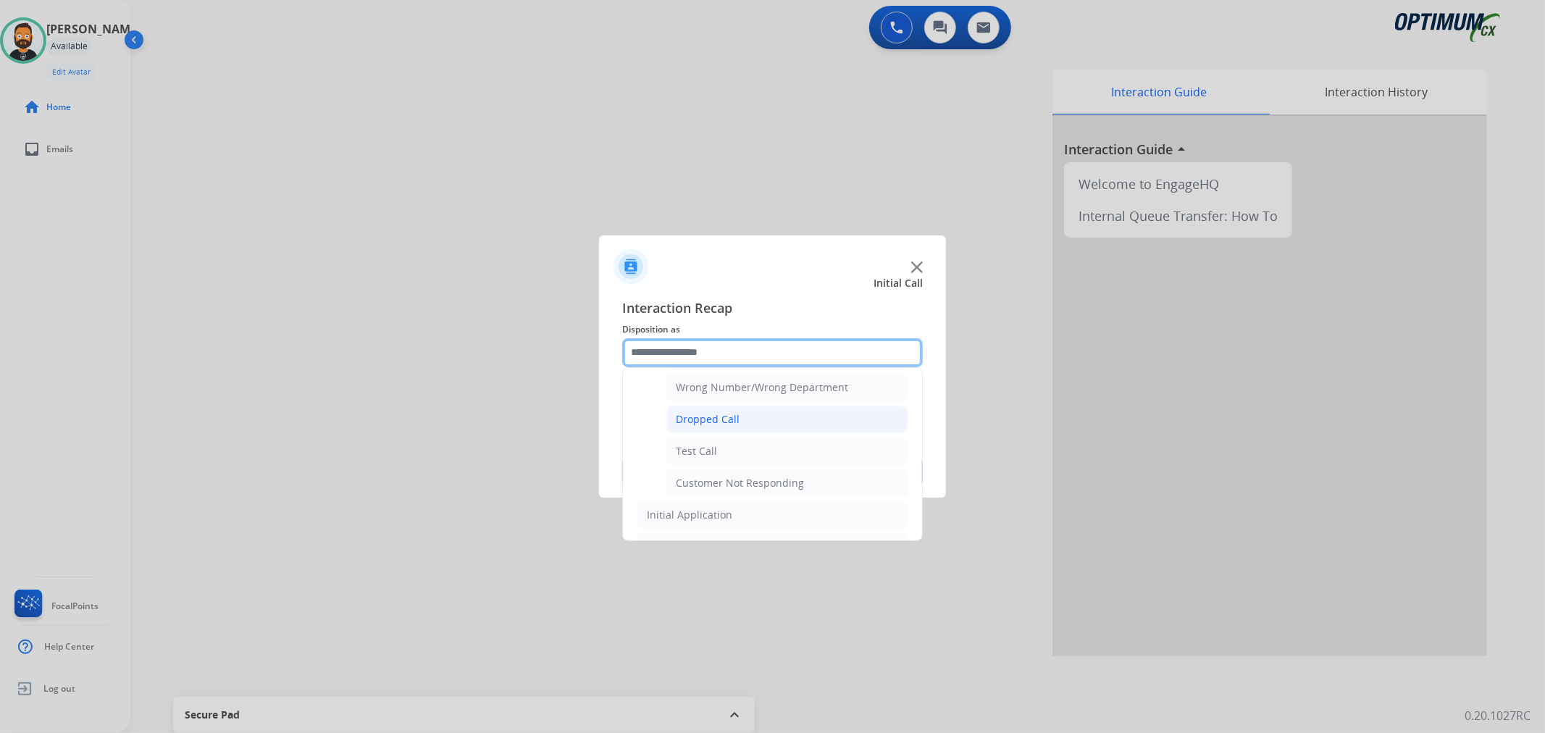
scroll to position [234, 0]
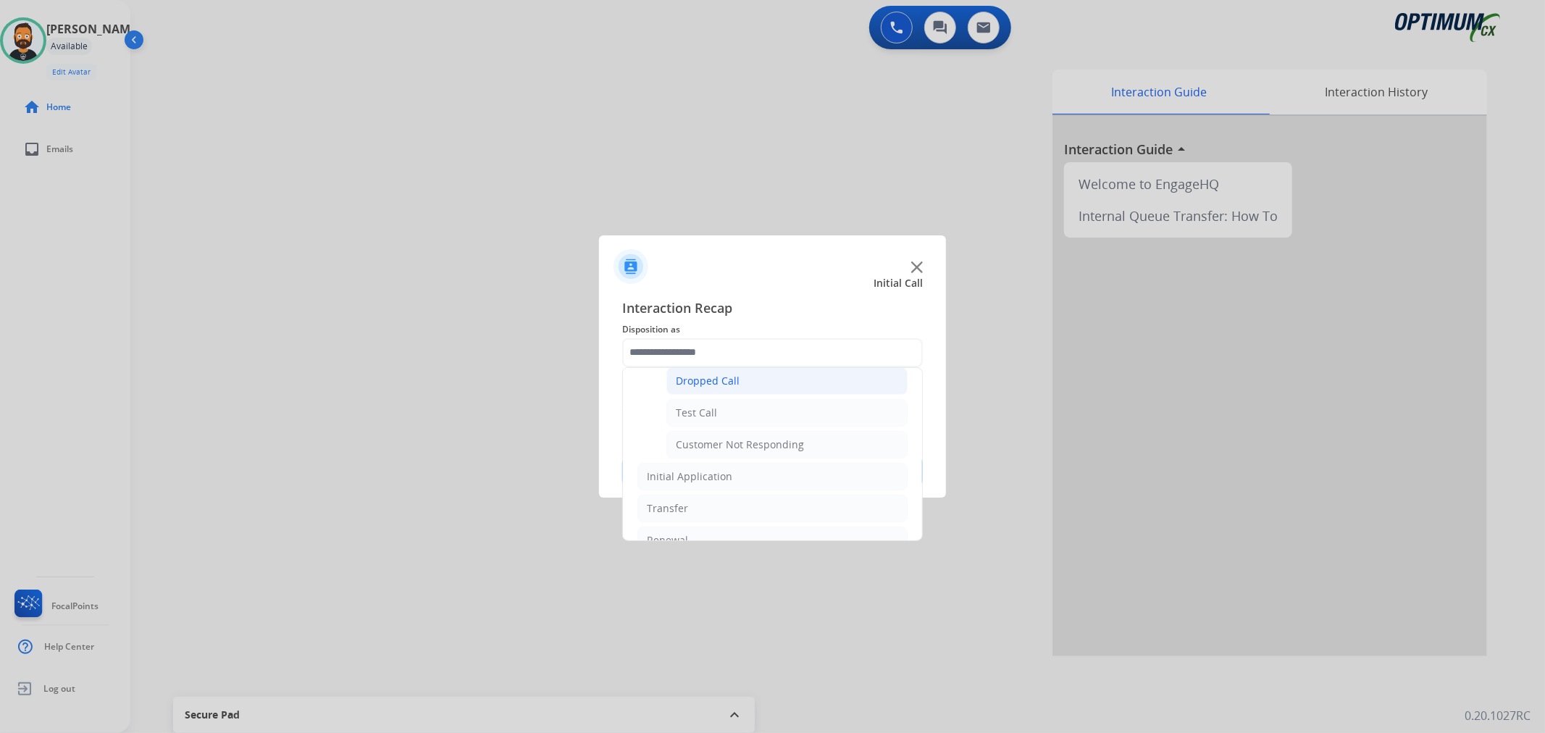
click at [761, 385] on li "Dropped Call" at bounding box center [786, 381] width 241 height 28
type input "**********"
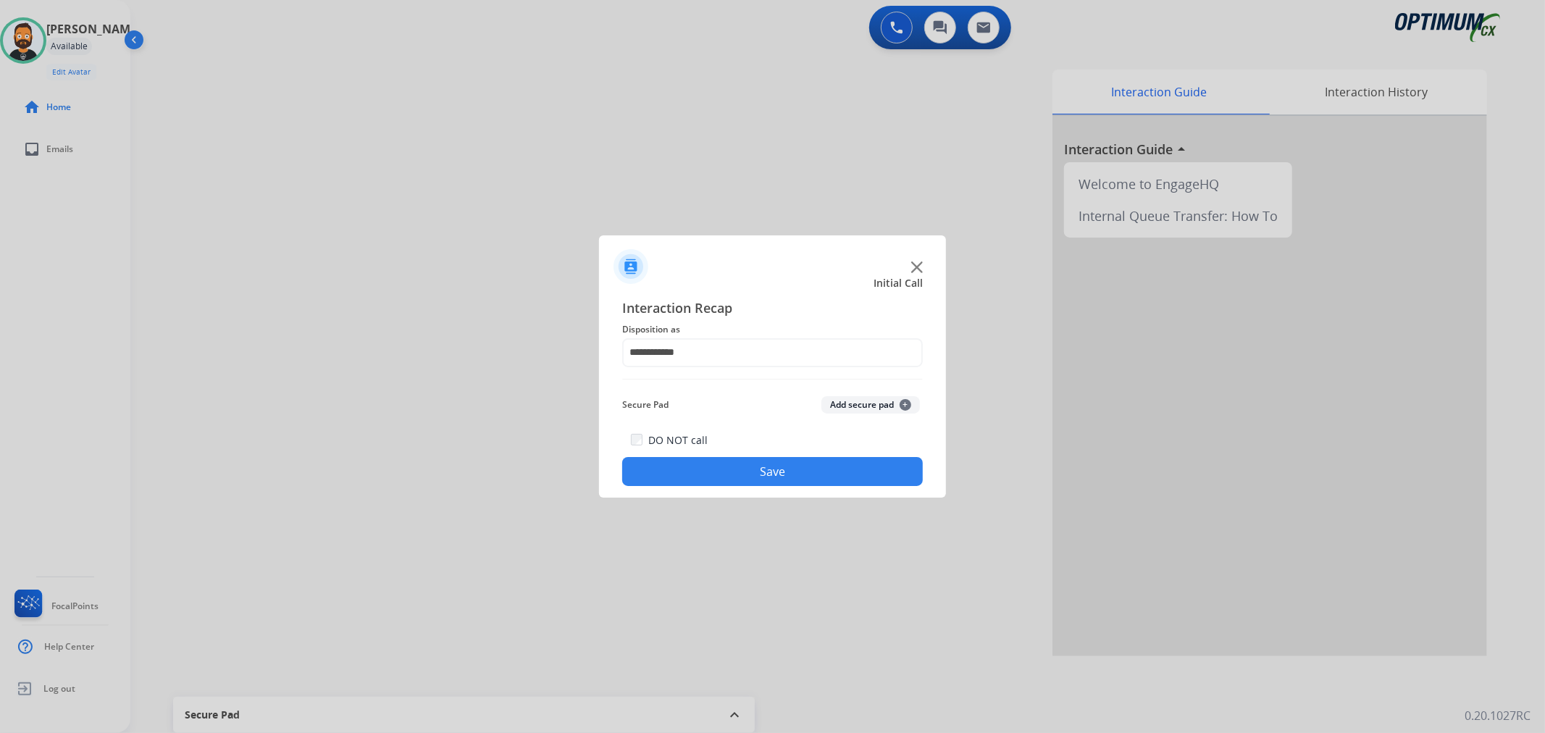
click at [741, 469] on button "Save" at bounding box center [772, 471] width 301 height 29
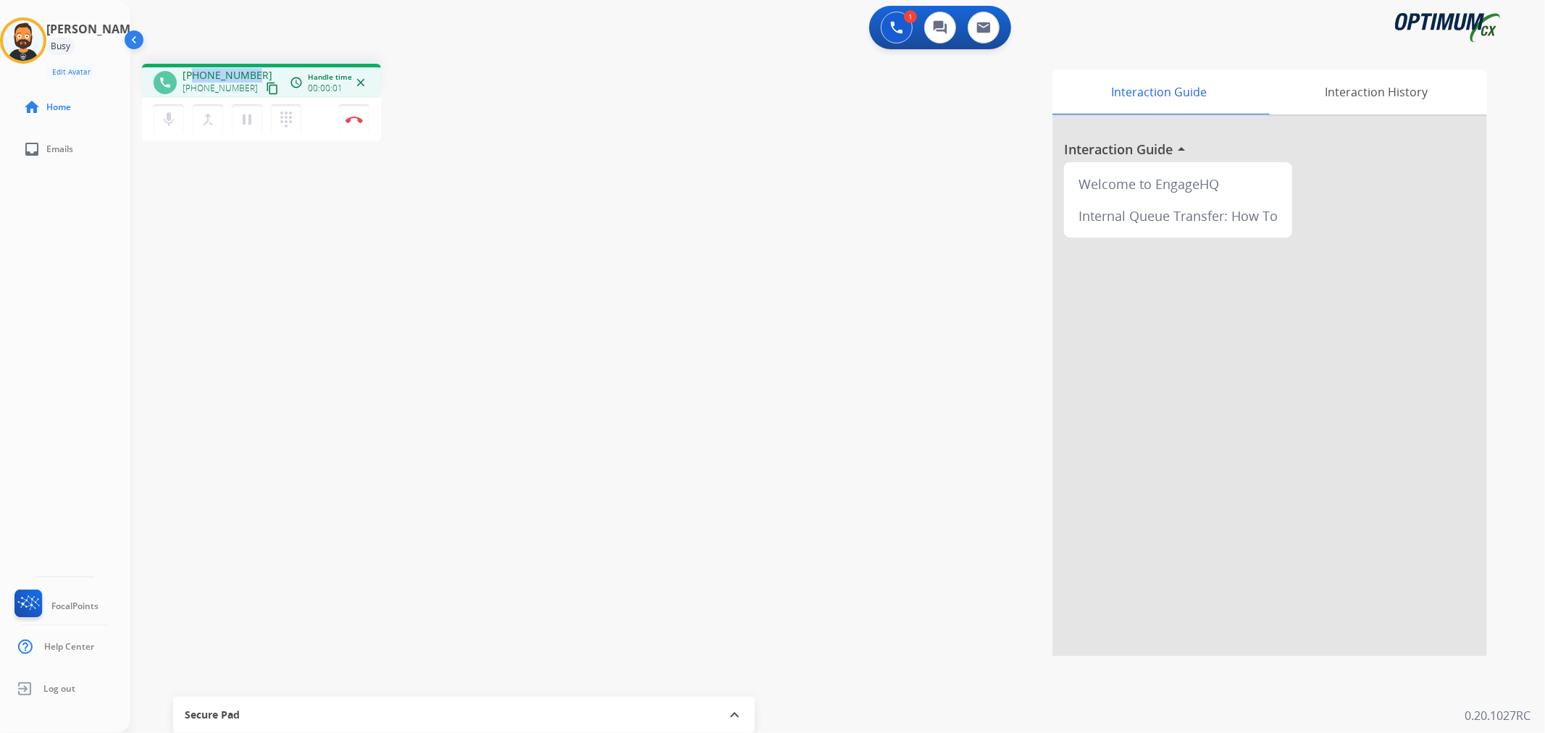
drag, startPoint x: 250, startPoint y: 70, endPoint x: 193, endPoint y: 70, distance: 56.5
click at [193, 70] on div "[PHONE_NUMBER] [PHONE_NUMBER] content_copy" at bounding box center [232, 82] width 99 height 29
copy span "7709453995"
click at [353, 116] on img at bounding box center [353, 119] width 17 height 7
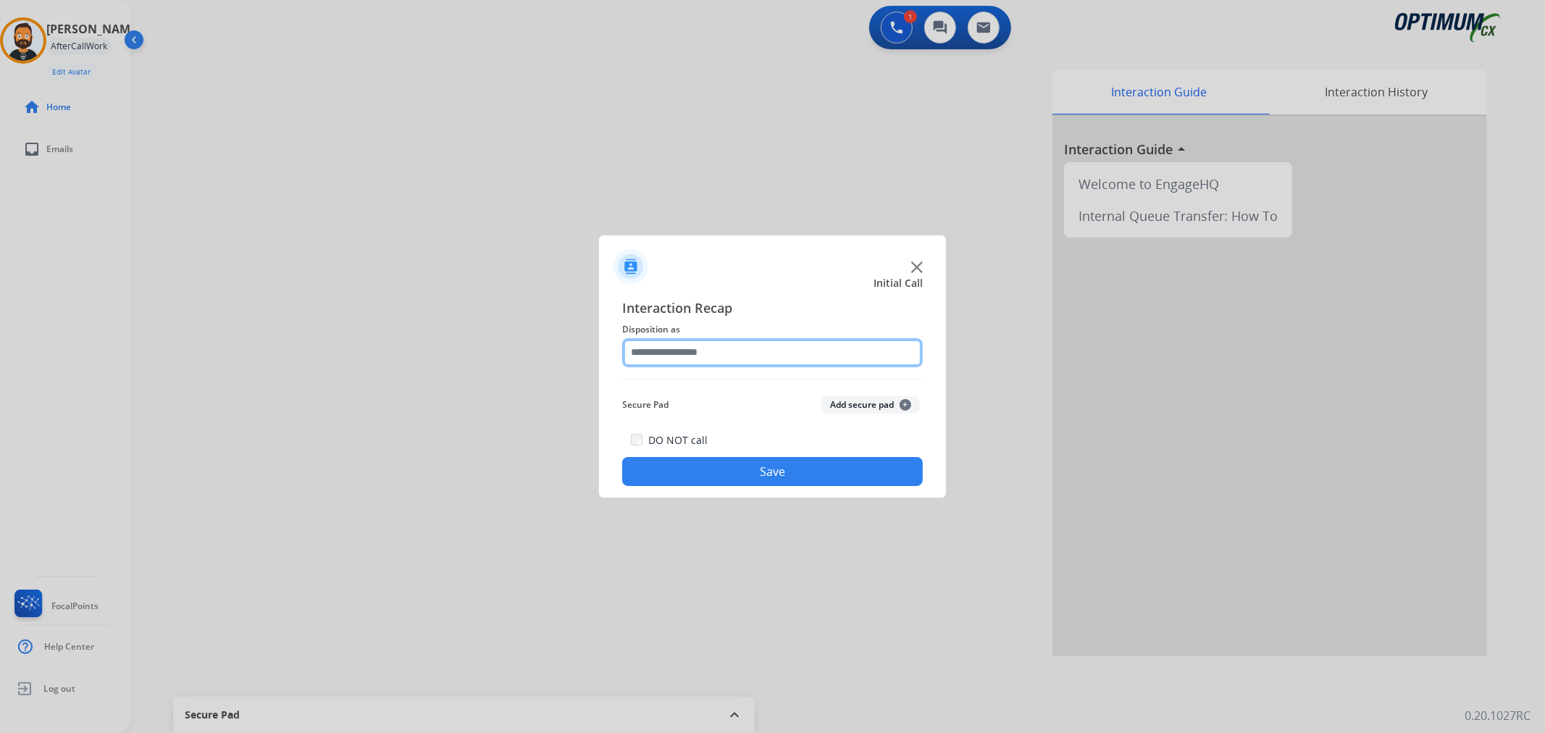
click at [677, 359] on input "text" at bounding box center [772, 352] width 301 height 29
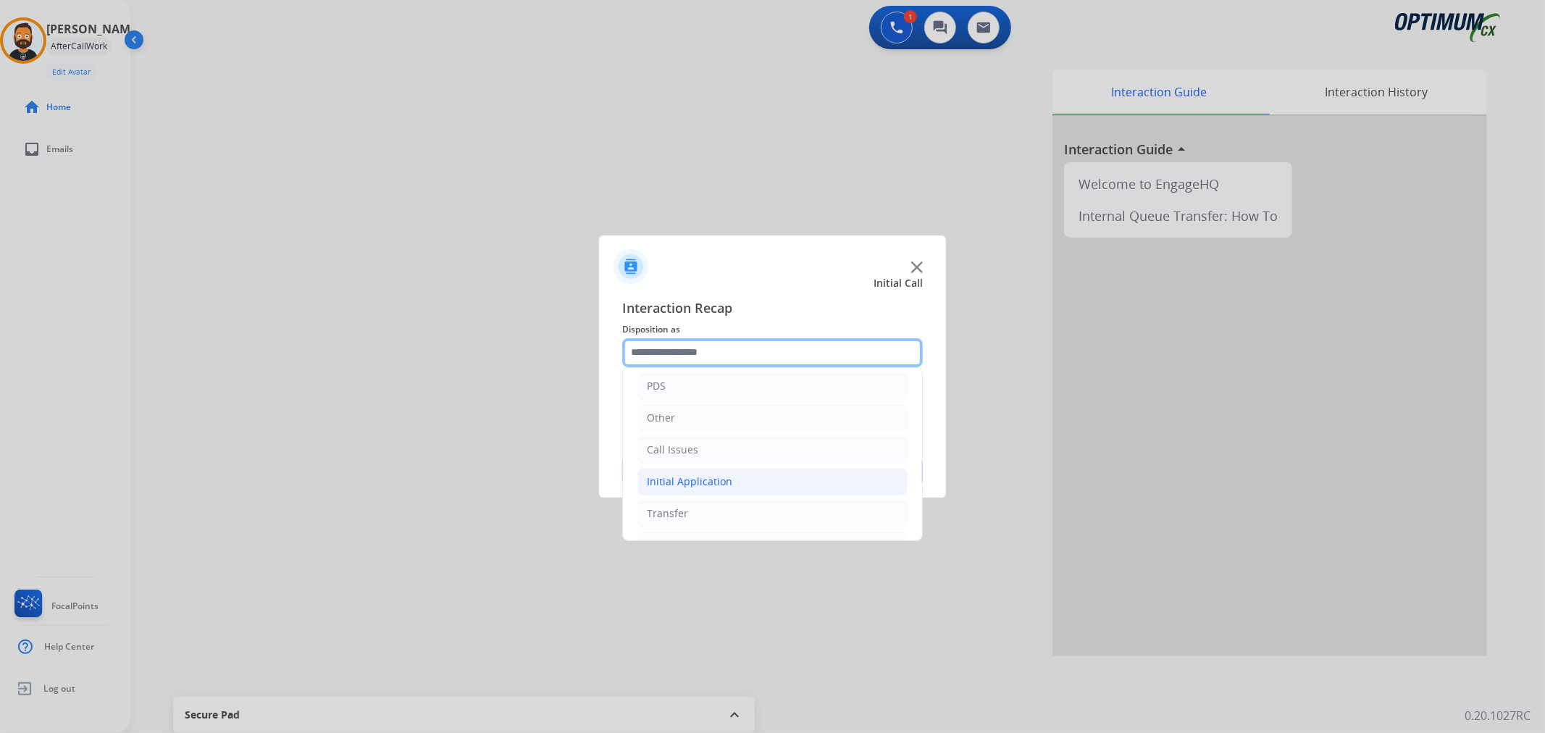
scroll to position [99, 0]
click at [704, 451] on div "Initial Application" at bounding box center [689, 452] width 85 height 14
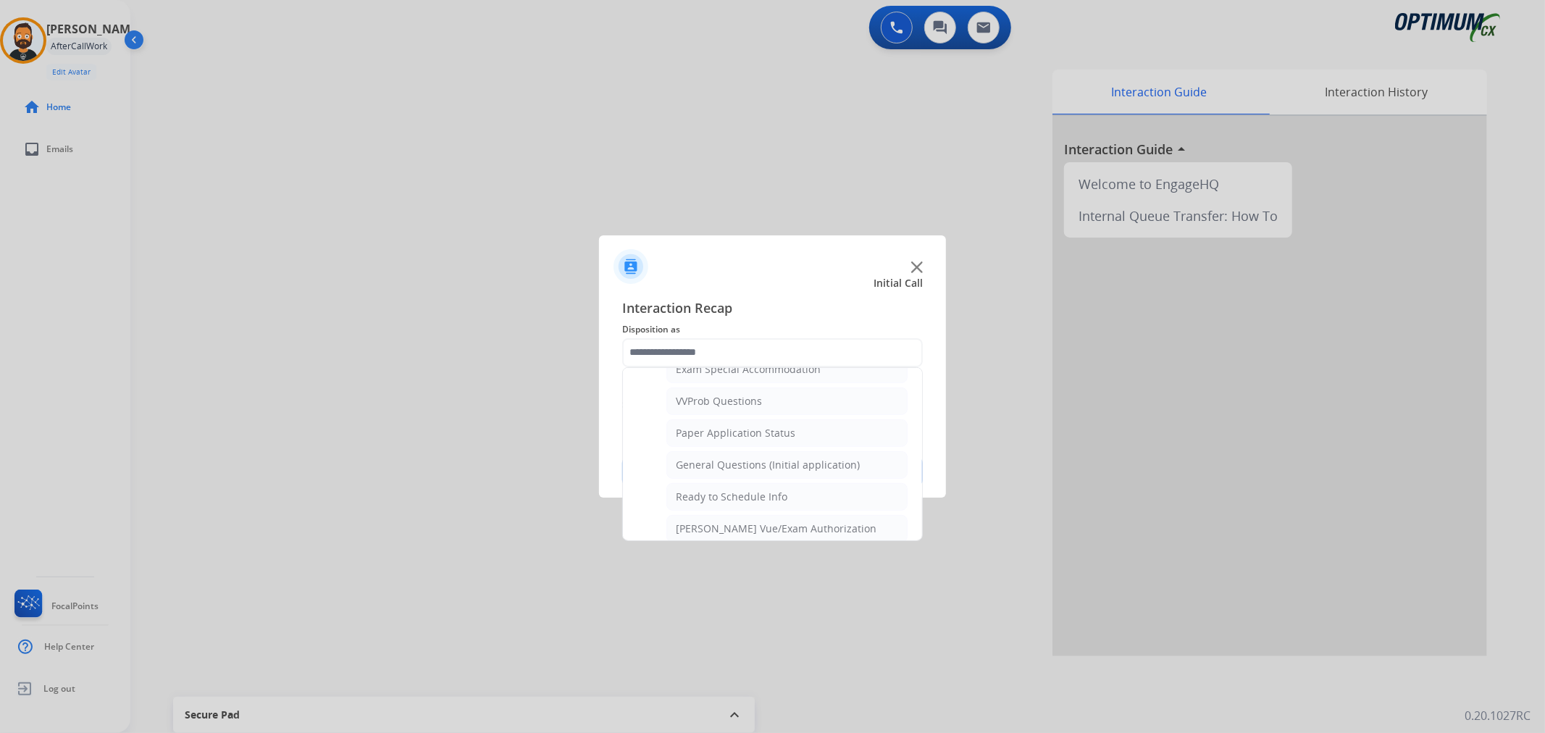
click at [741, 477] on li "General Questions (Initial application)" at bounding box center [786, 465] width 241 height 28
type input "**********"
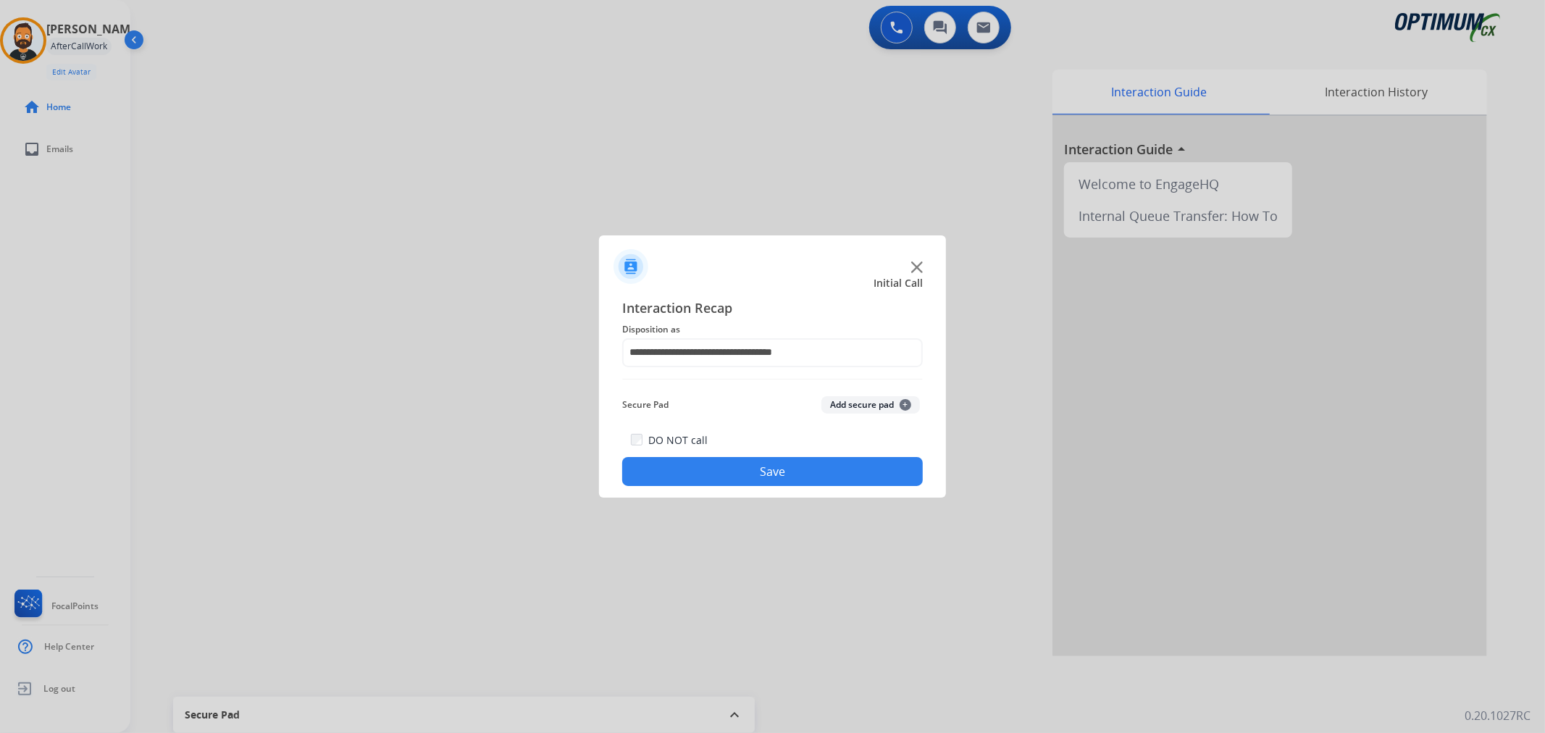
click at [741, 477] on button "Save" at bounding box center [772, 471] width 301 height 29
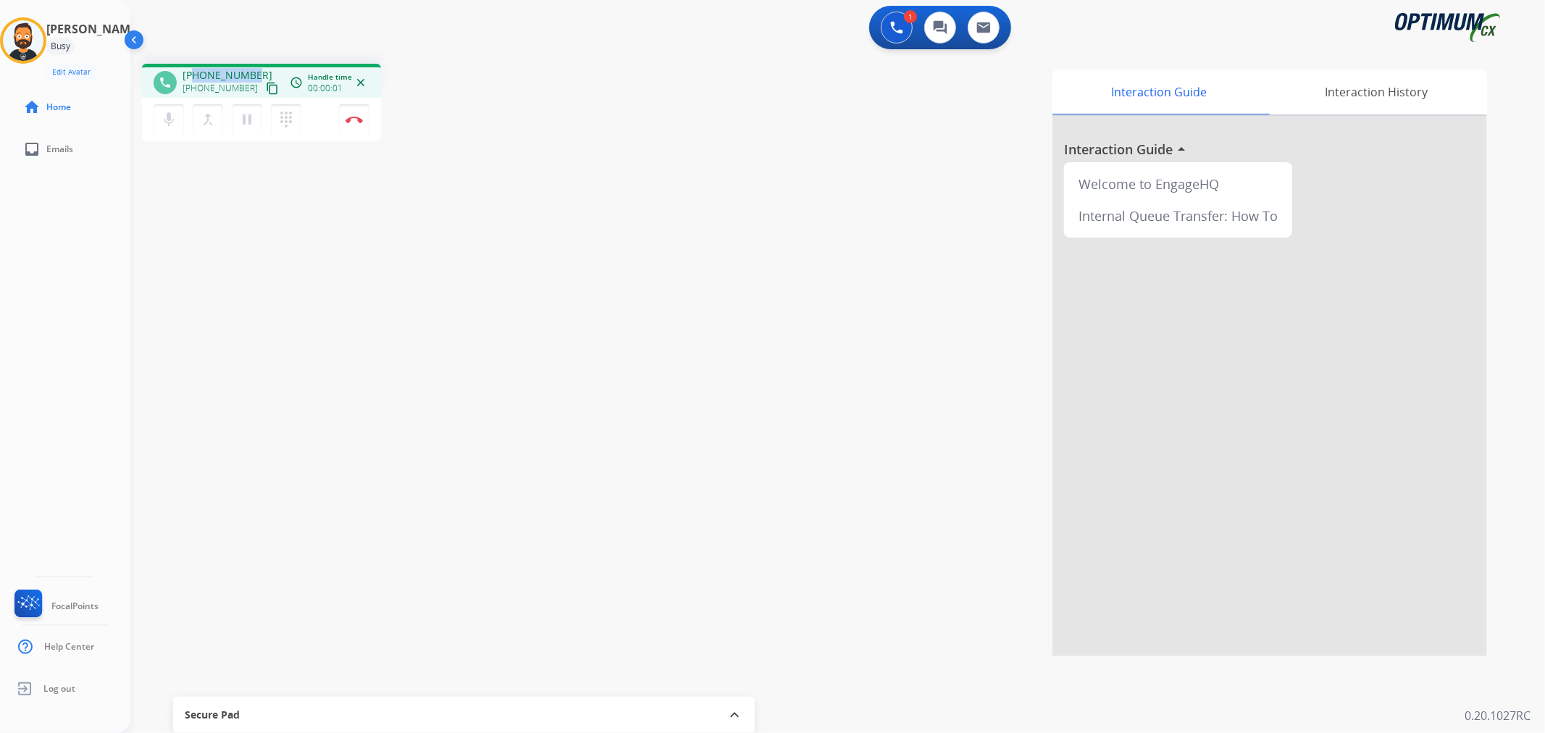
drag, startPoint x: 250, startPoint y: 70, endPoint x: 193, endPoint y: 71, distance: 56.5
click at [193, 71] on span "[PHONE_NUMBER]" at bounding box center [228, 75] width 90 height 14
click at [356, 117] on img at bounding box center [353, 119] width 17 height 7
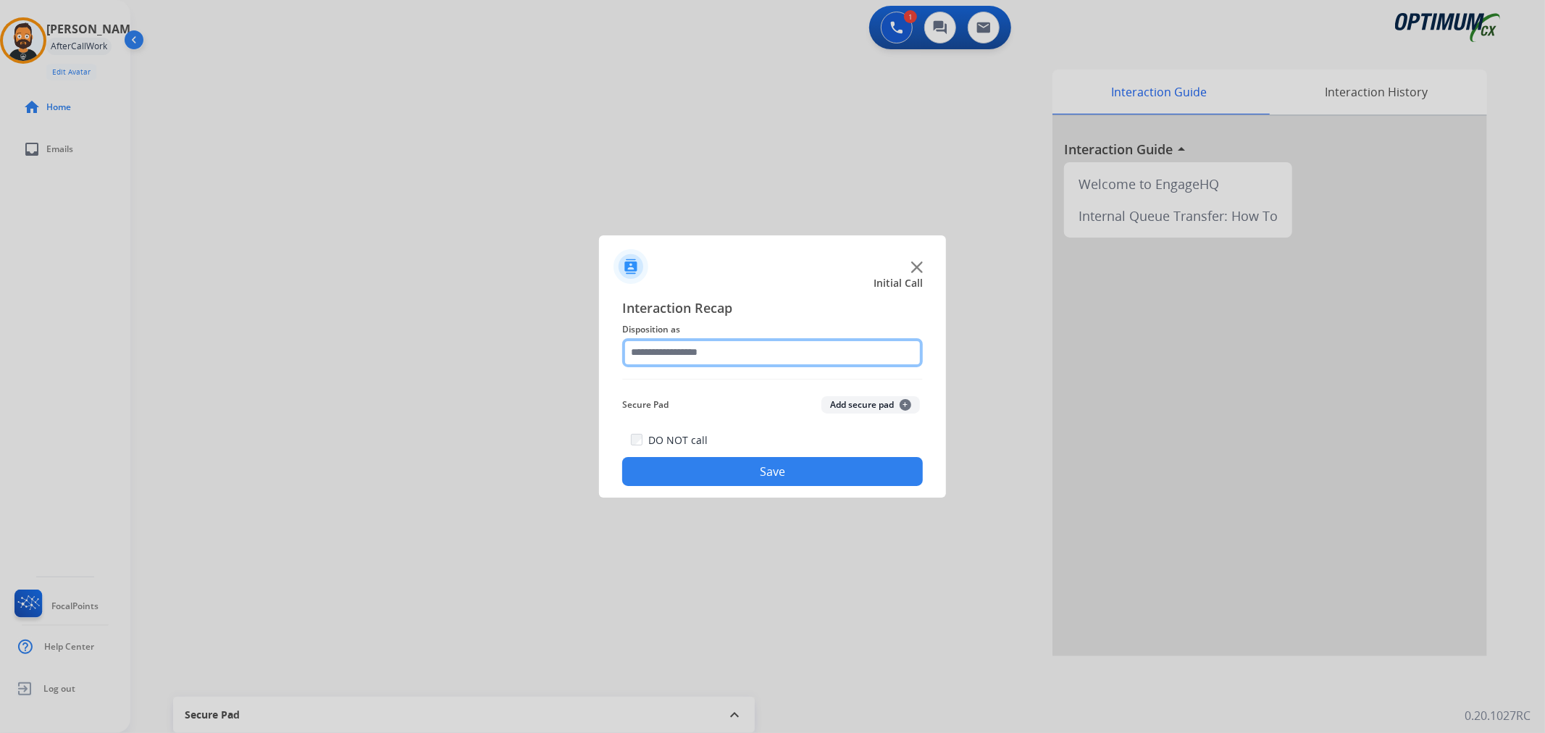
click at [704, 353] on input "text" at bounding box center [772, 352] width 301 height 29
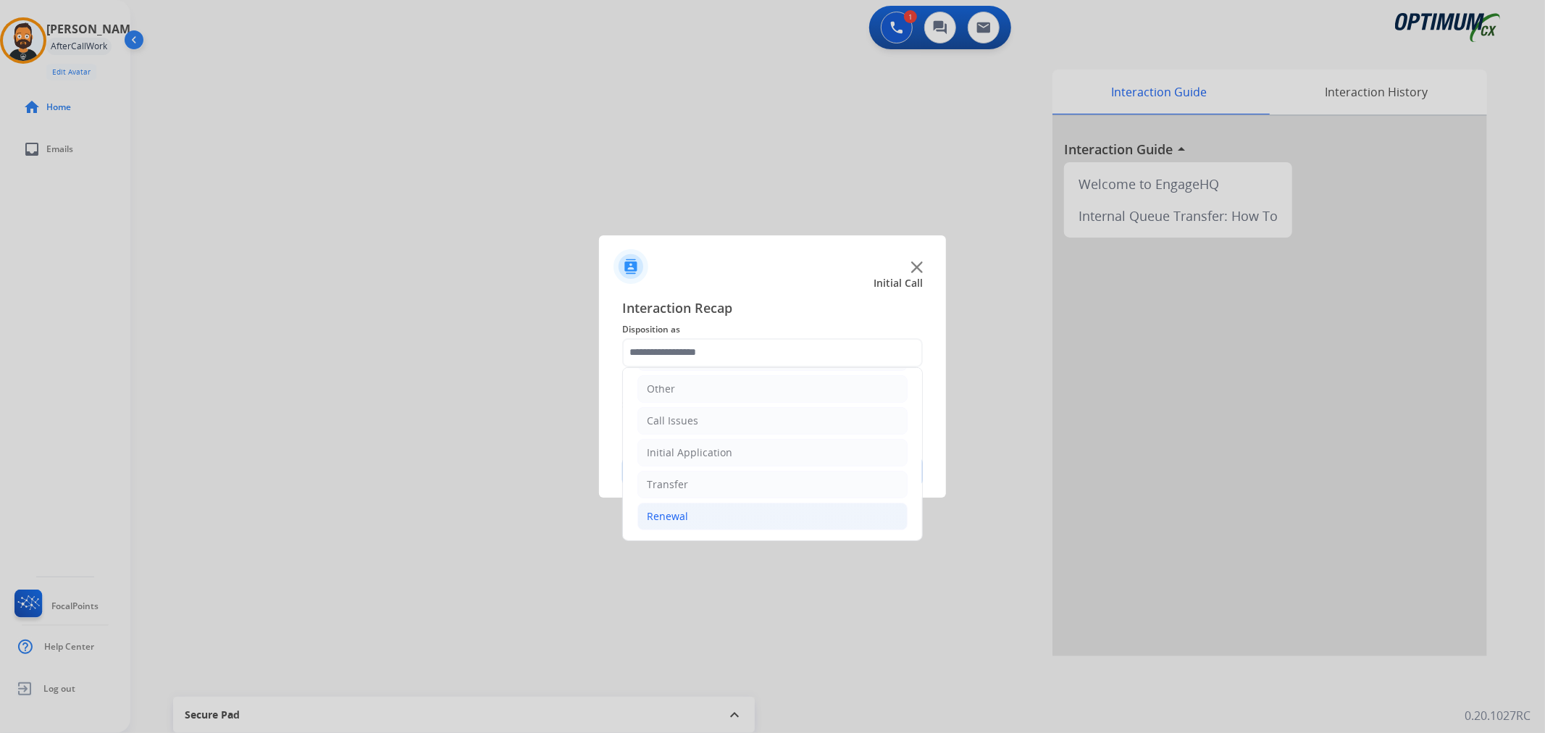
drag, startPoint x: 692, startPoint y: 508, endPoint x: 677, endPoint y: 519, distance: 18.3
click at [677, 519] on li "Renewal" at bounding box center [772, 517] width 270 height 28
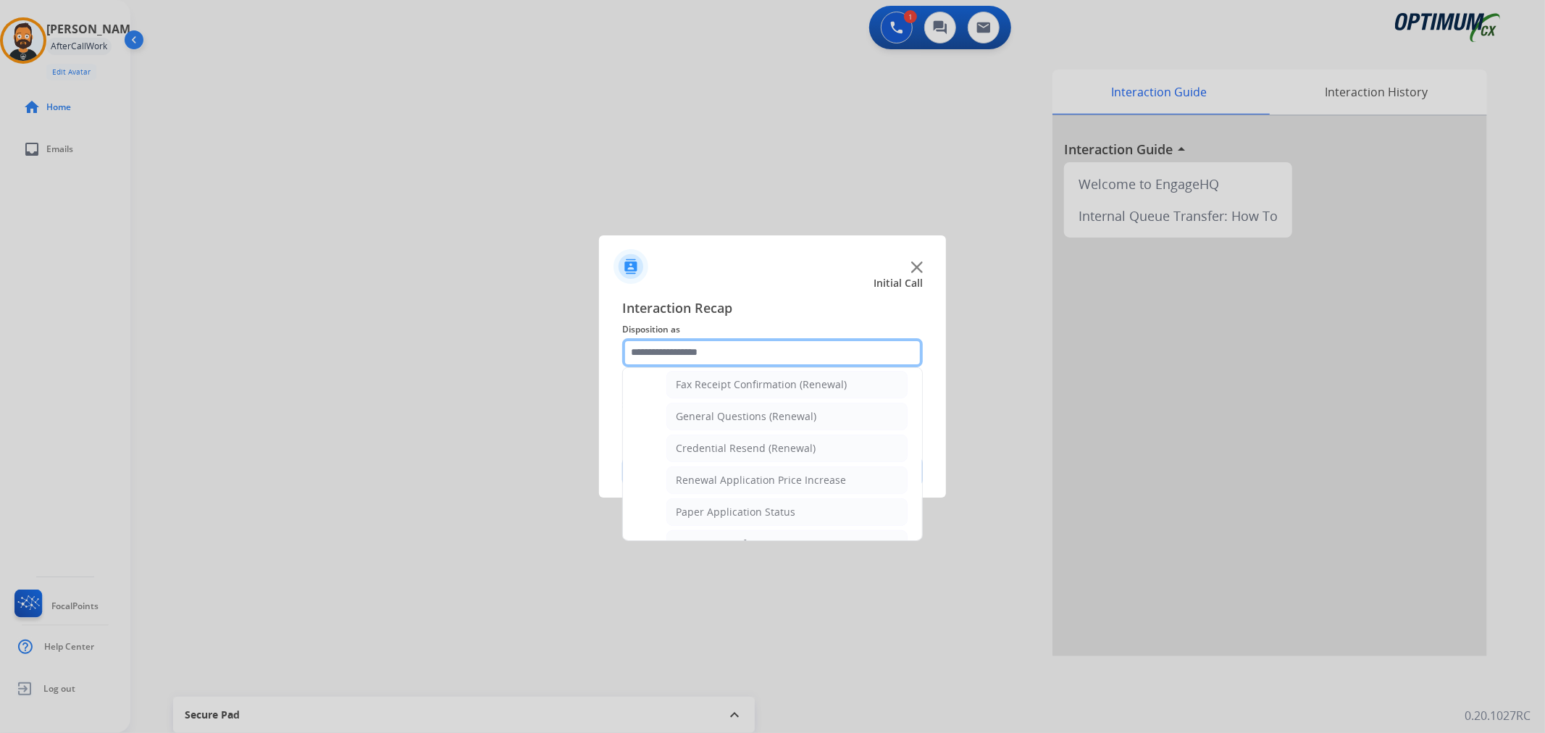
scroll to position [367, 0]
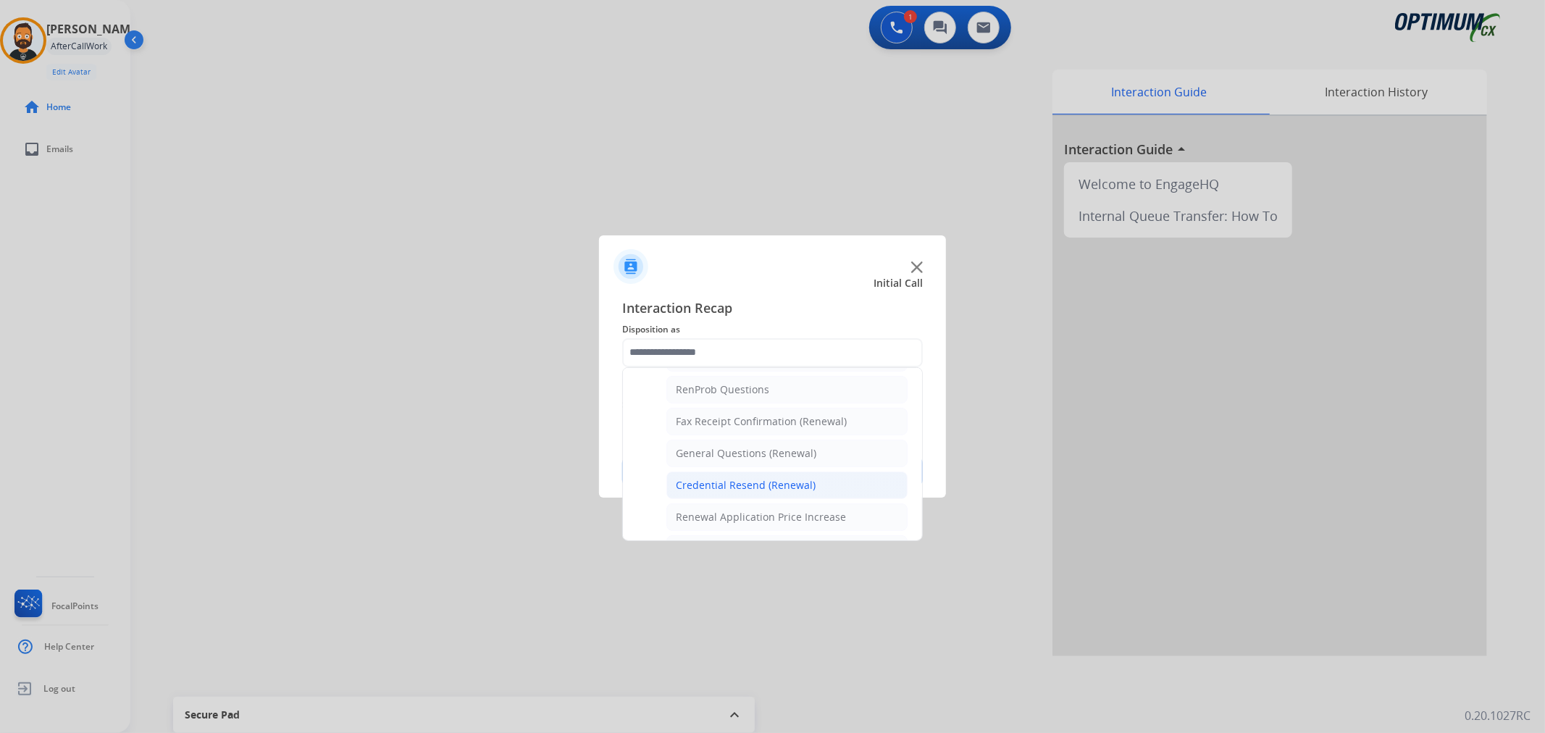
click at [751, 488] on div "Credential Resend (Renewal)" at bounding box center [746, 485] width 140 height 14
type input "**********"
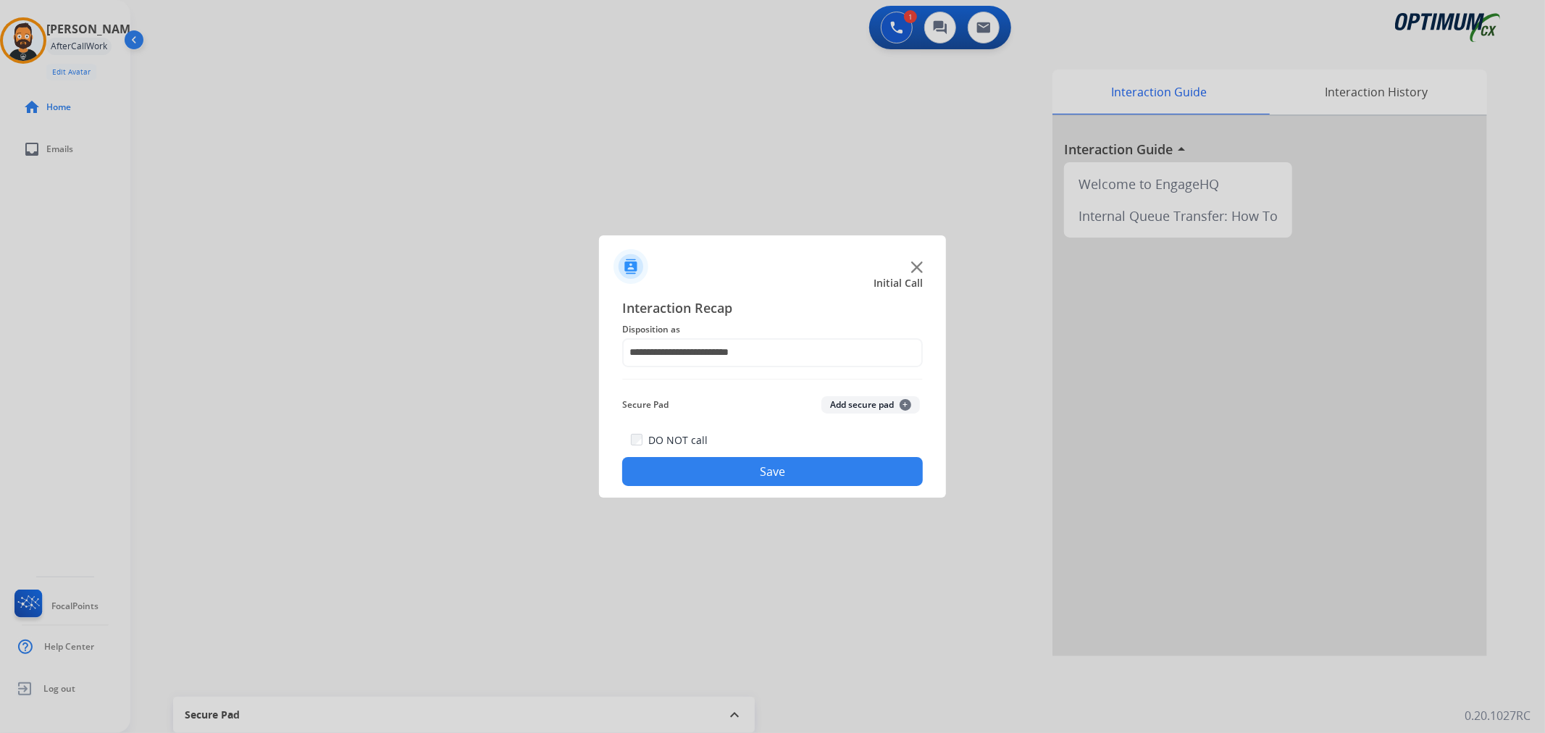
click at [749, 478] on button "Save" at bounding box center [772, 471] width 301 height 29
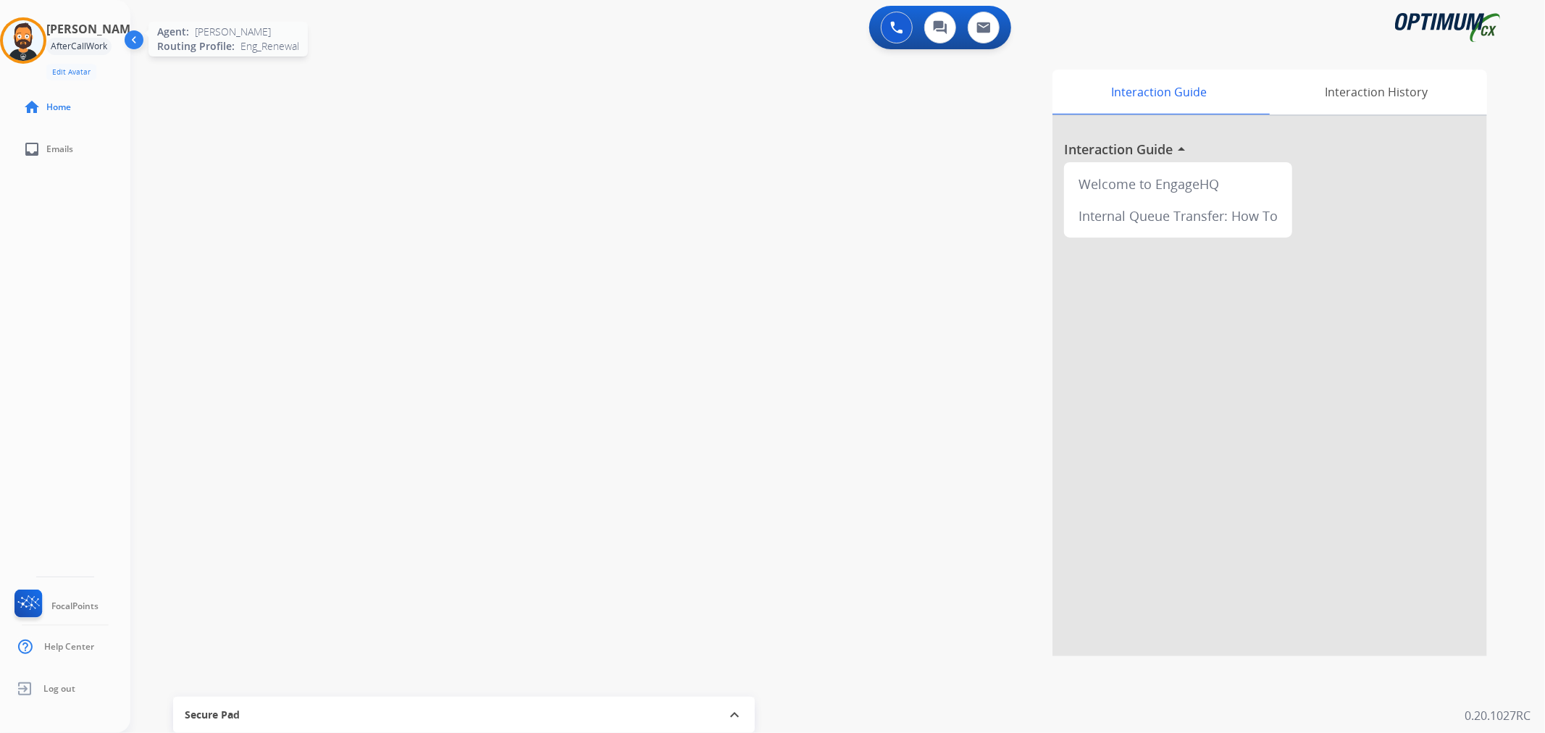
click at [29, 31] on img at bounding box center [23, 40] width 41 height 41
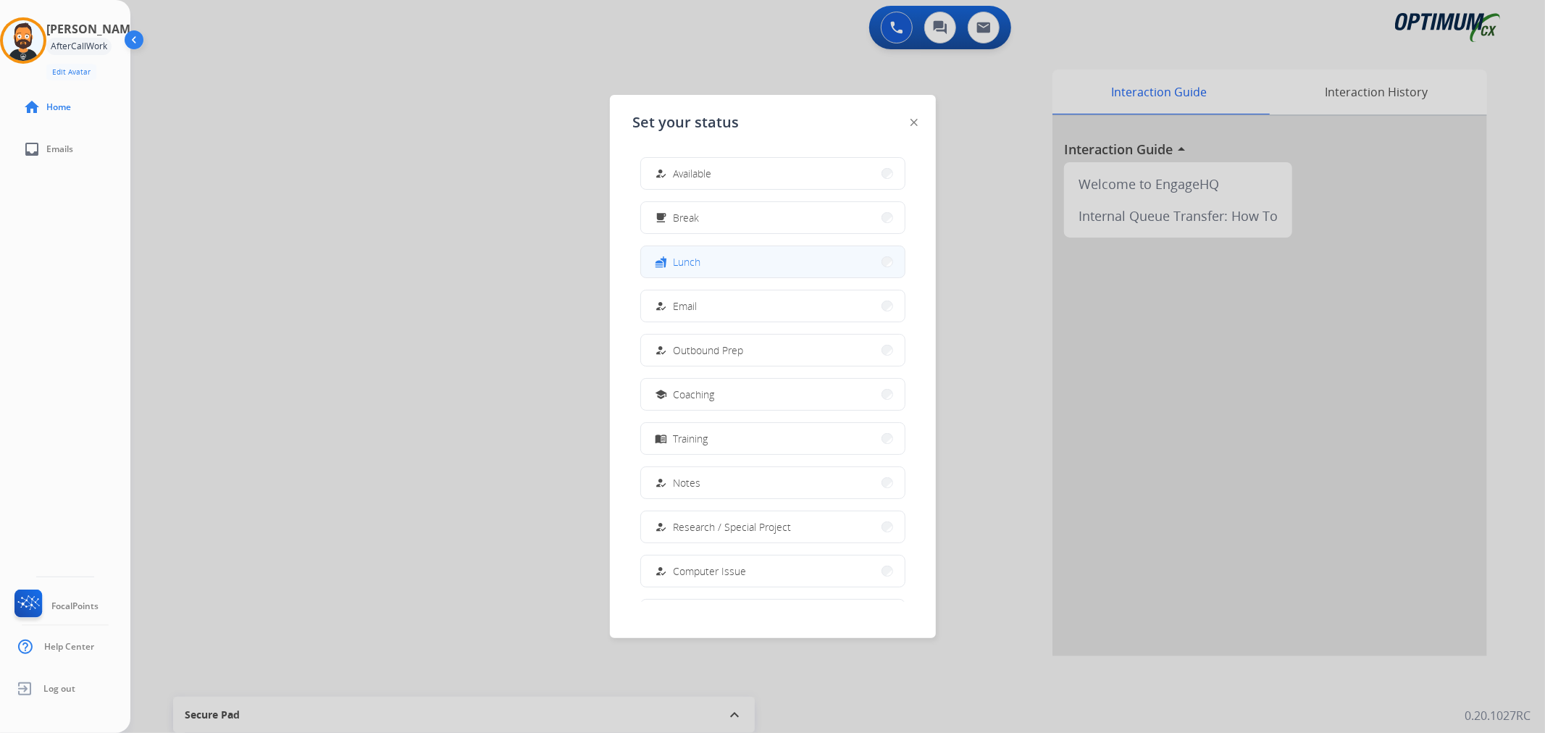
click at [679, 256] on span "Lunch" at bounding box center [688, 261] width 28 height 15
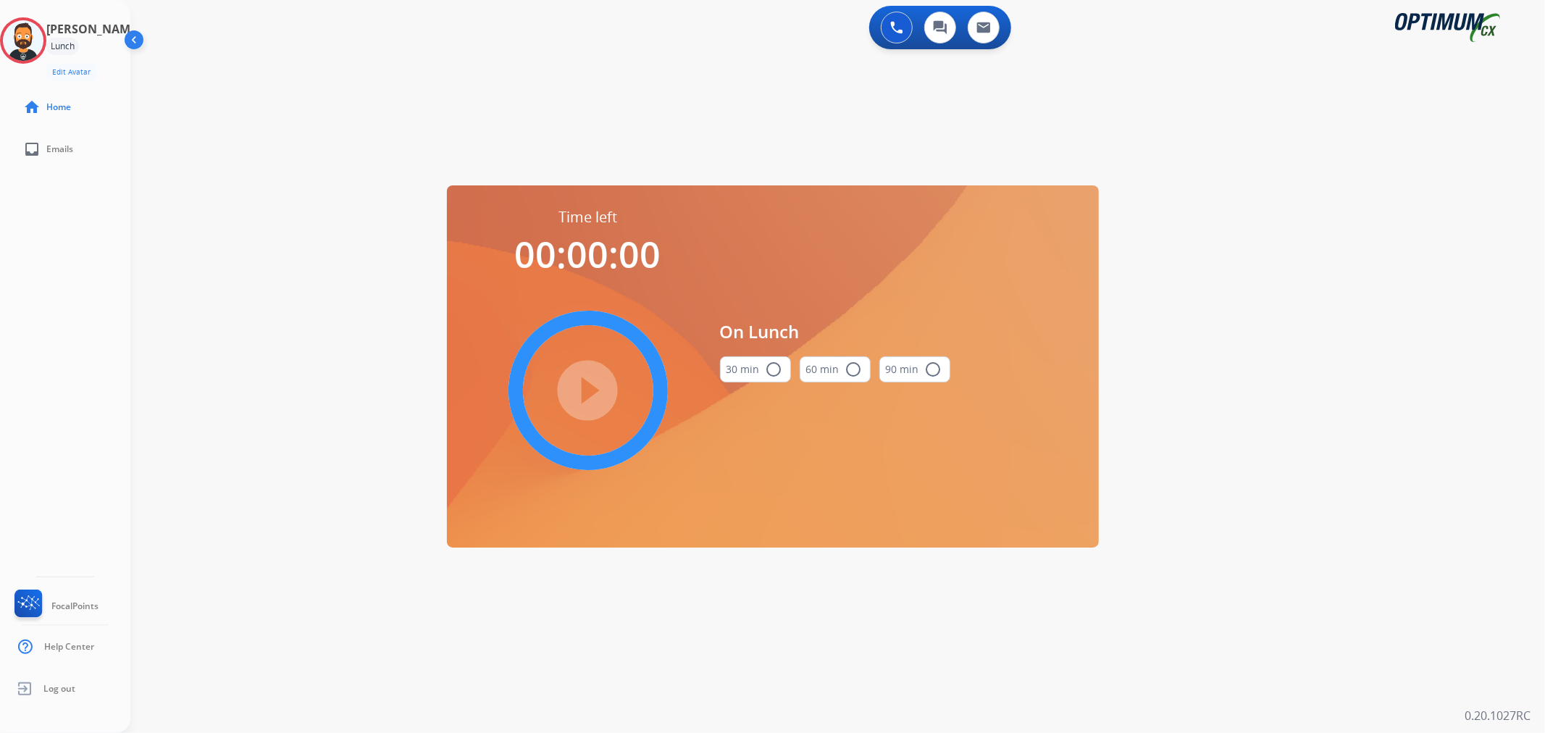
click at [755, 363] on button "30 min radio_button_unchecked" at bounding box center [755, 369] width 71 height 26
click at [584, 385] on mat-icon "play_circle_filled" at bounding box center [587, 390] width 17 height 17
